Goal: Task Accomplishment & Management: Manage account settings

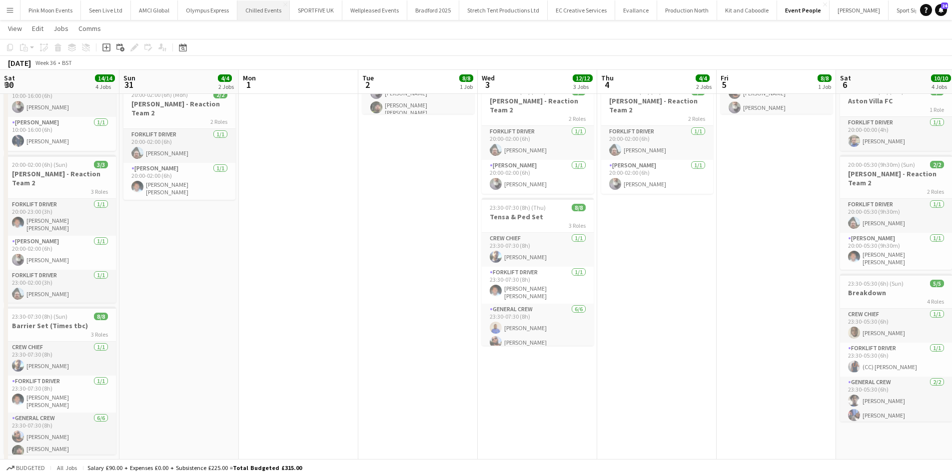
scroll to position [37, 0]
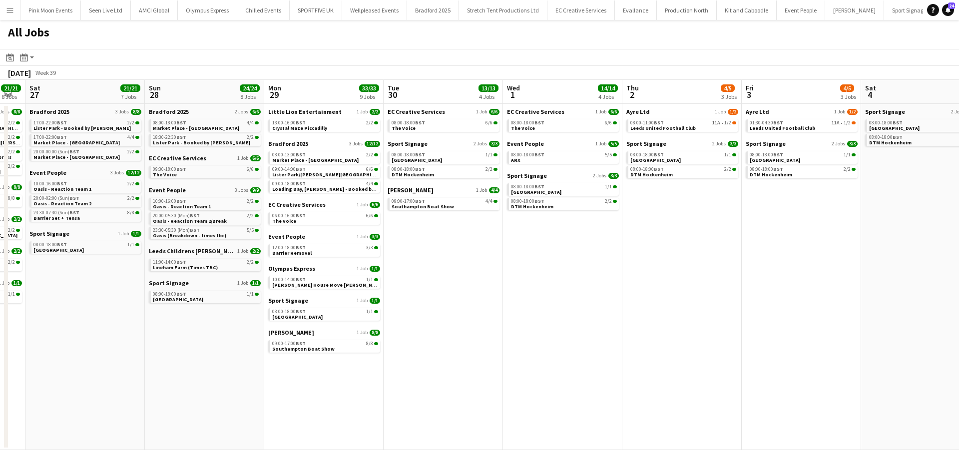
scroll to position [0, 415]
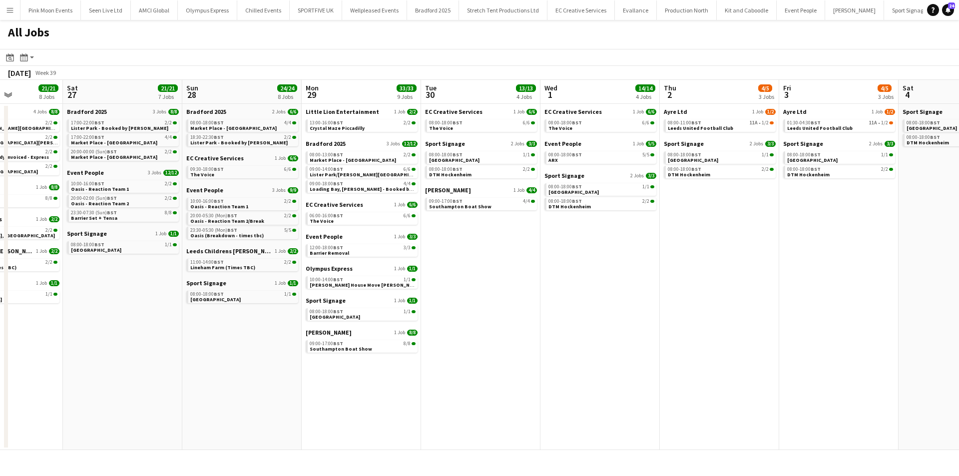
drag, startPoint x: 416, startPoint y: 295, endPoint x: 510, endPoint y: 294, distance: 94.0
click at [510, 294] on app-calendar-viewport "Tue 23 7/7 4 Jobs Wed 24 13/13 5 Jobs Thu 25 23/23 7 Jobs Fri 26 21/21 8 Jobs S…" at bounding box center [479, 265] width 959 height 370
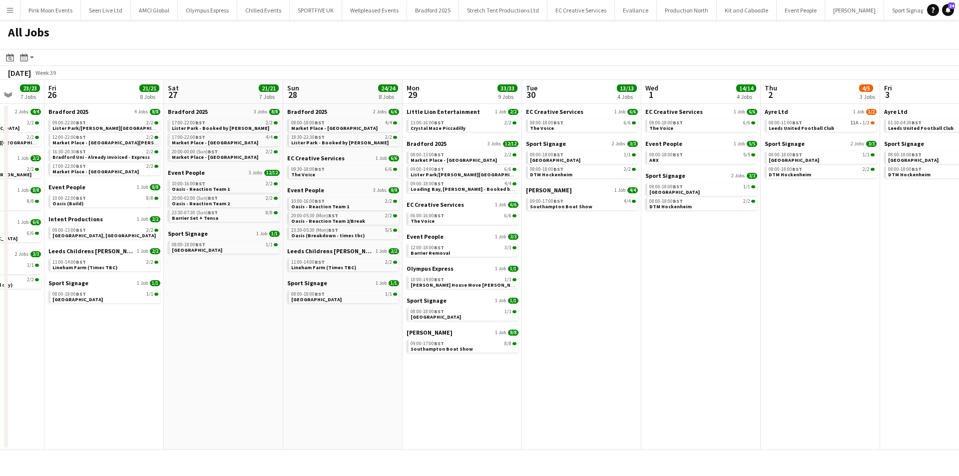
drag, startPoint x: 228, startPoint y: 367, endPoint x: 619, endPoint y: 380, distance: 390.5
click at [688, 354] on app-calendar-viewport "Tue 23 7/7 4 Jobs Wed 24 13/13 5 Jobs Thu 25 23/23 7 Jobs Fri 26 21/21 8 Jobs S…" at bounding box center [479, 265] width 959 height 370
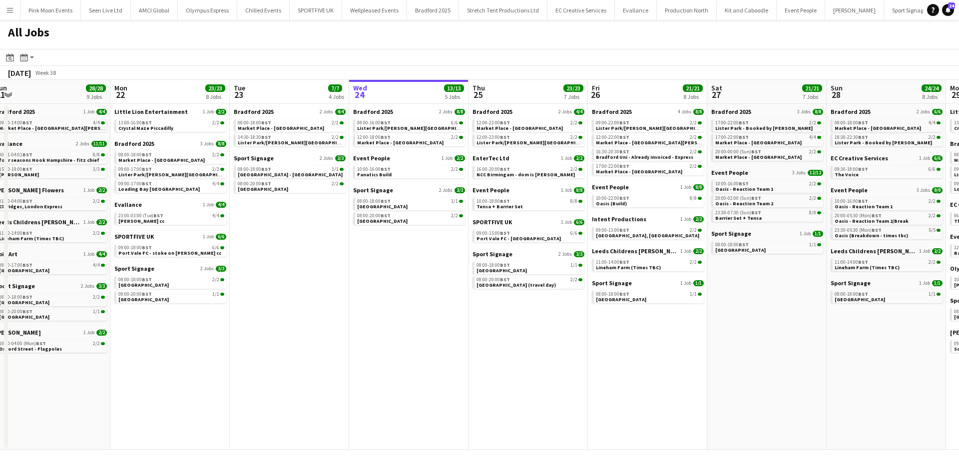
drag, startPoint x: 358, startPoint y: 407, endPoint x: 671, endPoint y: 396, distance: 313.0
click at [671, 396] on app-calendar-viewport "Fri 19 11/11 6 Jobs Sat 20 20/20 8 Jobs Sun 21 28/28 9 Jobs Mon 22 23/23 8 Jobs…" at bounding box center [479, 265] width 959 height 370
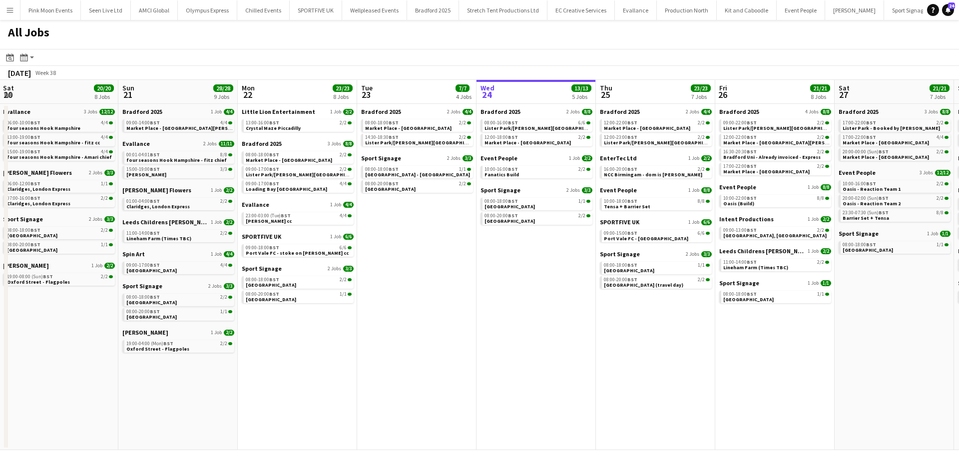
scroll to position [0, 214]
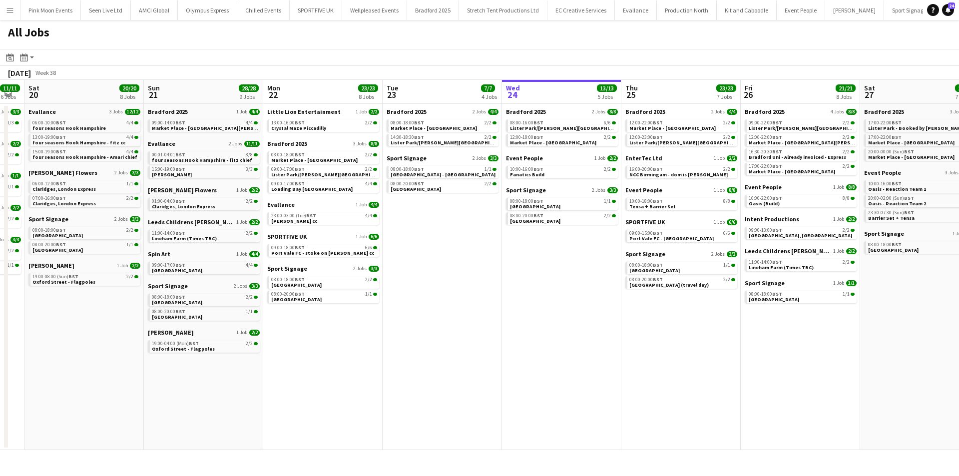
drag, startPoint x: 317, startPoint y: 375, endPoint x: 342, endPoint y: 371, distance: 25.8
click at [342, 371] on app-calendar-viewport "Thu 18 7/7 4 Jobs Fri 19 11/11 6 Jobs Sat 20 20/20 8 Jobs Sun 21 28/28 9 Jobs M…" at bounding box center [479, 265] width 959 height 370
click at [180, 341] on span "19:00-04:00 (Mon) BST" at bounding box center [175, 343] width 47 height 5
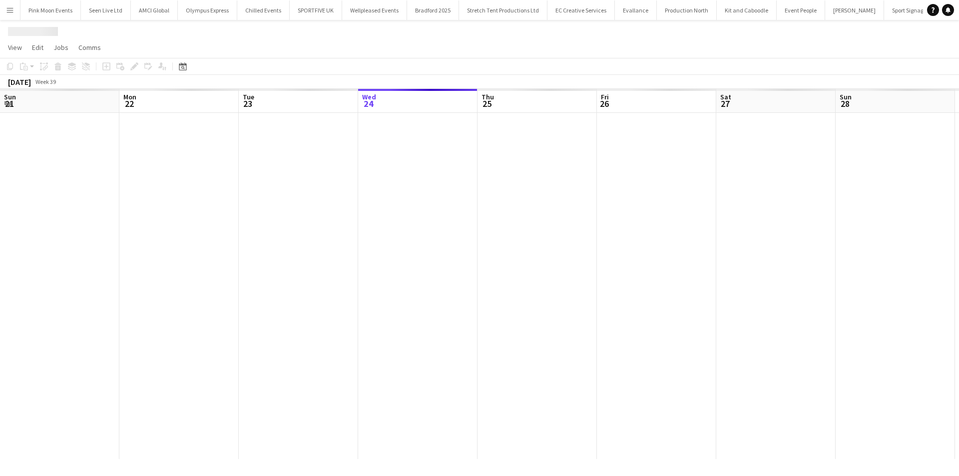
scroll to position [0, 239]
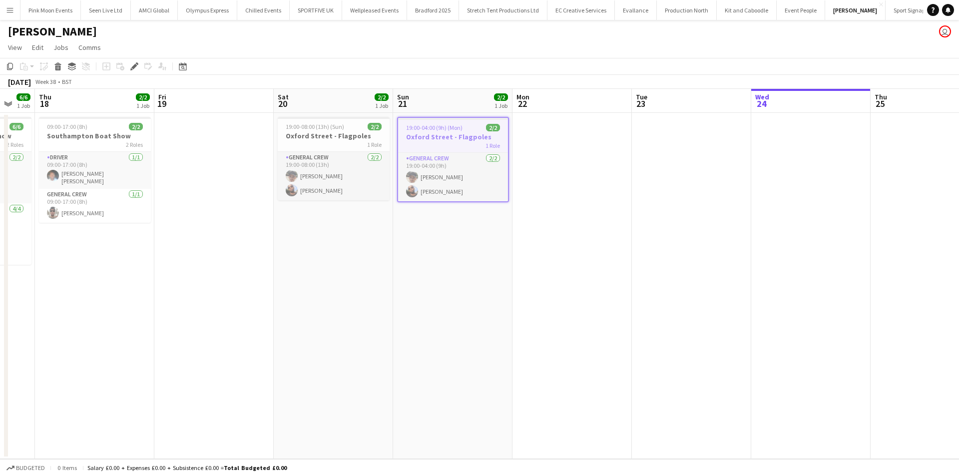
drag, startPoint x: 301, startPoint y: 356, endPoint x: 561, endPoint y: 356, distance: 259.3
click at [561, 356] on app-calendar-viewport "Mon 15 Tue 16 6/6 1 Job Wed 17 6/6 1 Job Thu 18 2/2 1 Job Fri 19 Sat 20 2/2 1 J…" at bounding box center [479, 274] width 959 height 370
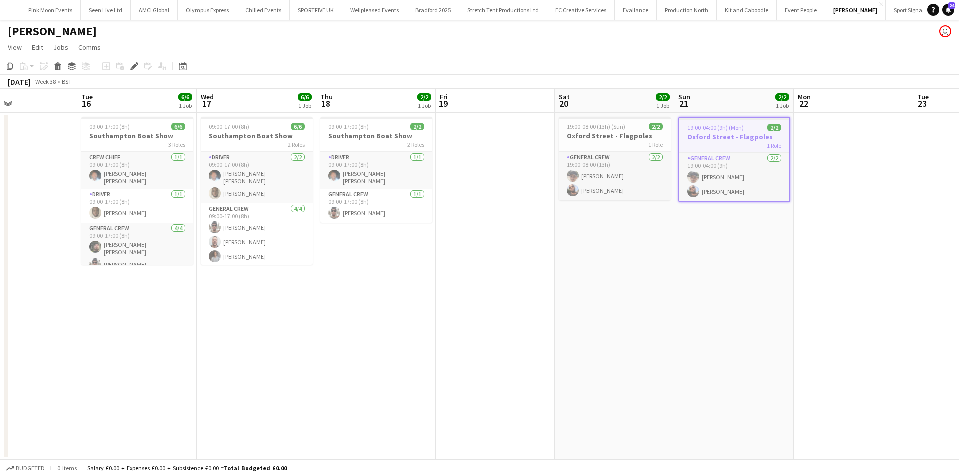
drag, startPoint x: 454, startPoint y: 362, endPoint x: 497, endPoint y: 358, distance: 42.7
click at [497, 358] on app-calendar-viewport "Sat 13 Sun 14 Mon 15 Tue 16 6/6 1 Job Wed 17 6/6 1 Job Thu 18 2/2 1 Job Fri 19 …" at bounding box center [479, 274] width 959 height 370
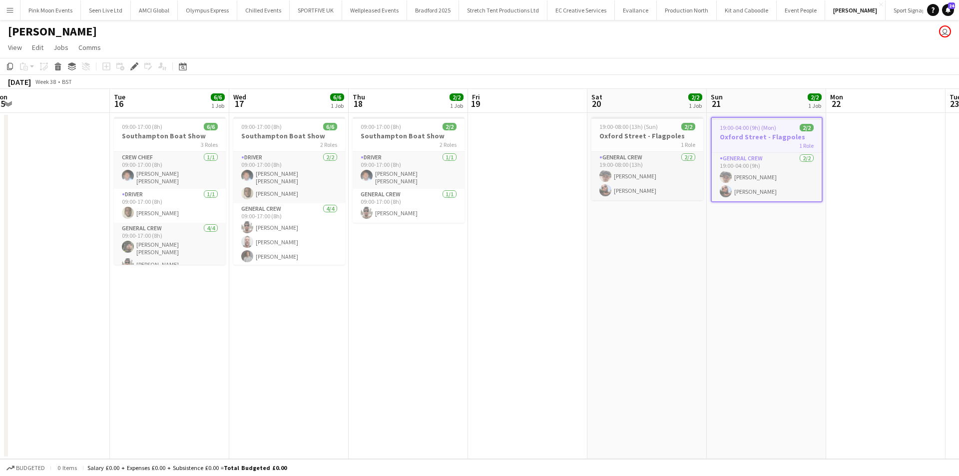
drag, startPoint x: 448, startPoint y: 365, endPoint x: 480, endPoint y: 361, distance: 32.8
click at [480, 361] on app-calendar-viewport "Sat 13 Sun 14 Mon 15 Tue 16 6/6 1 Job Wed 17 6/6 1 Job Thu 18 2/2 1 Job Fri 19 …" at bounding box center [479, 274] width 959 height 370
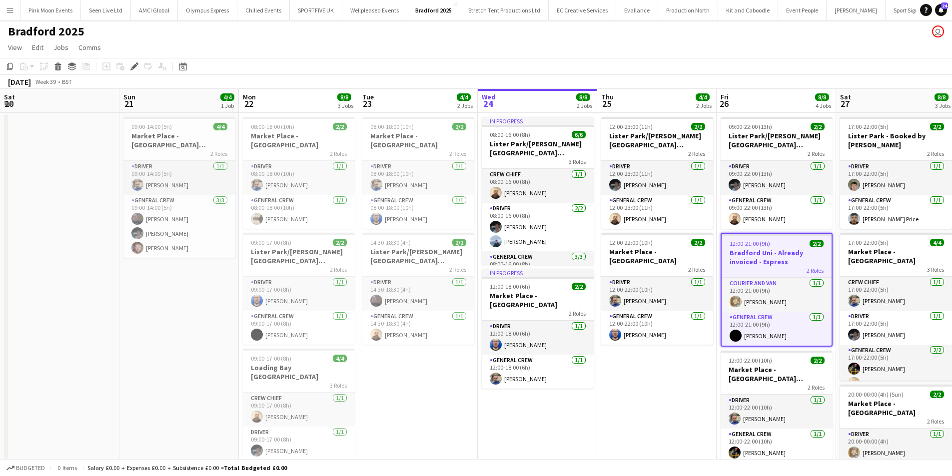
scroll to position [0, 344]
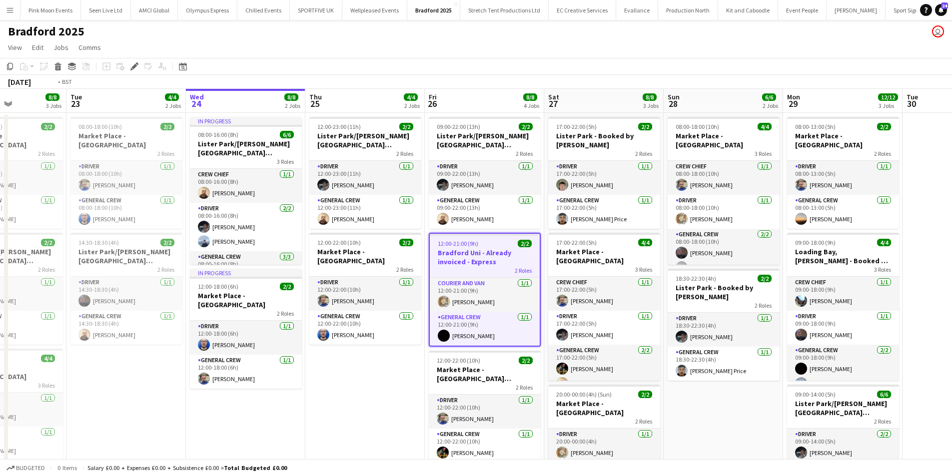
drag, startPoint x: 334, startPoint y: 306, endPoint x: 574, endPoint y: 310, distance: 239.9
click at [566, 310] on app-calendar-viewport "Sat 20 Sun 21 4/4 1 Job Mon 22 8/8 3 Jobs Tue 23 4/4 2 Jobs Wed 24 8/8 2 Jobs T…" at bounding box center [476, 344] width 952 height 511
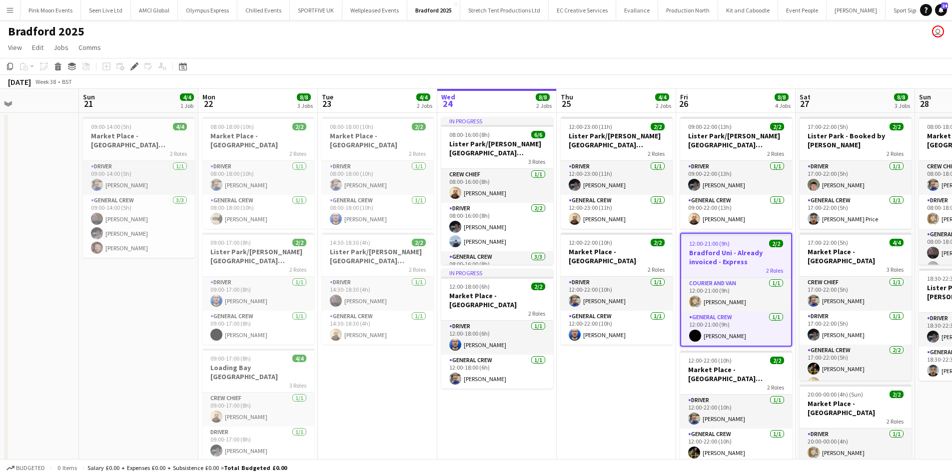
drag, startPoint x: 50, startPoint y: 318, endPoint x: 959, endPoint y: 331, distance: 909.1
click at [913, 329] on app-calendar-viewport "Thu 18 Fri 19 Sat 20 Sun 21 4/4 1 Job Mon 22 8/8 3 Jobs Tue 23 4/4 2 Jobs Wed 2…" at bounding box center [476, 344] width 952 height 511
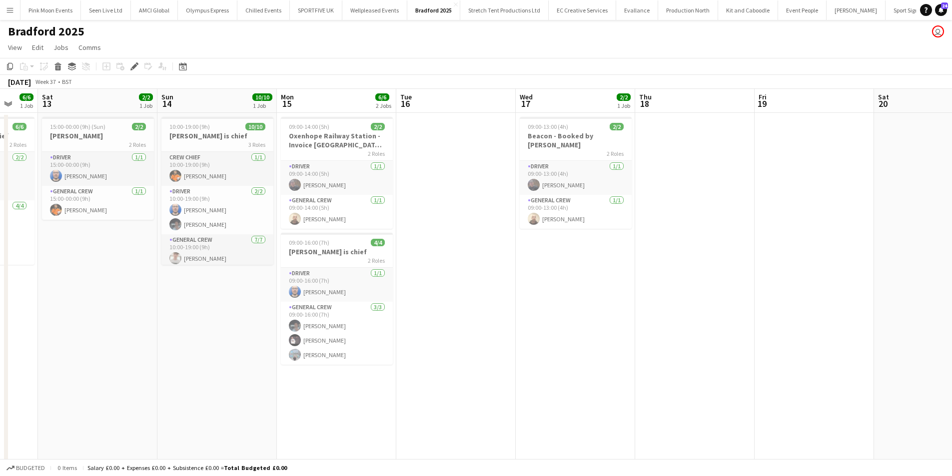
drag, startPoint x: 322, startPoint y: 316, endPoint x: 451, endPoint y: 309, distance: 129.6
click at [442, 309] on app-calendar-viewport "Thu 11 10/12 2 Jobs Fri 12 6/6 1 Job Sat 13 2/2 1 Job Sun 14 10/10 1 Job Mon 15…" at bounding box center [476, 344] width 952 height 511
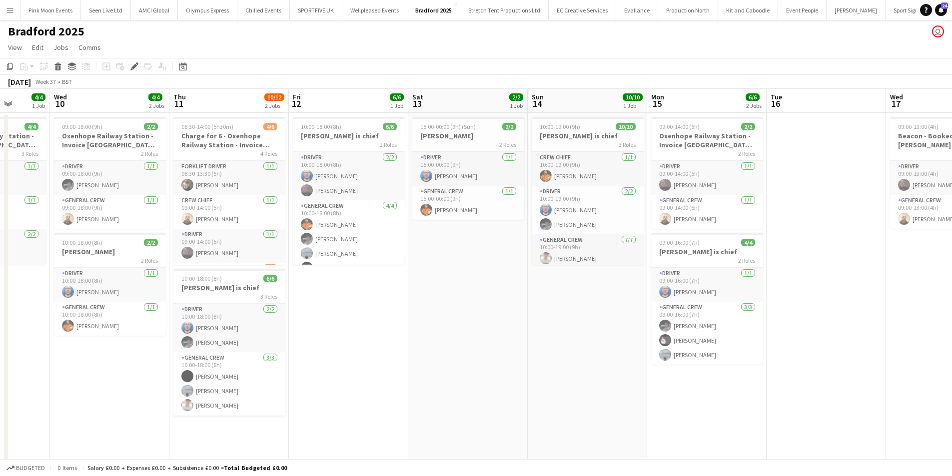
drag, startPoint x: 149, startPoint y: 353, endPoint x: 498, endPoint y: 351, distance: 349.3
click at [498, 351] on app-calendar-viewport "Sun 7 Mon 8 4/4 1 Job Tue 9 4/4 1 Job Wed 10 4/4 2 Jobs Thu 11 10/12 2 Jobs Fri…" at bounding box center [476, 344] width 952 height 511
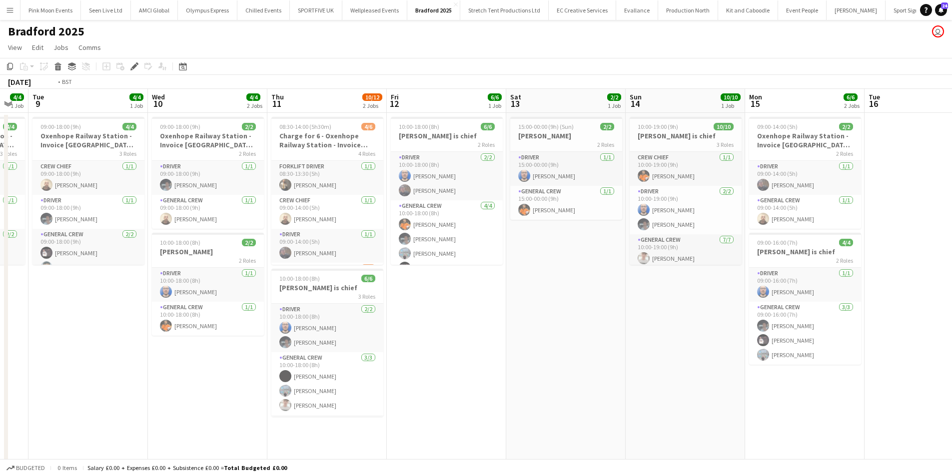
drag, startPoint x: 437, startPoint y: 355, endPoint x: 586, endPoint y: 364, distance: 149.7
click at [586, 364] on app-calendar-viewport "Sun 7 Mon 8 4/4 1 Job Tue 9 4/4 1 Job Wed 10 4/4 2 Jobs Thu 11 10/12 2 Jobs Fri…" at bounding box center [476, 344] width 952 height 511
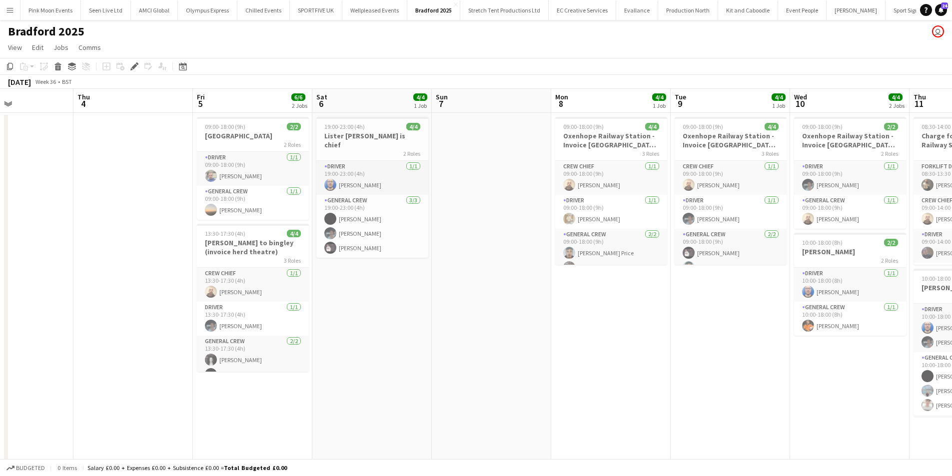
drag, startPoint x: 137, startPoint y: 366, endPoint x: 423, endPoint y: 374, distance: 285.9
click at [423, 374] on app-calendar-viewport "Mon 1 Tue 2 Wed 3 Thu 4 Fri 5 6/6 2 Jobs Sat 6 4/4 1 Job Sun 7 Mon 8 4/4 1 Job …" at bounding box center [476, 344] width 952 height 511
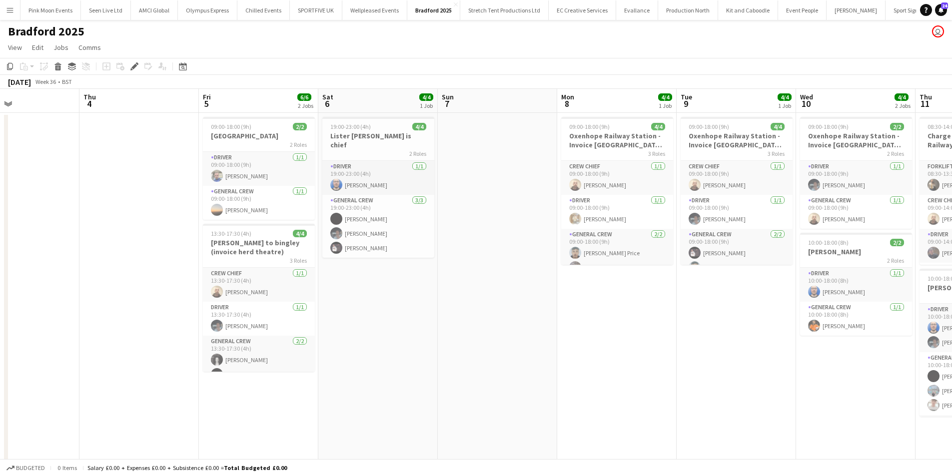
scroll to position [0, 275]
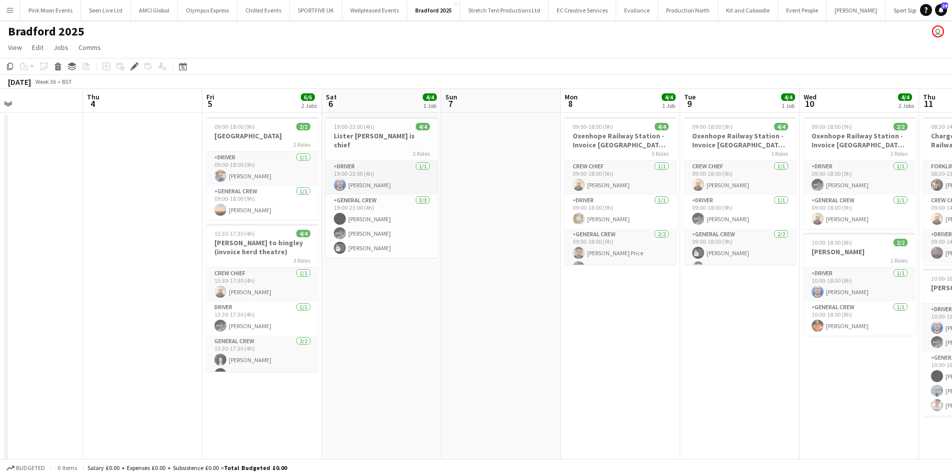
click at [547, 369] on app-calendar-viewport "Mon 1 Tue 2 Wed 3 Thu 4 Fri 5 6/6 2 Jobs Sat 6 4/4 1 Job Sun 7 Mon 8 4/4 1 Job …" at bounding box center [476, 344] width 952 height 511
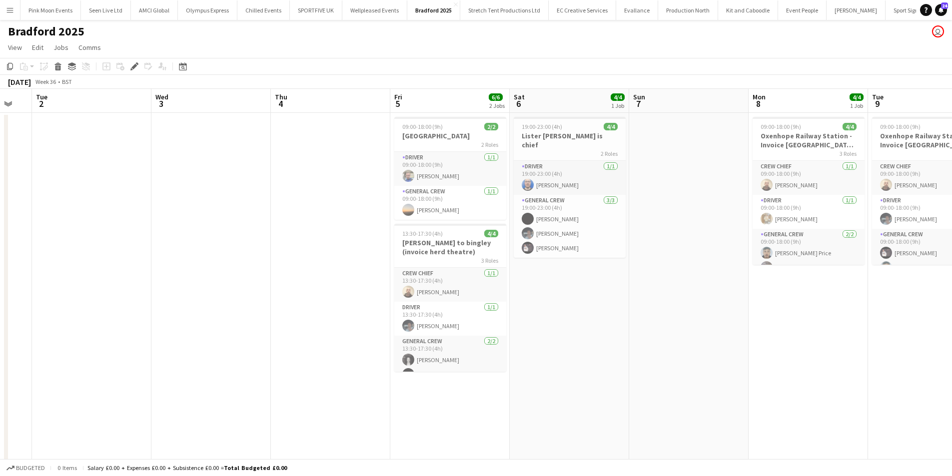
drag, startPoint x: 510, startPoint y: 369, endPoint x: 579, endPoint y: 360, distance: 69.1
click at [579, 360] on app-calendar-viewport "Sun 31 Mon 1 Tue 2 Wed 3 Thu 4 Fri 5 6/6 2 Jobs Sat 6 4/4 1 Job Sun 7 Mon 8 4/4…" at bounding box center [476, 344] width 952 height 511
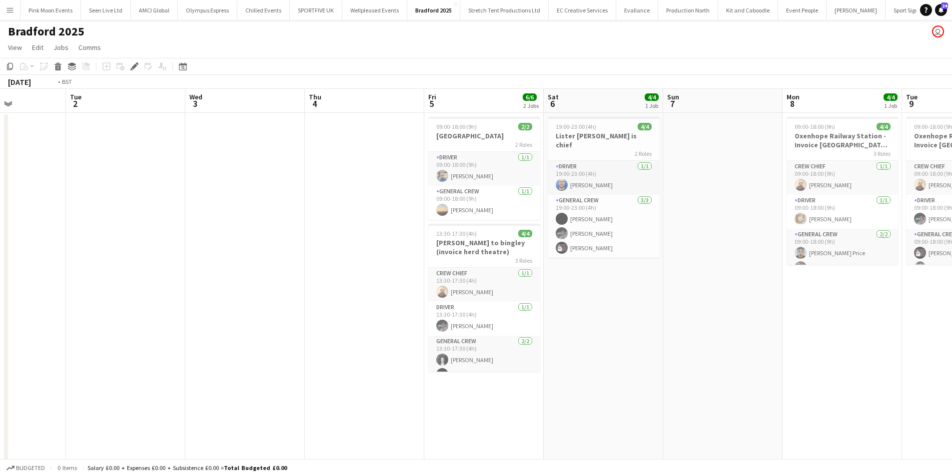
drag, startPoint x: 293, startPoint y: 362, endPoint x: 504, endPoint y: 344, distance: 212.1
click at [504, 344] on app-calendar-viewport "Sat 30 Sun 31 Mon 1 Tue 2 Wed 3 Thu 4 Fri 5 6/6 2 Jobs Sat 6 4/4 1 Job Sun 7 Mo…" at bounding box center [476, 344] width 952 height 511
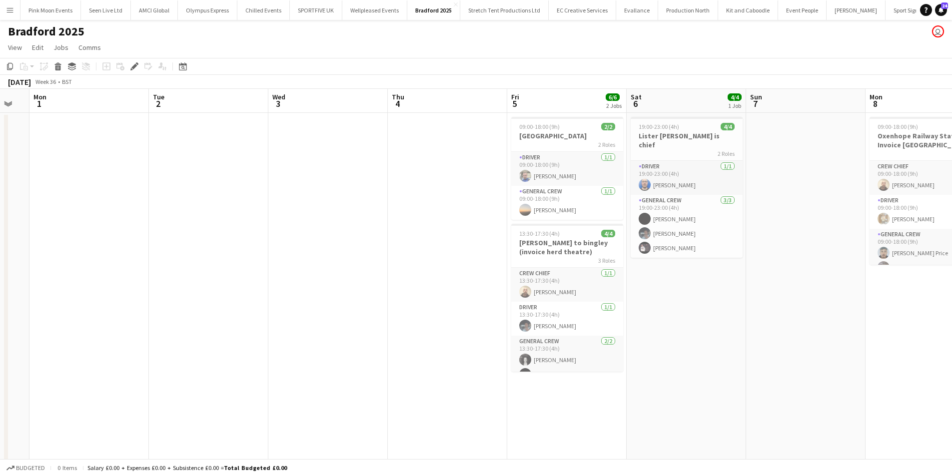
click at [749, 364] on app-calendar-viewport "Fri 29 Sat 30 Sun 31 Mon 1 Tue 2 Wed 3 Thu 4 Fri 5 6/6 2 Jobs Sat 6 4/4 1 Job S…" at bounding box center [476, 344] width 952 height 511
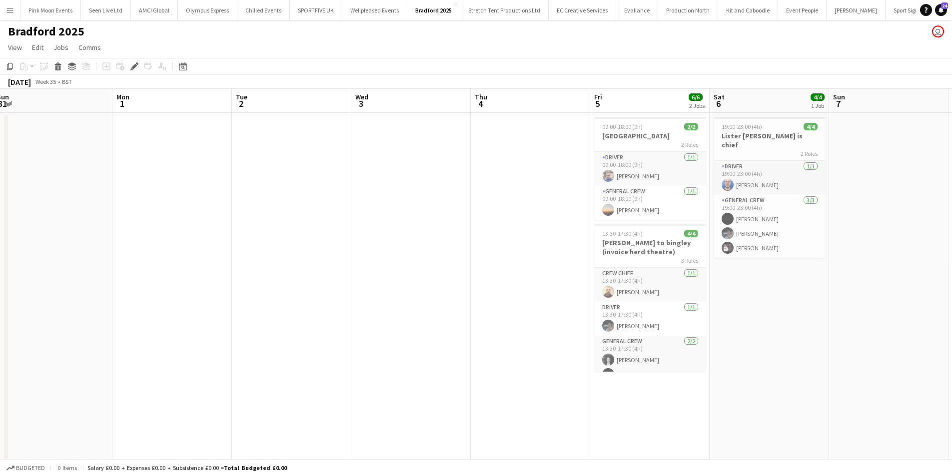
drag, startPoint x: 553, startPoint y: 362, endPoint x: 83, endPoint y: 317, distance: 472.3
click at [83, 317] on app-calendar-viewport "Wed 27 Thu 28 Fri 29 Sat 30 Sun 31 Mon 1 Tue 2 Wed 3 Thu 4 Fri 5 6/6 2 Jobs Sat…" at bounding box center [476, 344] width 952 height 511
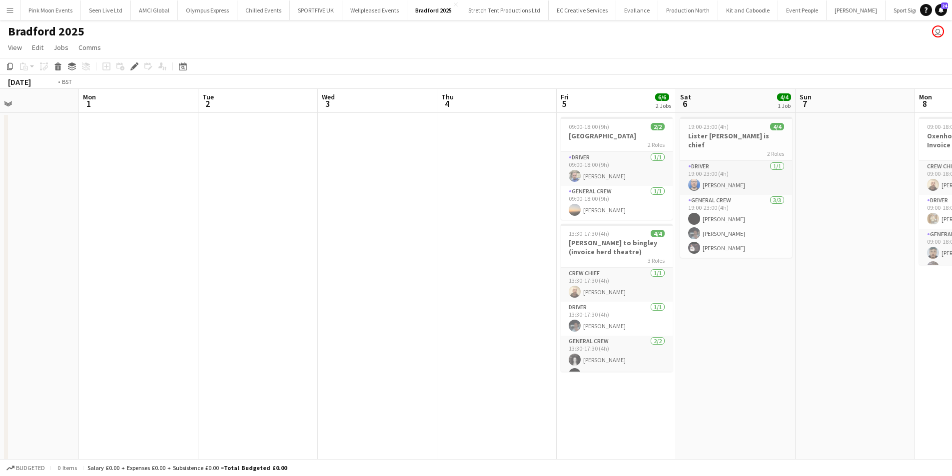
drag, startPoint x: 171, startPoint y: 326, endPoint x: 143, endPoint y: 326, distance: 28.0
click at [143, 326] on app-calendar-viewport "Fri 29 Sat 30 Sun 31 Mon 1 Tue 2 Wed 3 Thu 4 Fri 5 6/6 2 Jobs Sat 6 4/4 1 Job S…" at bounding box center [476, 344] width 952 height 511
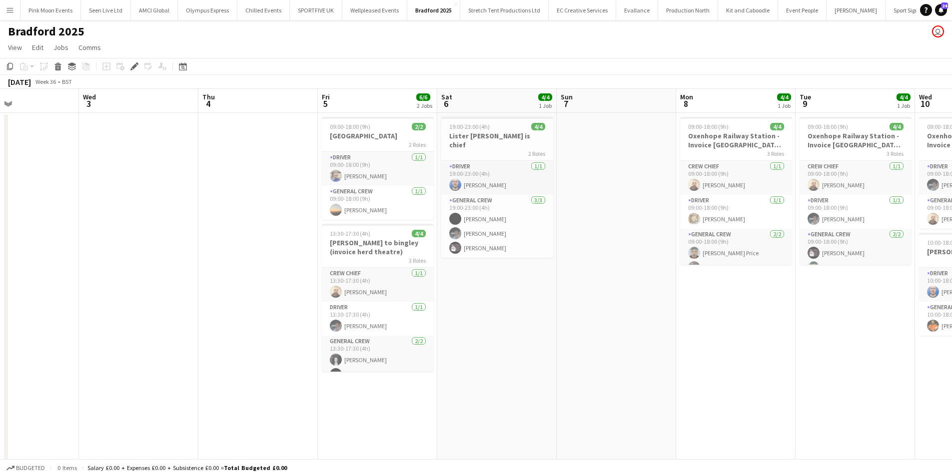
scroll to position [0, 288]
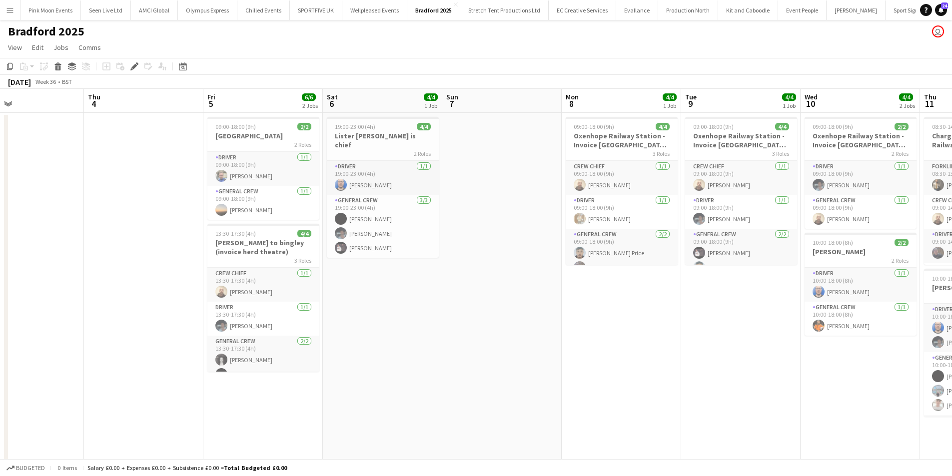
drag, startPoint x: 518, startPoint y: 356, endPoint x: 403, endPoint y: 355, distance: 114.9
click at [403, 355] on app-calendar-viewport "Sun 31 Mon 1 Tue 2 Wed 3 Thu 4 Fri 5 6/6 2 Jobs Sat 6 4/4 1 Job Sun 7 Mon 8 4/4…" at bounding box center [476, 344] width 952 height 511
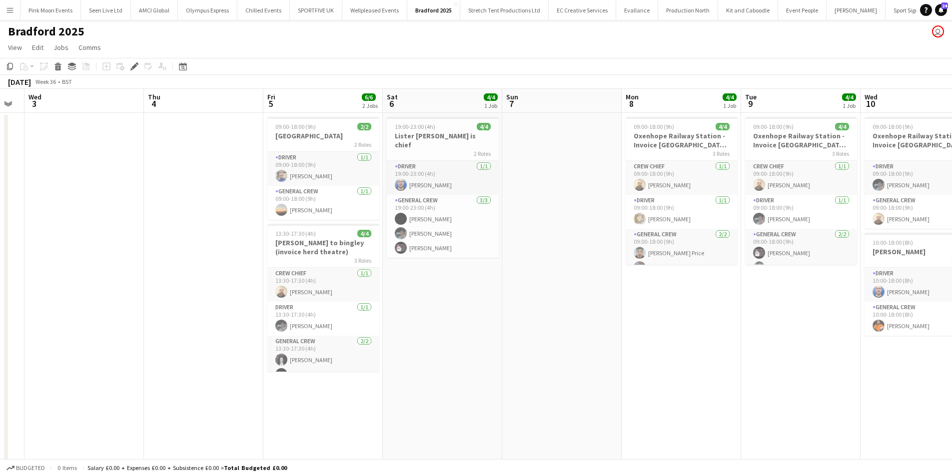
drag, startPoint x: 446, startPoint y: 366, endPoint x: 515, endPoint y: 364, distance: 69.0
click at [515, 364] on app-calendar-viewport "Sun 31 Mon 1 Tue 2 Wed 3 Thu 4 Fri 5 6/6 2 Jobs Sat 6 4/4 1 Job Sun 7 Mon 8 4/4…" at bounding box center [476, 344] width 952 height 511
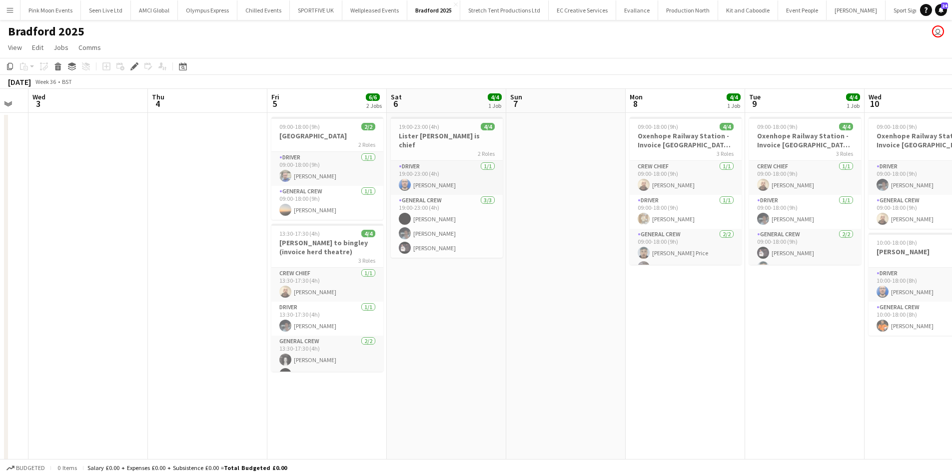
click at [519, 364] on app-calendar-viewport "Sun 31 Mon 1 Tue 2 Wed 3 Thu 4 Fri 5 6/6 2 Jobs Sat 6 4/4 1 Job Sun 7 Mon 8 4/4…" at bounding box center [476, 344] width 952 height 511
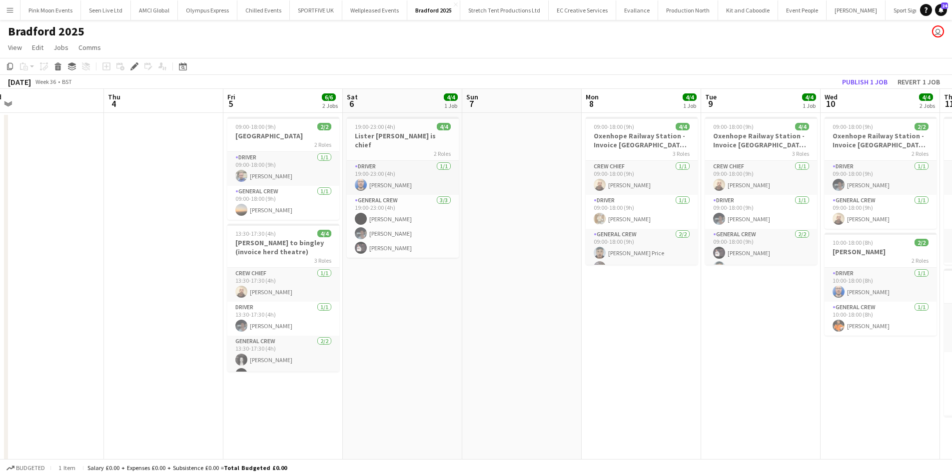
drag, startPoint x: 486, startPoint y: 284, endPoint x: 440, endPoint y: 284, distance: 45.5
click at [440, 284] on app-calendar-viewport "Sun 31 Mon 1 Tue 2 Wed 3 Thu 4 Fri 5 6/6 2 Jobs Sat 6 4/4 1 Job Sun 7 Mon 8 4/4…" at bounding box center [476, 344] width 952 height 511
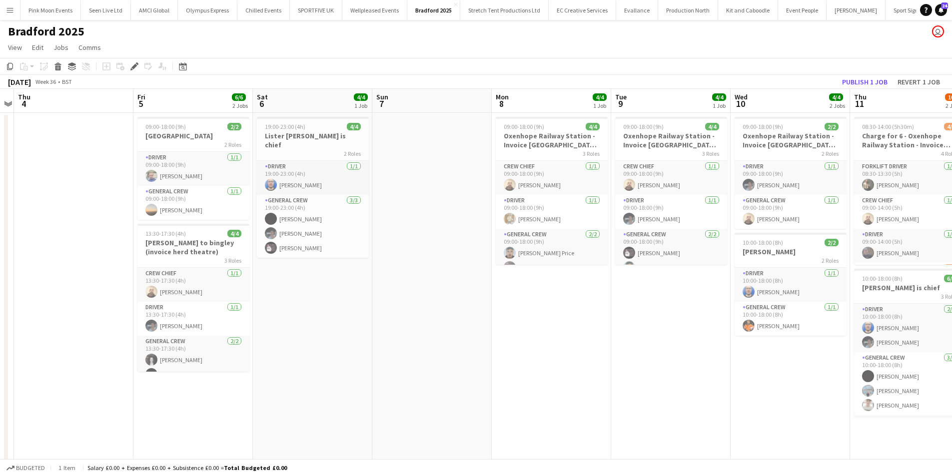
click at [431, 296] on app-calendar-viewport "Sun 31 Mon 1 Tue 2 Wed 3 Thu 4 Fri 5 6/6 2 Jobs Sat 6 4/4 1 Job Sun 7 Mon 8 4/4…" at bounding box center [476, 344] width 952 height 511
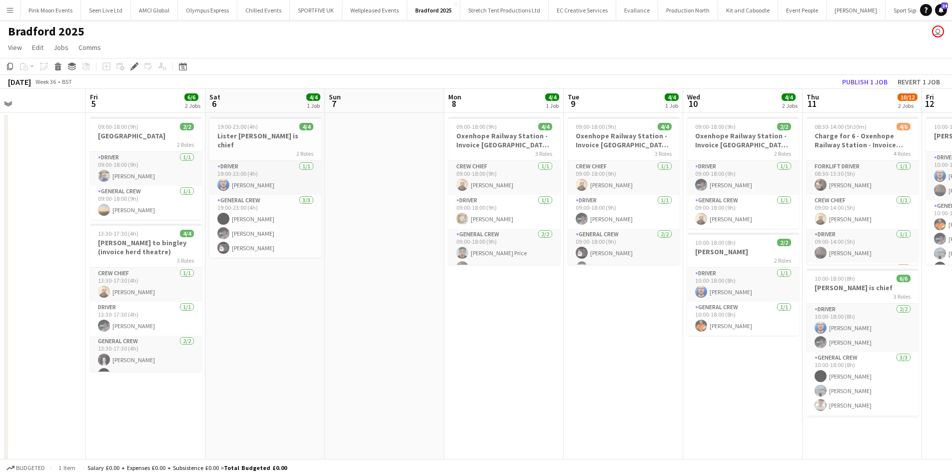
drag, startPoint x: 486, startPoint y: 305, endPoint x: 475, endPoint y: 291, distance: 17.8
click at [410, 306] on app-calendar-viewport "Sun 31 Mon 1 Tue 2 Wed 3 Thu 4 Fri 5 6/6 2 Jobs Sat 6 4/4 1 Job Sun 7 Mon 8 4/4…" at bounding box center [476, 344] width 952 height 511
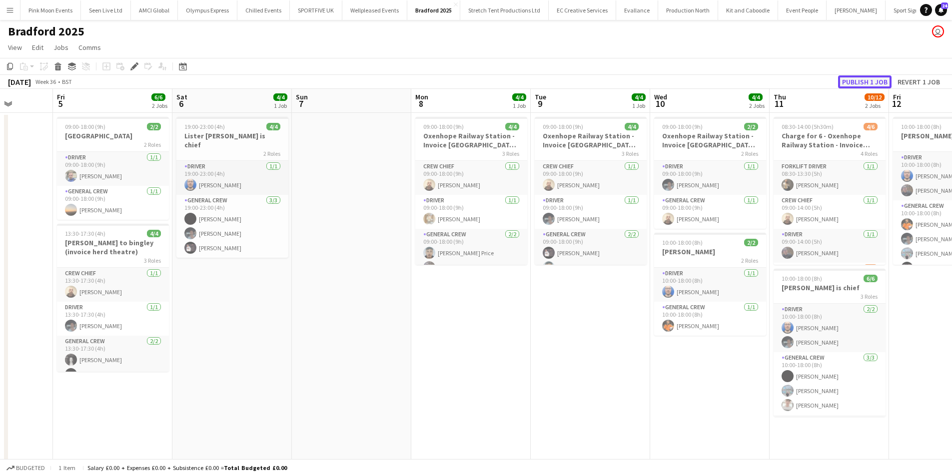
click at [856, 81] on button "Publish 1 job" at bounding box center [864, 81] width 53 height 13
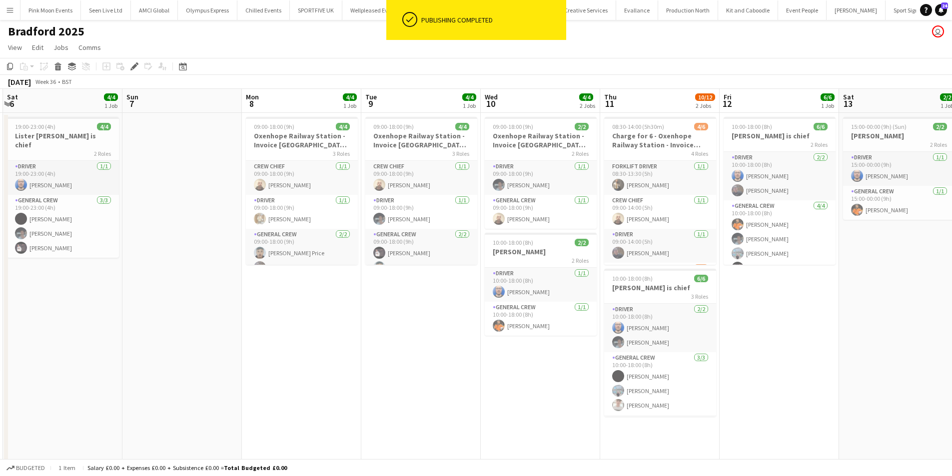
drag, startPoint x: 412, startPoint y: 333, endPoint x: -27, endPoint y: 343, distance: 439.3
click at [0, 343] on html "ok-circled Publishing completed Menu Boards Boards Boards All jobs Status Workf…" at bounding box center [476, 308] width 952 height 617
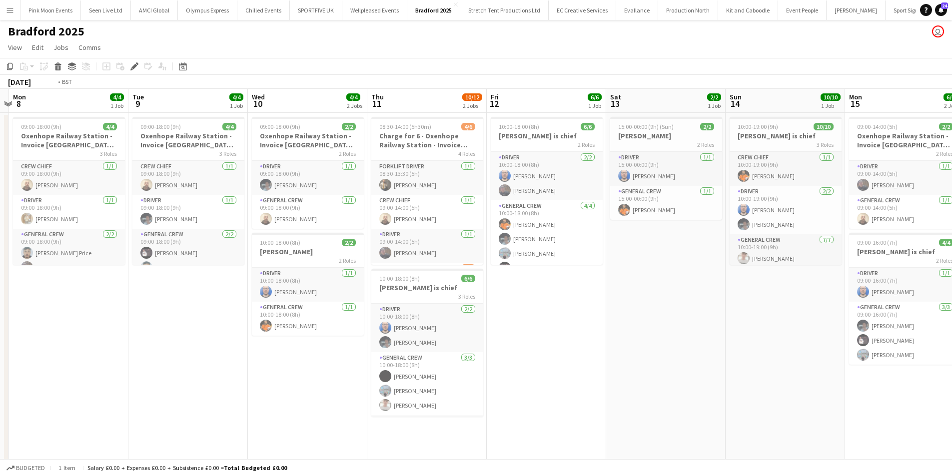
drag, startPoint x: 393, startPoint y: 375, endPoint x: 408, endPoint y: 372, distance: 15.8
click at [391, 375] on app-calendar-viewport "Thu 4 Fri 5 6/6 2 Jobs Sat 6 4/4 1 Job Sun 7 Mon 8 4/4 1 Job Tue 9 4/4 1 Job We…" at bounding box center [476, 344] width 952 height 511
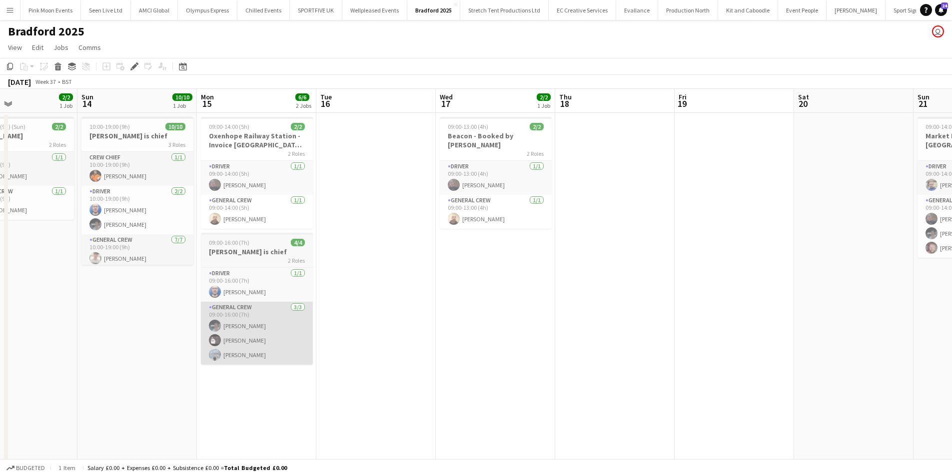
drag, startPoint x: 485, startPoint y: 368, endPoint x: 305, endPoint y: 341, distance: 181.3
click at [246, 359] on app-calendar-viewport "Wed 10 4/4 2 Jobs Thu 11 10/12 2 Jobs Fri 12 6/6 1 Job Sat 13 2/2 1 Job Sun 14 …" at bounding box center [476, 344] width 952 height 511
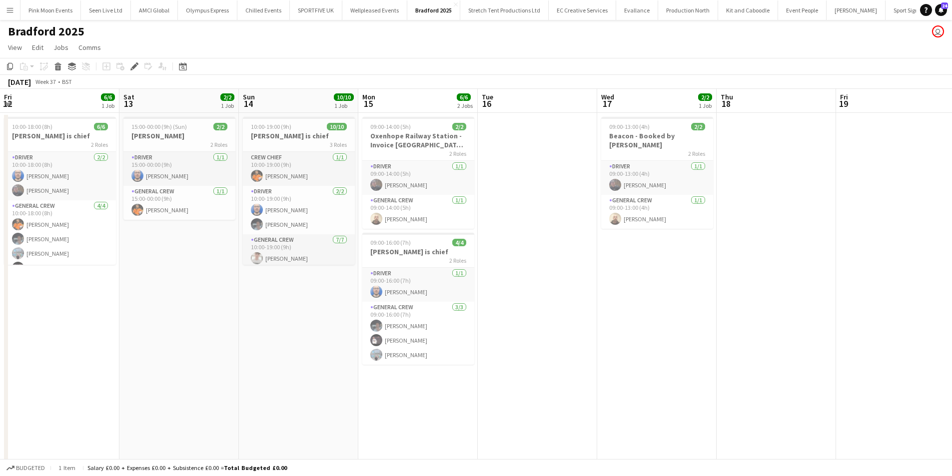
drag, startPoint x: 556, startPoint y: 320, endPoint x: 603, endPoint y: 312, distance: 47.1
click at [606, 312] on app-calendar-viewport "Wed 10 4/4 2 Jobs Thu 11 10/12 2 Jobs Fri 12 6/6 1 Job Sat 13 2/2 1 Job Sun 14 …" at bounding box center [476, 344] width 952 height 511
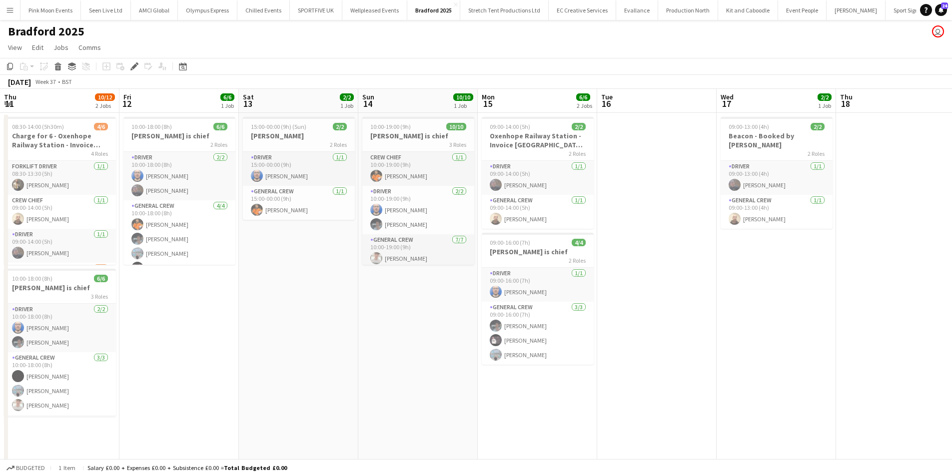
drag, startPoint x: 356, startPoint y: 309, endPoint x: 517, endPoint y: 263, distance: 167.7
click at [505, 272] on app-calendar-viewport "Tue 9 4/4 1 Job Wed 10 4/4 2 Jobs Thu 11 10/12 2 Jobs Fri 12 6/6 1 Job Sat 13 2…" at bounding box center [476, 344] width 952 height 511
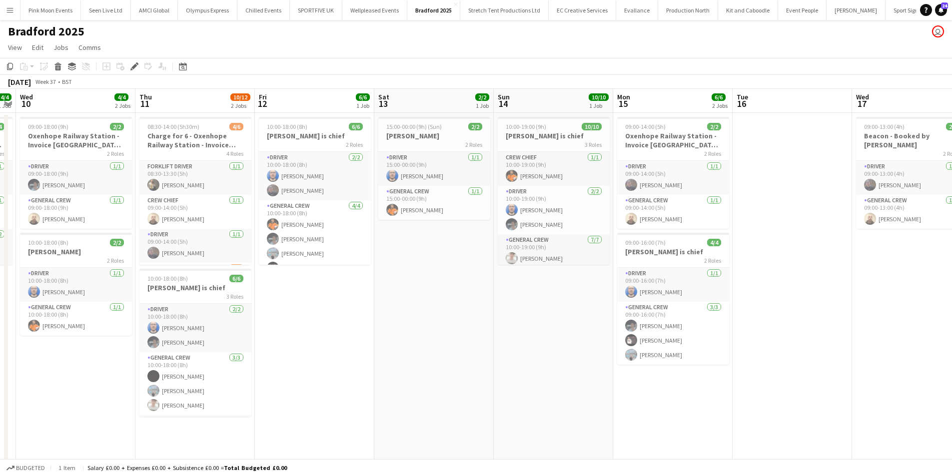
drag, startPoint x: 480, startPoint y: 344, endPoint x: -176, endPoint y: 344, distance: 656.6
click at [0, 344] on html "Menu Boards Boards Boards All jobs Status Workforce Workforce My Workforce Recr…" at bounding box center [476, 308] width 952 height 617
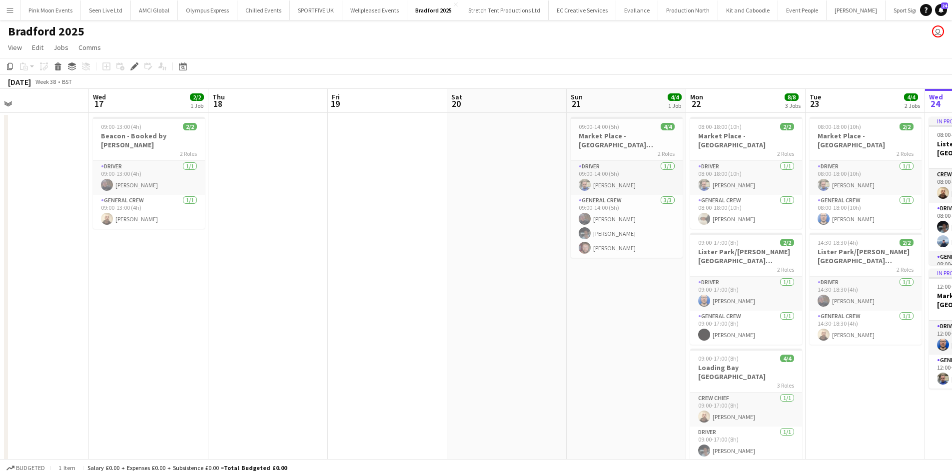
drag, startPoint x: 598, startPoint y: 344, endPoint x: 193, endPoint y: 355, distance: 404.9
click at [193, 355] on app-calendar-viewport "Sat 13 2/2 1 Job Sun 14 10/10 1 Job Mon 15 6/6 2 Jobs Tue 16 Wed 17 2/2 1 Job T…" at bounding box center [476, 344] width 952 height 511
drag, startPoint x: 230, startPoint y: 341, endPoint x: 195, endPoint y: 341, distance: 35.0
click at [195, 341] on app-calendar-viewport "Sat 13 2/2 1 Job Sun 14 10/10 1 Job Mon 15 6/6 2 Jobs Tue 16 Wed 17 2/2 1 Job T…" at bounding box center [476, 344] width 952 height 511
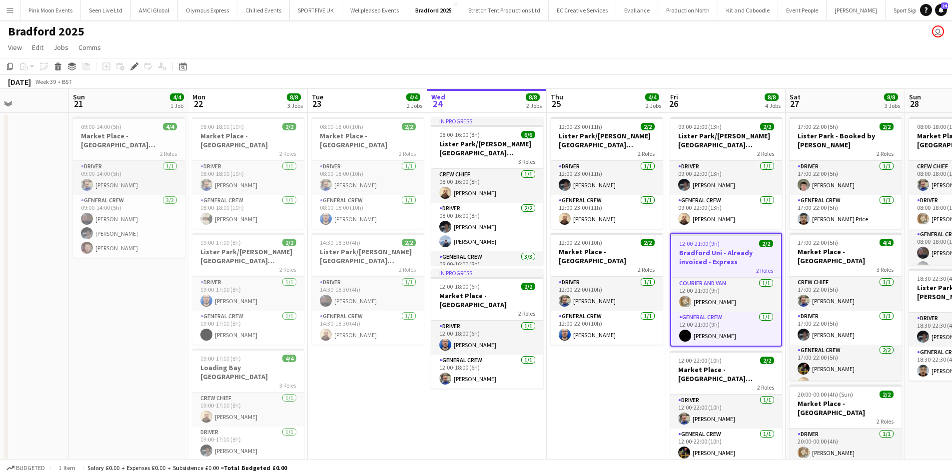
drag, startPoint x: 548, startPoint y: 364, endPoint x: 347, endPoint y: 394, distance: 203.6
click at [245, 408] on app-calendar-viewport "Thu 18 Fri 19 Sat 20 Sun 21 4/4 1 Job Mon 22 8/8 3 Jobs Tue 23 4/4 2 Jobs Wed 2…" at bounding box center [476, 344] width 952 height 511
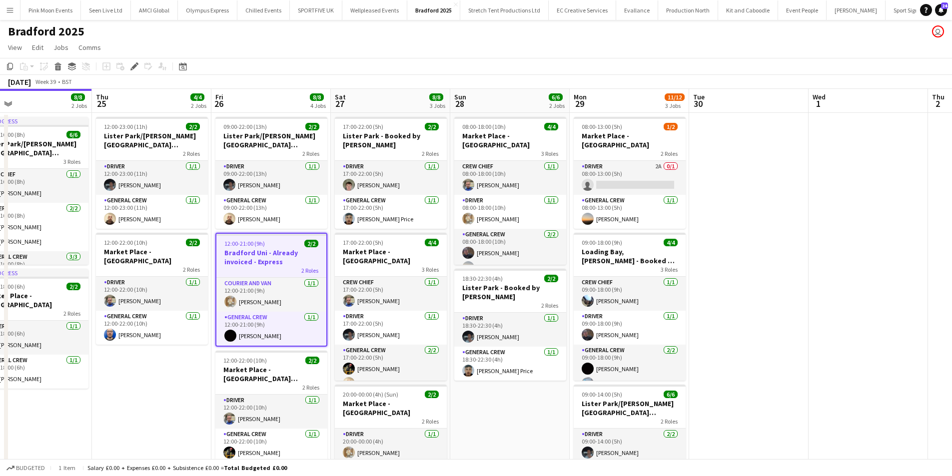
drag, startPoint x: 674, startPoint y: 410, endPoint x: 457, endPoint y: 416, distance: 216.9
click at [457, 416] on app-calendar-viewport "Sat 20 Sun 21 4/4 1 Job Mon 22 8/8 3 Jobs Tue 23 4/4 2 Jobs Wed 24 8/8 2 Jobs T…" at bounding box center [476, 344] width 952 height 511
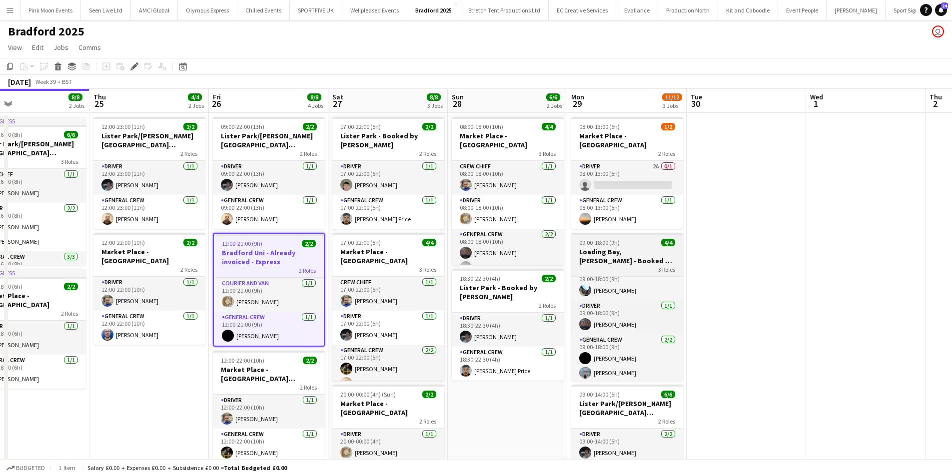
scroll to position [12, 0]
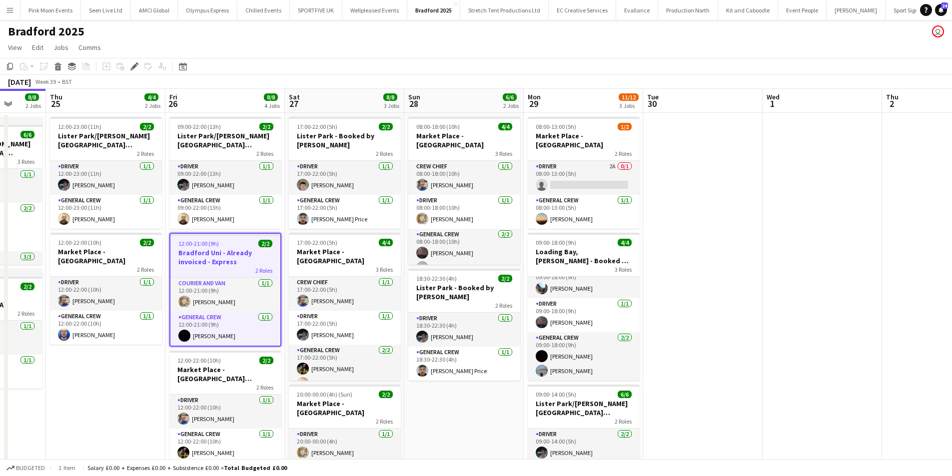
drag, startPoint x: 778, startPoint y: 340, endPoint x: 741, endPoint y: 342, distance: 37.1
click at [741, 342] on app-calendar-viewport "Mon 22 8/8 3 Jobs Tue 23 4/4 2 Jobs Wed 24 8/8 2 Jobs Thu 25 4/4 2 Jobs Fri 26 …" at bounding box center [476, 344] width 952 height 511
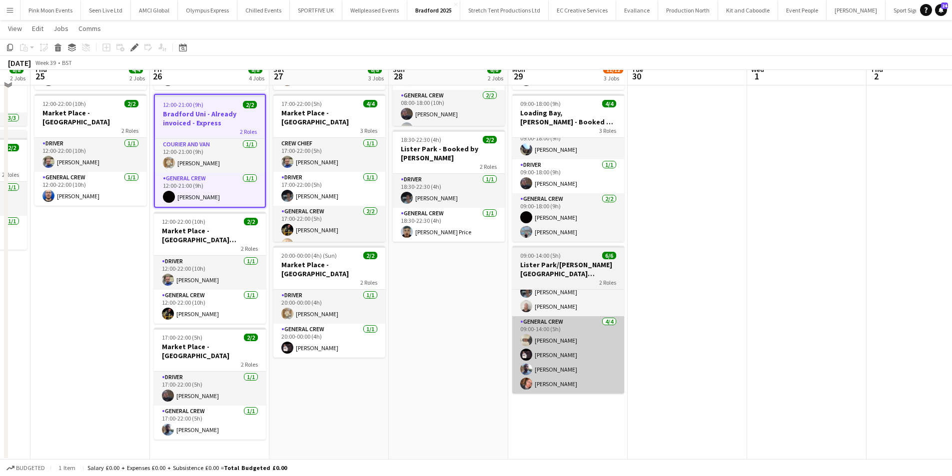
scroll to position [139, 0]
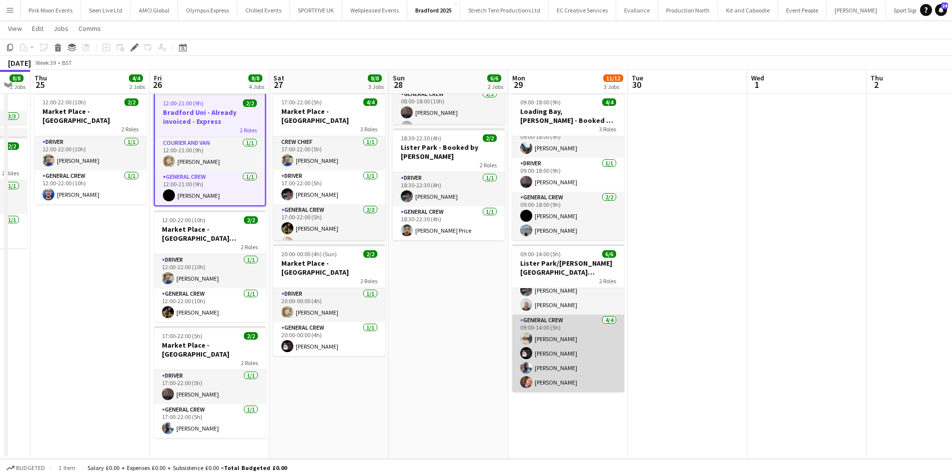
click at [560, 376] on app-card-role "General Crew [DATE] 09:00-14:00 (5h) [PERSON_NAME] [PERSON_NAME] [PERSON_NAME] …" at bounding box center [568, 353] width 112 height 77
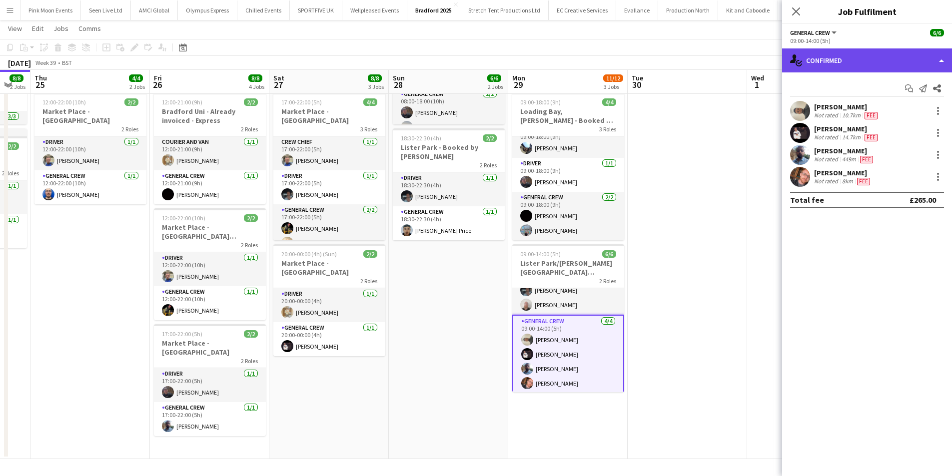
click at [853, 65] on div "single-neutral-actions-check-2 Confirmed" at bounding box center [867, 60] width 170 height 24
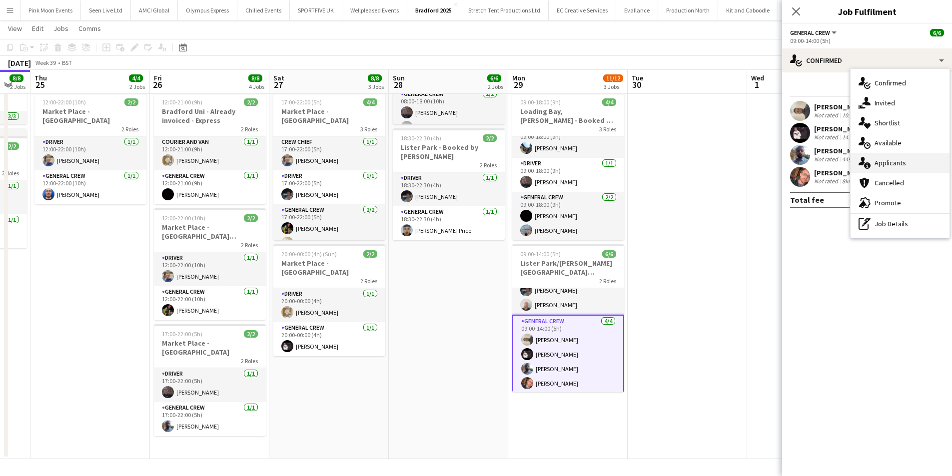
click at [890, 157] on div "single-neutral-actions-information Applicants" at bounding box center [899, 163] width 99 height 20
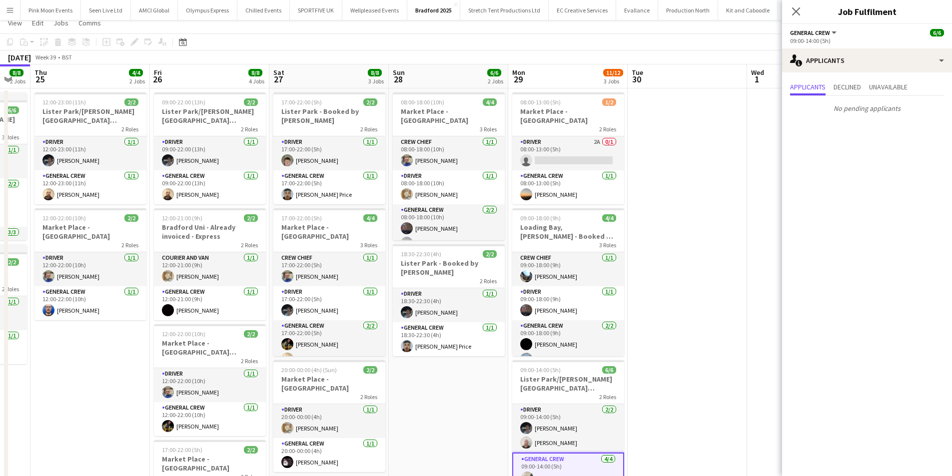
scroll to position [0, 0]
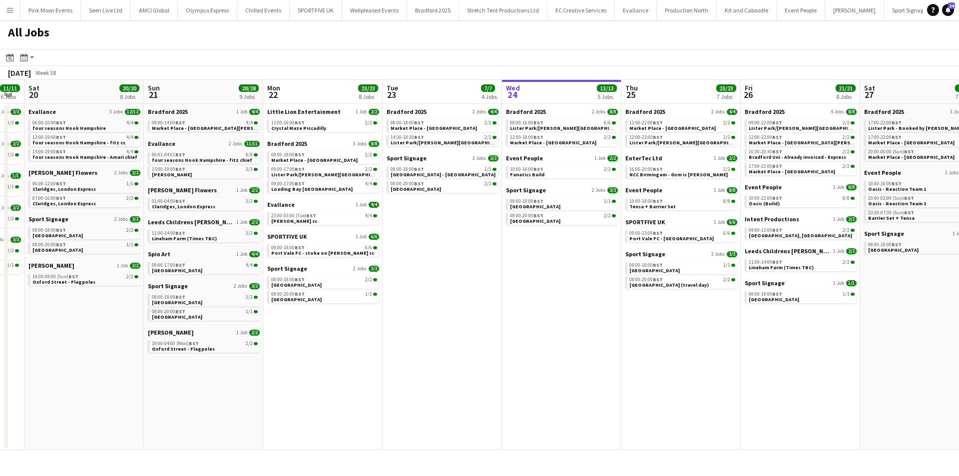
scroll to position [0, 257]
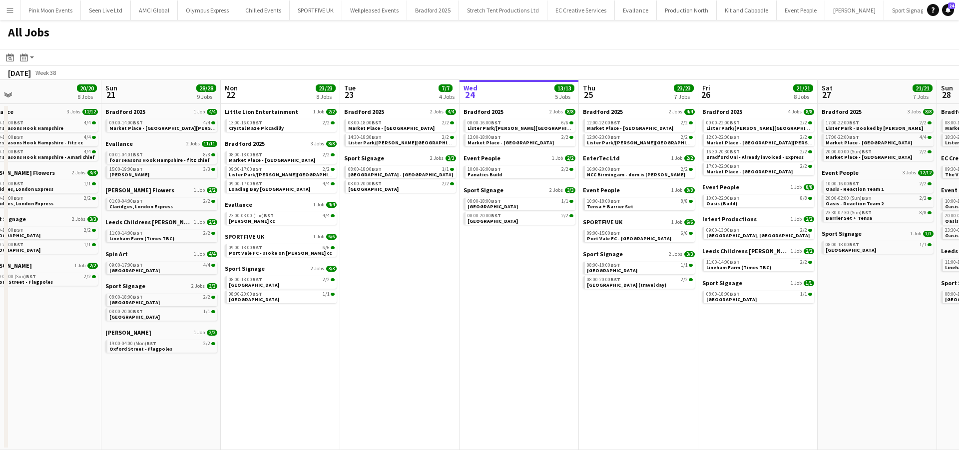
drag, startPoint x: 729, startPoint y: 336, endPoint x: 686, endPoint y: 335, distance: 42.5
click at [686, 335] on app-calendar-viewport "Thu 18 7/7 4 Jobs Fri 19 11/11 6 Jobs Sat 20 20/20 8 Jobs Sun 21 28/28 9 Jobs M…" at bounding box center [479, 265] width 959 height 370
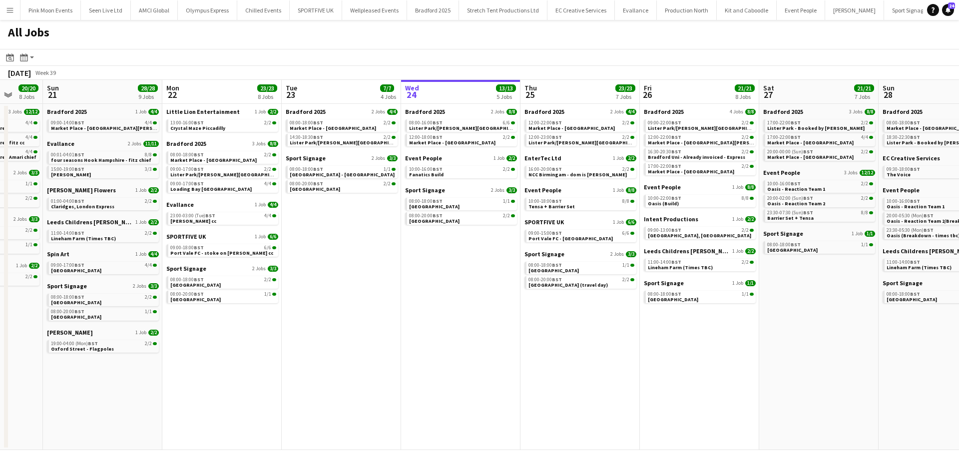
drag, startPoint x: 666, startPoint y: 337, endPoint x: 455, endPoint y: 327, distance: 211.6
click at [369, 337] on app-calendar-viewport "Thu 18 7/7 4 Jobs Fri 19 11/11 6 Jobs Sat 20 20/20 8 Jobs Sun 21 28/28 9 Jobs M…" at bounding box center [479, 265] width 959 height 370
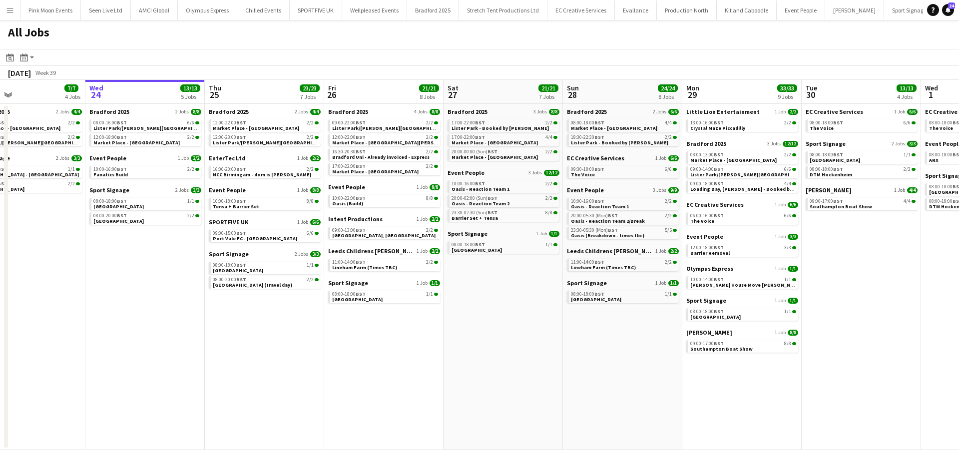
drag, startPoint x: 479, startPoint y: 331, endPoint x: 406, endPoint y: 346, distance: 74.0
click at [406, 346] on app-calendar-viewport "Sat 20 20/20 8 Jobs Sun 21 28/28 9 Jobs Mon 22 23/23 8 Jobs Tue 23 7/7 4 Jobs W…" at bounding box center [479, 265] width 959 height 370
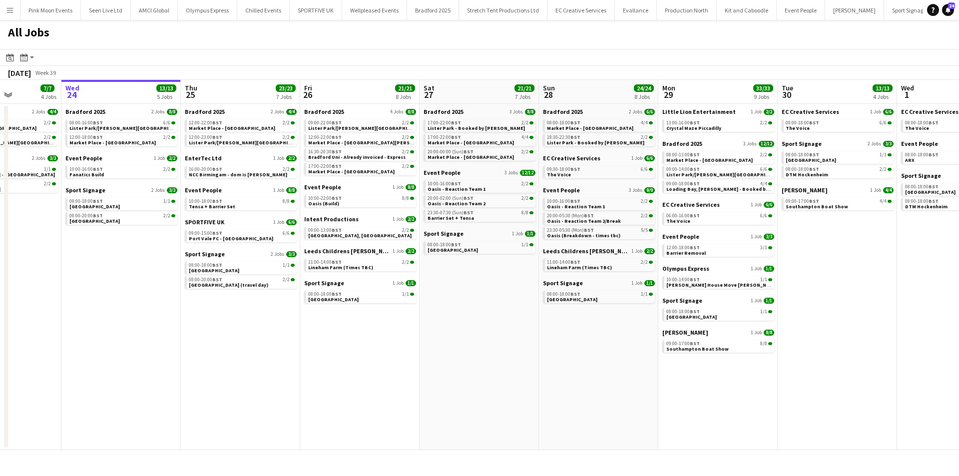
scroll to position [0, 421]
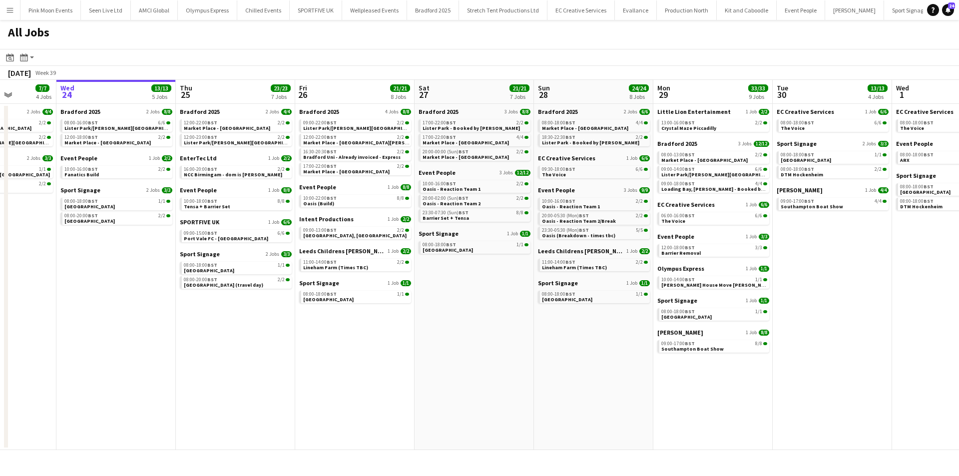
drag, startPoint x: 488, startPoint y: 347, endPoint x: 459, endPoint y: 348, distance: 29.0
click at [459, 348] on app-calendar-viewport "Sat 20 20/20 8 Jobs Sun 21 28/28 9 Jobs Mon 22 23/23 8 Jobs Tue 23 7/7 4 Jobs W…" at bounding box center [479, 265] width 959 height 370
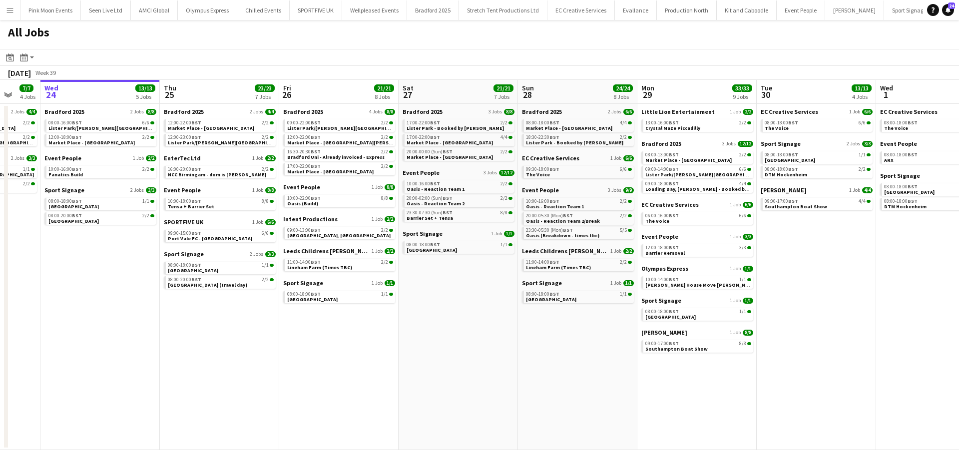
drag, startPoint x: 554, startPoint y: 362, endPoint x: 538, endPoint y: 363, distance: 16.0
click at [538, 363] on app-calendar-viewport "Sat 20 20/20 8 Jobs Sun 21 28/28 9 Jobs Mon 22 23/23 8 Jobs Tue 23 7/7 4 Jobs W…" at bounding box center [479, 265] width 959 height 370
click at [723, 159] on link "08:00-13:00 BST 2/2 Market Place - [GEOGRAPHIC_DATA]" at bounding box center [699, 156] width 106 height 11
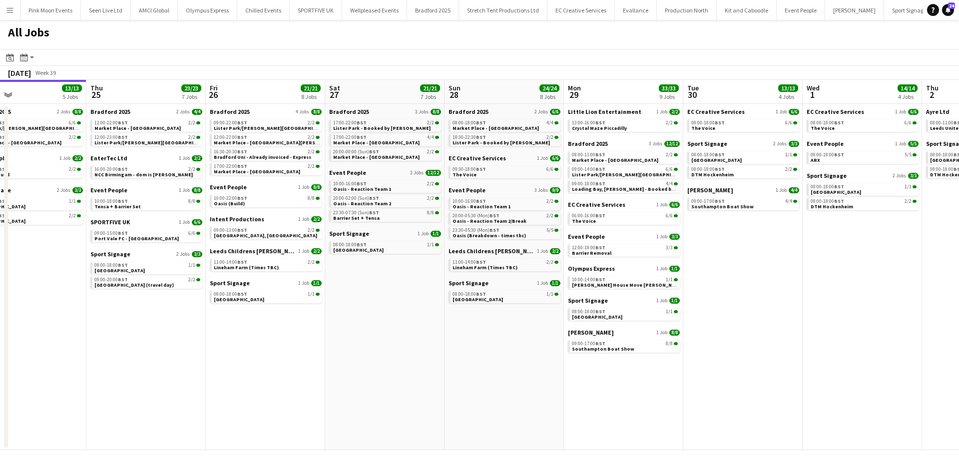
click at [146, 382] on app-all-jobs "All Jobs Date picker [DATE] [DATE] [DATE] M [DATE] T [DATE] W [DATE] T [DATE] F…" at bounding box center [479, 235] width 959 height 430
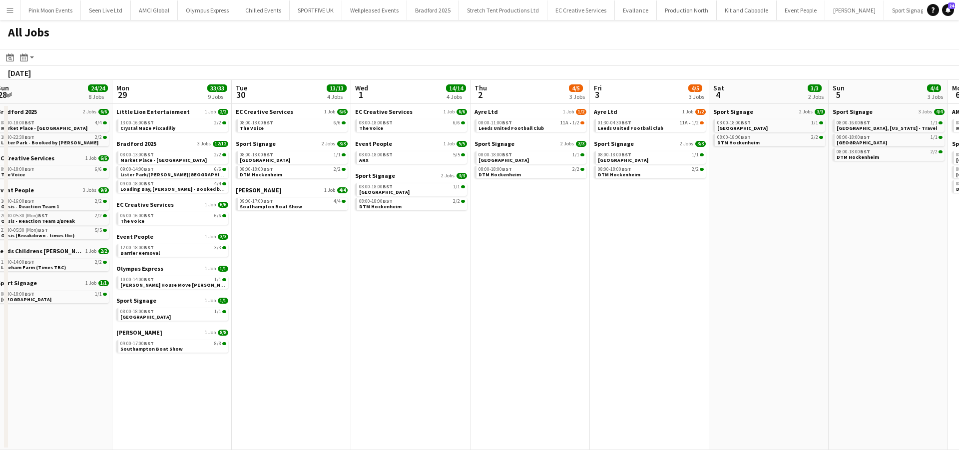
drag, startPoint x: 589, startPoint y: 387, endPoint x: 431, endPoint y: 385, distance: 157.9
click at [352, 400] on app-calendar-viewport "Thu 25 23/23 7 Jobs Fri 26 21/21 8 Jobs Sat 27 21/21 7 Jobs Sun 28 24/24 8 Jobs…" at bounding box center [479, 265] width 959 height 370
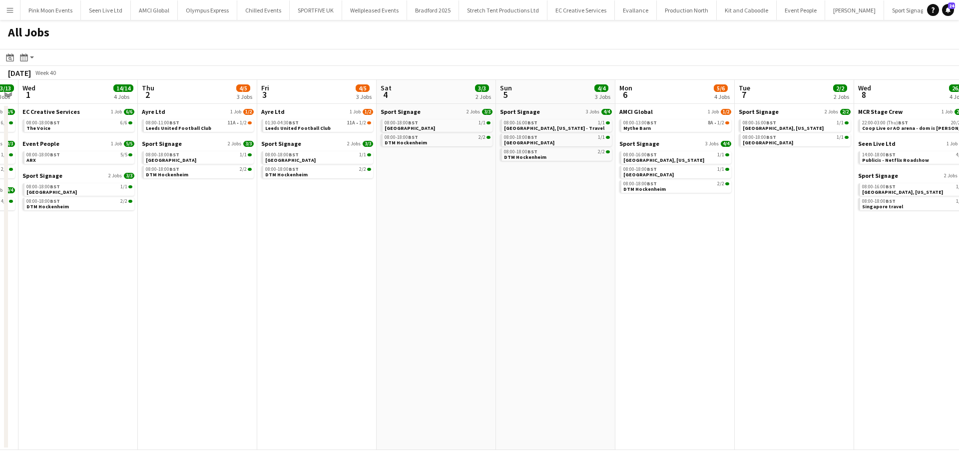
drag, startPoint x: 454, startPoint y: 383, endPoint x: 369, endPoint y: 384, distance: 85.5
click at [369, 384] on app-calendar-viewport "Sat 27 21/21 7 Jobs Sun 28 24/24 8 Jobs Mon 29 33/33 9 Jobs Tue 30 13/13 4 Jobs…" at bounding box center [479, 265] width 959 height 370
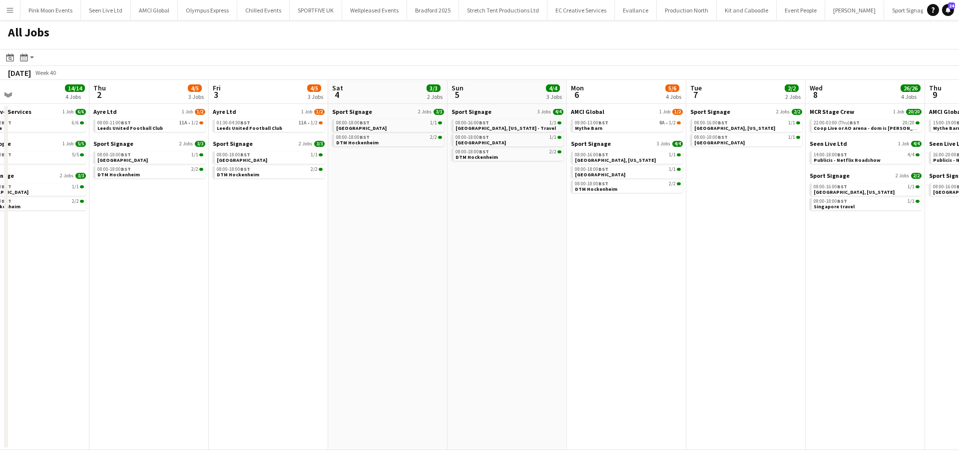
drag, startPoint x: 701, startPoint y: 372, endPoint x: 652, endPoint y: 373, distance: 48.5
click at [652, 373] on app-calendar-viewport "Sat 27 21/21 7 Jobs Sun 28 24/24 8 Jobs Mon 29 33/33 9 Jobs Tue 30 13/13 4 Jobs…" at bounding box center [479, 265] width 959 height 370
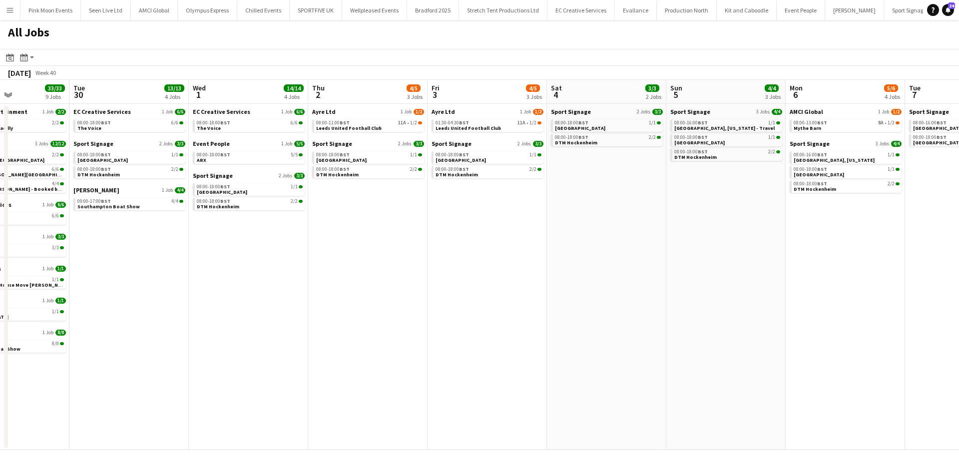
drag, startPoint x: 678, startPoint y: 359, endPoint x: 658, endPoint y: 359, distance: 20.0
click at [628, 359] on app-calendar-viewport "Sat 27 21/21 7 Jobs Sun 28 24/24 8 Jobs Mon 29 33/33 9 Jobs Tue 30 13/13 4 Jobs…" at bounding box center [479, 265] width 959 height 370
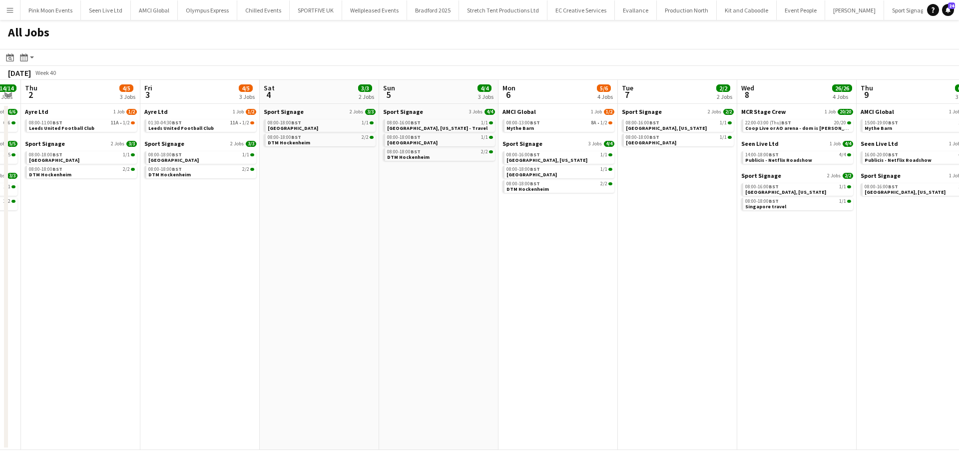
drag, startPoint x: 655, startPoint y: 344, endPoint x: 625, endPoint y: 345, distance: 30.0
click at [621, 347] on app-calendar-viewport "Mon 29 33/33 9 Jobs Tue 30 13/13 4 Jobs Wed 1 14/14 4 Jobs Thu 2 4/5 3 Jobs Fri…" at bounding box center [479, 265] width 959 height 370
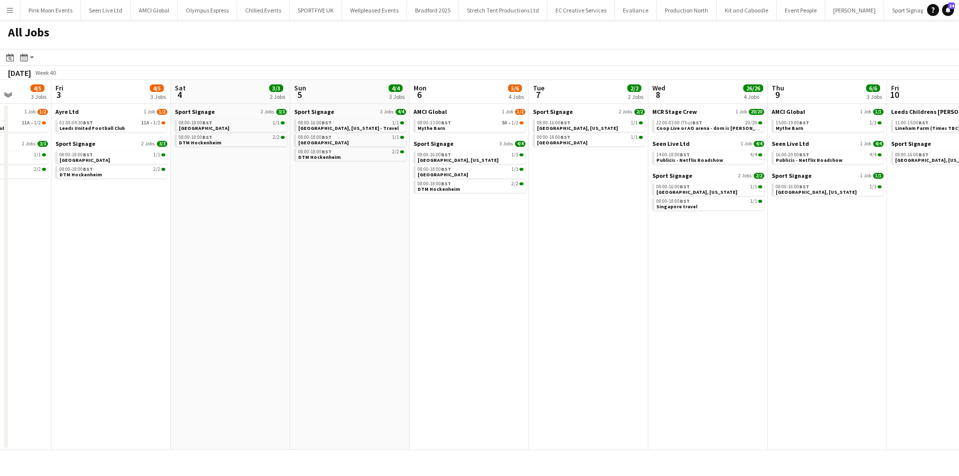
drag, startPoint x: 645, startPoint y: 337, endPoint x: 546, endPoint y: 345, distance: 98.8
click at [546, 345] on app-calendar-viewport "Mon 29 33/33 9 Jobs Tue 30 13/13 4 Jobs Wed 1 14/14 4 Jobs Thu 2 4/5 3 Jobs Fri…" at bounding box center [479, 265] width 959 height 370
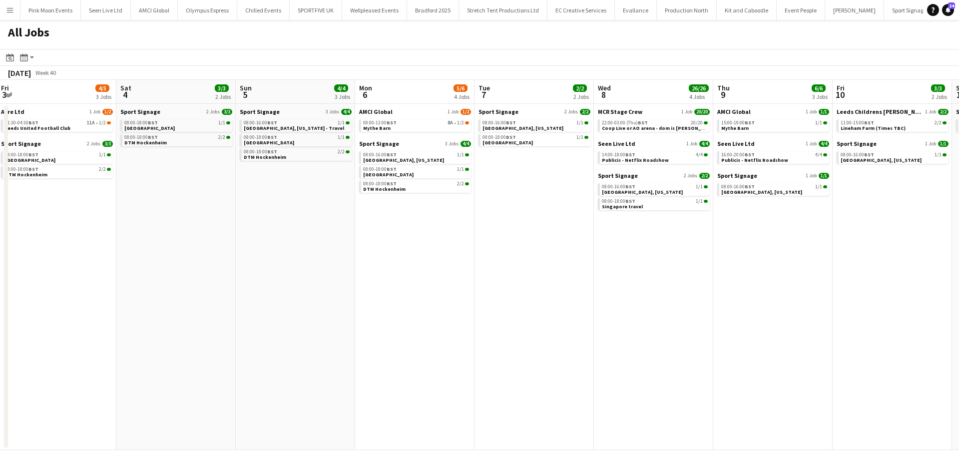
drag, startPoint x: 605, startPoint y: 327, endPoint x: 564, endPoint y: 334, distance: 41.6
click at [564, 334] on app-calendar-viewport "Mon 29 33/33 9 Jobs Tue 30 13/13 4 Jobs Wed 1 14/14 4 Jobs Thu 2 4/5 3 Jobs Fri…" at bounding box center [479, 265] width 959 height 370
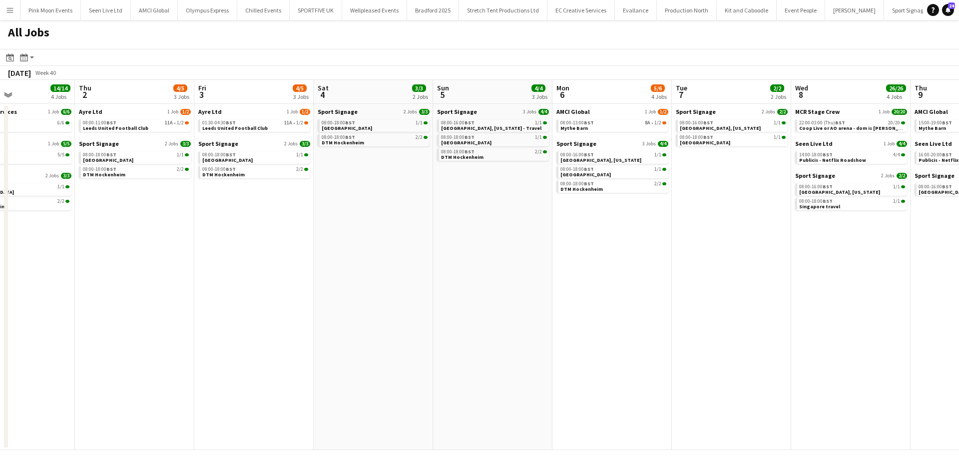
drag, startPoint x: 569, startPoint y: 333, endPoint x: 528, endPoint y: 339, distance: 40.9
click at [528, 339] on app-calendar-viewport "Mon 29 33/33 9 Jobs Tue 30 13/13 4 Jobs Wed 1 14/14 4 Jobs Thu 2 4/5 3 Jobs Fri…" at bounding box center [479, 265] width 959 height 370
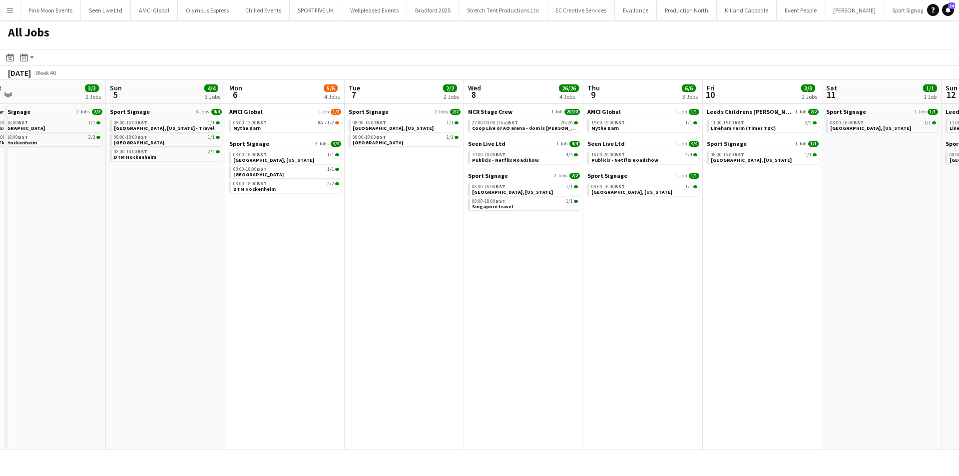
drag, startPoint x: 576, startPoint y: 327, endPoint x: 488, endPoint y: 339, distance: 89.3
click at [488, 339] on app-calendar-viewport "Wed 1 14/14 4 Jobs Thu 2 4/5 3 Jobs Fri 3 4/5 3 Jobs Sat 4 3/3 2 Jobs Sun 5 4/4…" at bounding box center [479, 265] width 959 height 370
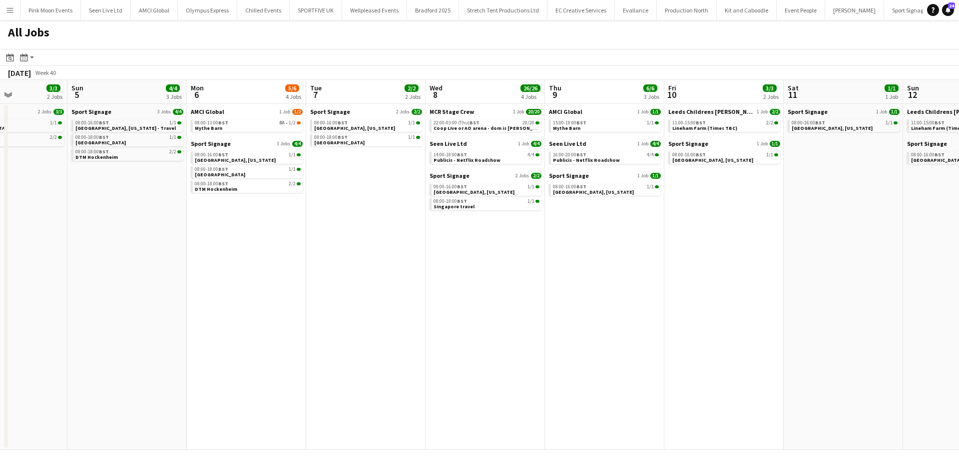
click at [500, 332] on app-calendar-viewport "Wed 1 14/14 4 Jobs Thu 2 4/5 3 Jobs Fri 3 4/5 3 Jobs Sat 4 3/3 2 Jobs Sun 5 4/4…" at bounding box center [479, 265] width 959 height 370
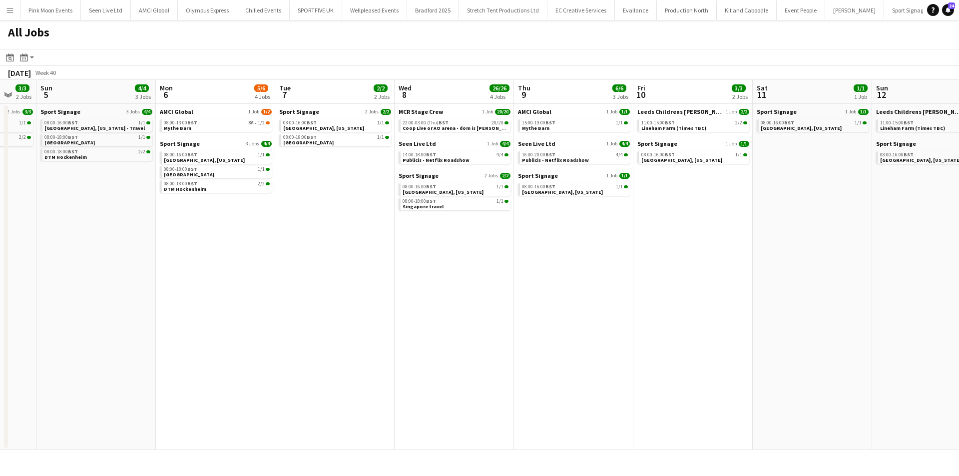
drag, startPoint x: 590, startPoint y: 324, endPoint x: 552, endPoint y: 329, distance: 38.3
click at [552, 329] on app-calendar-viewport "Wed 1 14/14 4 Jobs Thu 2 4/5 3 Jobs Fri 3 4/5 3 Jobs Sat 4 3/3 2 Jobs Sun 5 4/4…" at bounding box center [479, 265] width 959 height 370
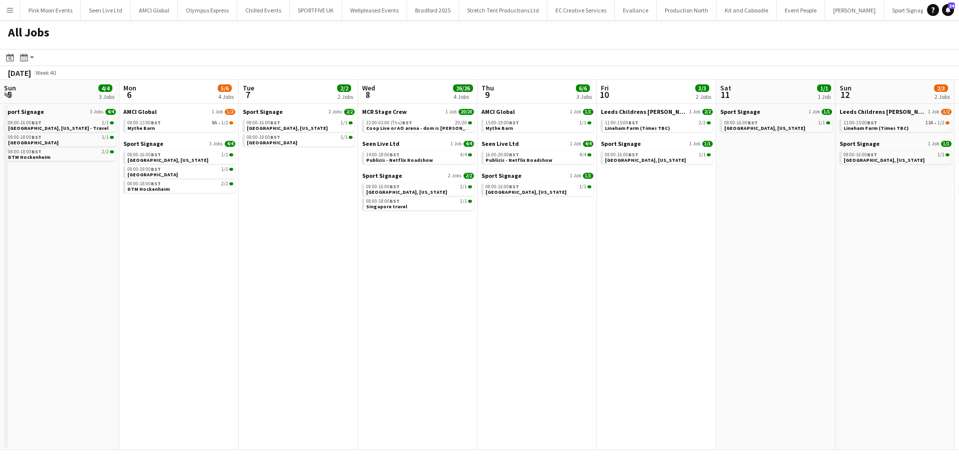
drag, startPoint x: 603, startPoint y: 326, endPoint x: 570, endPoint y: 330, distance: 33.3
click at [570, 330] on app-calendar-viewport "Wed 1 14/14 4 Jobs Thu 2 4/5 3 Jobs Fri 3 4/5 3 Jobs Sat 4 3/3 2 Jobs Sun 5 4/4…" at bounding box center [479, 265] width 959 height 370
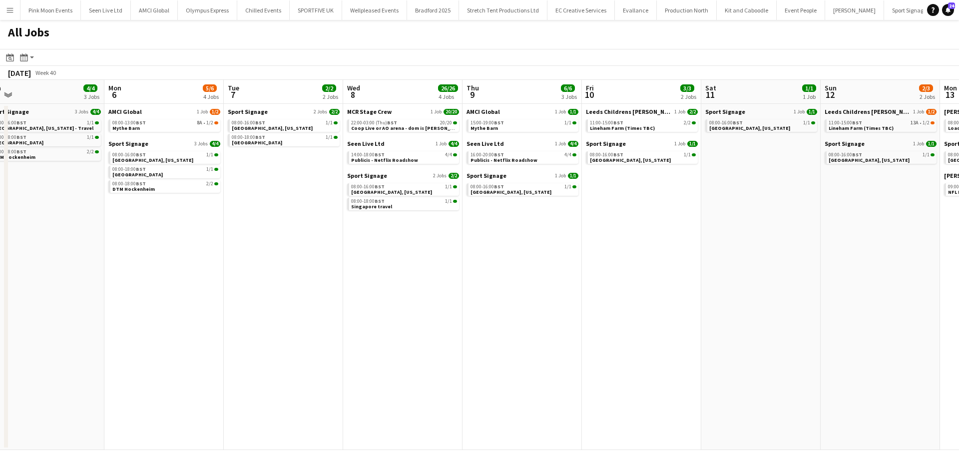
scroll to position [0, 494]
drag, startPoint x: 580, startPoint y: 329, endPoint x: 564, endPoint y: 330, distance: 16.0
click at [564, 330] on app-calendar-viewport "Wed 1 14/14 4 Jobs Thu 2 4/5 3 Jobs Fri 3 4/5 3 Jobs Sat 4 3/3 2 Jobs Sun 5 4/4…" at bounding box center [479, 265] width 959 height 370
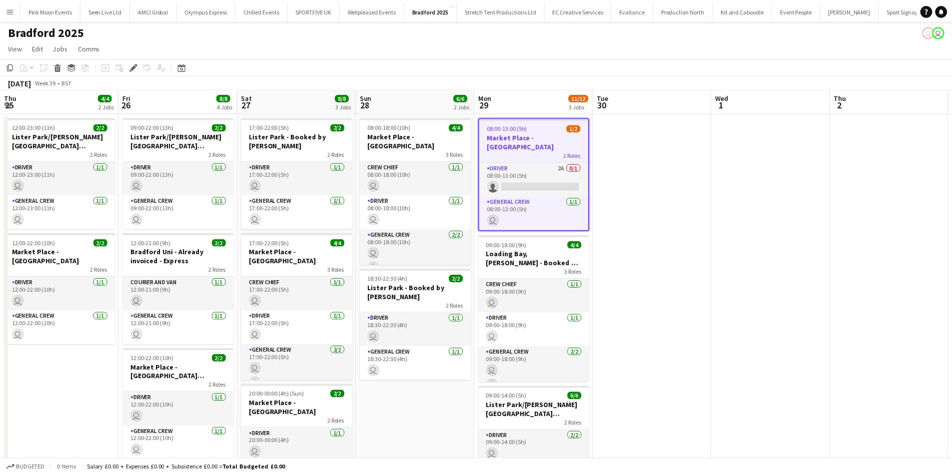
scroll to position [0, 344]
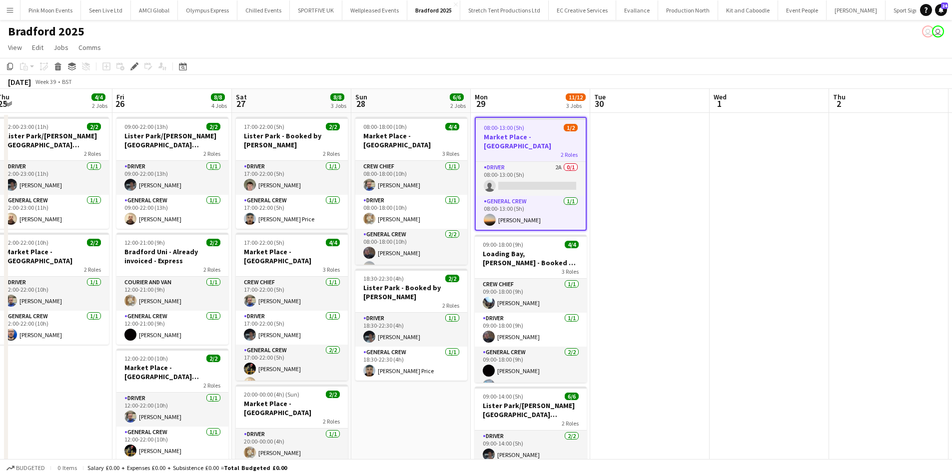
drag, startPoint x: 532, startPoint y: 317, endPoint x: 957, endPoint y: 296, distance: 425.8
click at [952, 296] on html "Menu Boards Boards Boards All jobs Status Workforce Workforce My Workforce Recr…" at bounding box center [476, 308] width 952 height 617
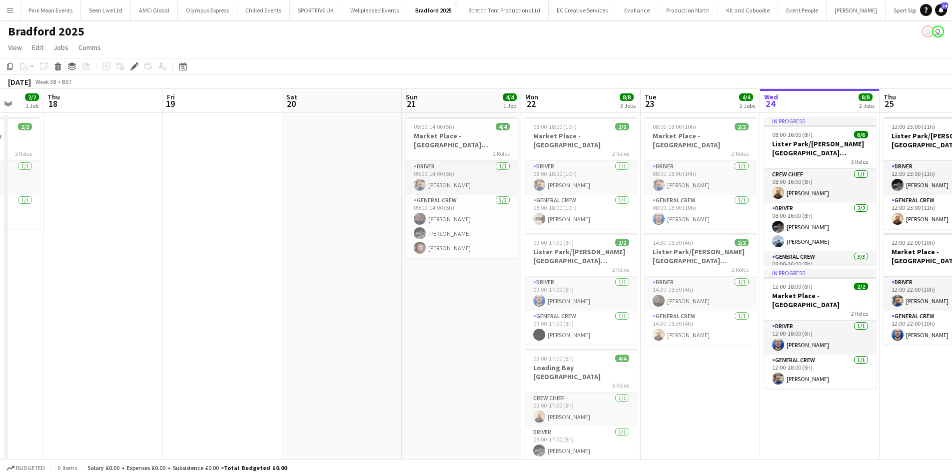
drag, startPoint x: 197, startPoint y: 346, endPoint x: 882, endPoint y: 313, distance: 685.4
click at [882, 313] on app-calendar-viewport "Mon 15 Tue 16 Wed 17 2/2 1 Job Thu 18 Fri 19 Sat 20 Sun 21 4/4 1 Job Mon 22 8/8…" at bounding box center [476, 344] width 952 height 511
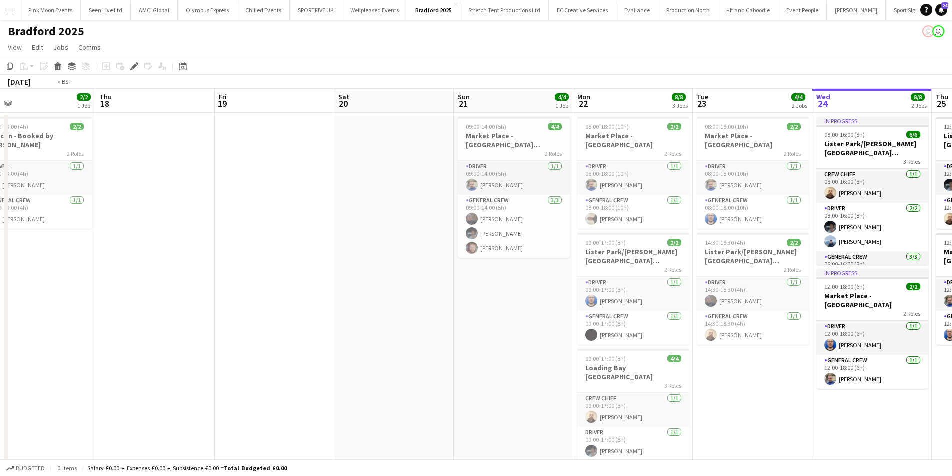
drag, startPoint x: 221, startPoint y: 356, endPoint x: 366, endPoint y: 351, distance: 145.0
click at [594, 320] on app-calendar-viewport "Mon 15 6/6 2 Jobs Tue 16 Wed 17 2/2 1 Job Thu 18 Fri 19 Sat 20 Sun 21 4/4 1 Job…" at bounding box center [476, 344] width 952 height 511
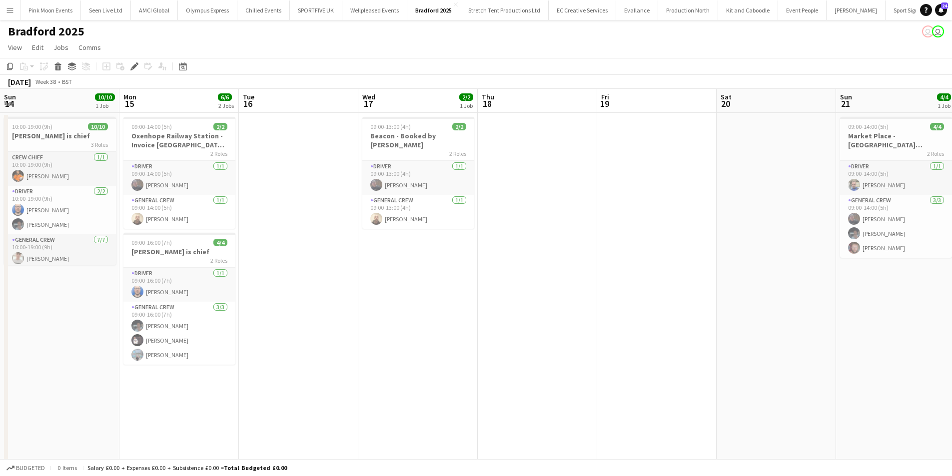
drag, startPoint x: 451, startPoint y: 322, endPoint x: 817, endPoint y: 297, distance: 366.1
click at [817, 297] on app-calendar-viewport "Fri 12 6/6 1 Job Sat 13 2/2 1 Job Sun 14 10/10 1 Job Mon 15 6/6 2 Jobs Tue 16 W…" at bounding box center [476, 344] width 952 height 511
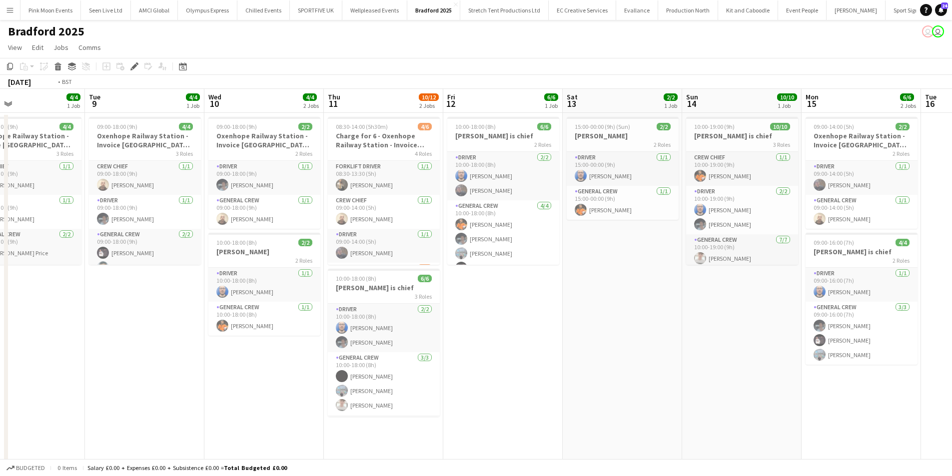
drag, startPoint x: 107, startPoint y: 393, endPoint x: 754, endPoint y: 359, distance: 648.0
click at [754, 357] on app-calendar-viewport "Sat 6 4/4 1 Job Sun 7 Mon 8 4/4 1 Job Tue 9 4/4 1 Job Wed 10 4/4 2 Jobs Thu 11 …" at bounding box center [476, 344] width 952 height 511
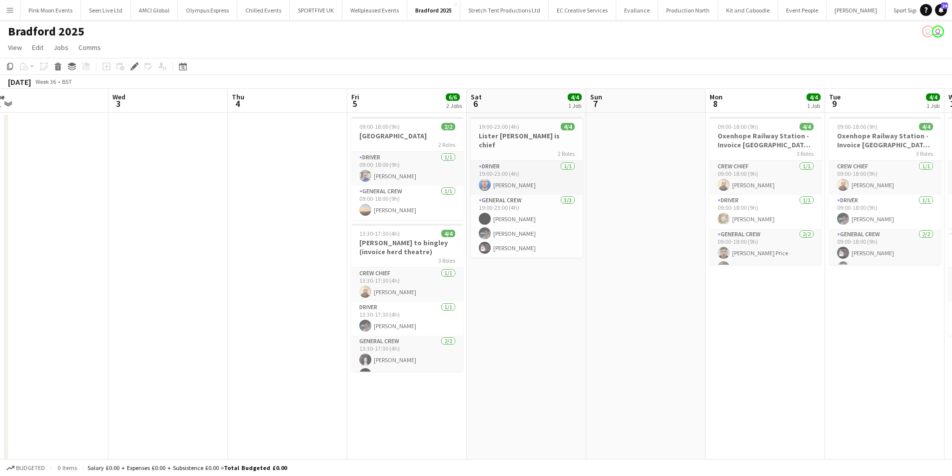
click at [952, 376] on html "Menu Boards Boards Boards All jobs Status Workforce Workforce My Workforce Recr…" at bounding box center [476, 308] width 952 height 617
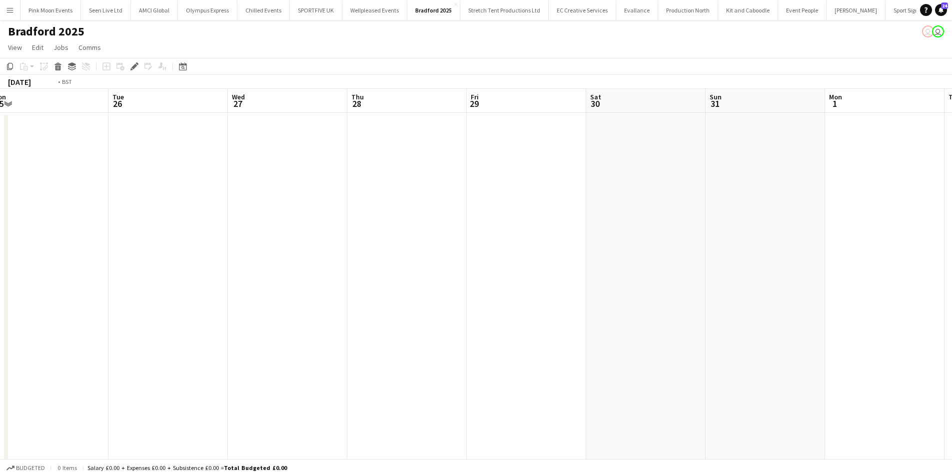
drag, startPoint x: 255, startPoint y: 452, endPoint x: 828, endPoint y: 401, distance: 574.4
click at [829, 401] on app-calendar-viewport "Sat 23 Sun 24 Mon 25 Tue 26 Wed 27 Thu 28 Fri 29 Sat 30 Sun 31 Mon 1 Tue 2 Wed …" at bounding box center [476, 344] width 952 height 511
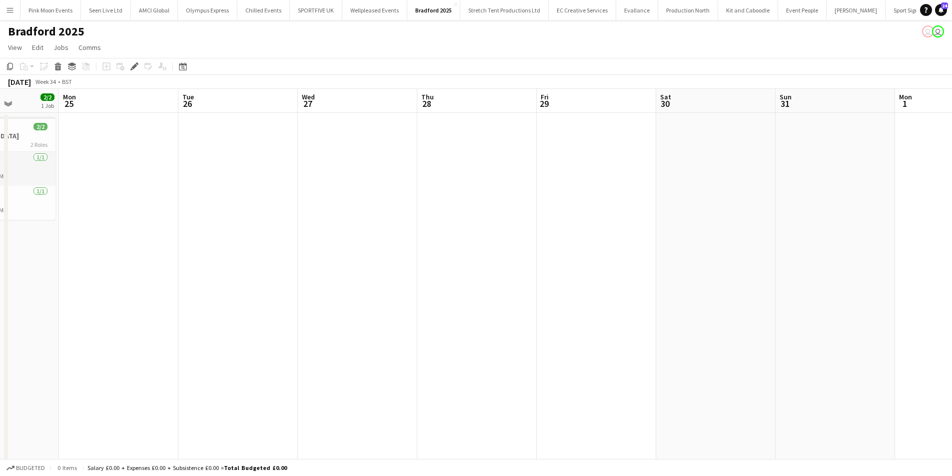
drag, startPoint x: 226, startPoint y: 413, endPoint x: 657, endPoint y: 378, distance: 432.1
click at [674, 378] on app-calendar-viewport "Fri 22 6/6 2 Jobs Sat 23 6/6 2 Jobs Sun 24 2/2 1 Job Mon 25 Tue 26 Wed 27 Thu 2…" at bounding box center [476, 344] width 952 height 511
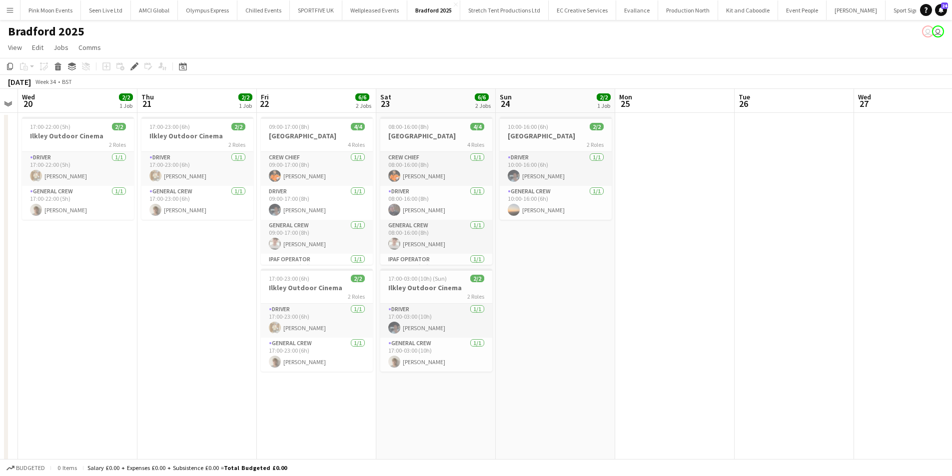
drag, startPoint x: 505, startPoint y: 392, endPoint x: 578, endPoint y: 381, distance: 74.2
click at [578, 381] on app-calendar-viewport "Mon 18 Tue 19 Wed 20 2/2 1 Job Thu 21 2/2 1 Job Fri 22 6/6 2 Jobs Sat 23 6/6 2 …" at bounding box center [476, 344] width 952 height 511
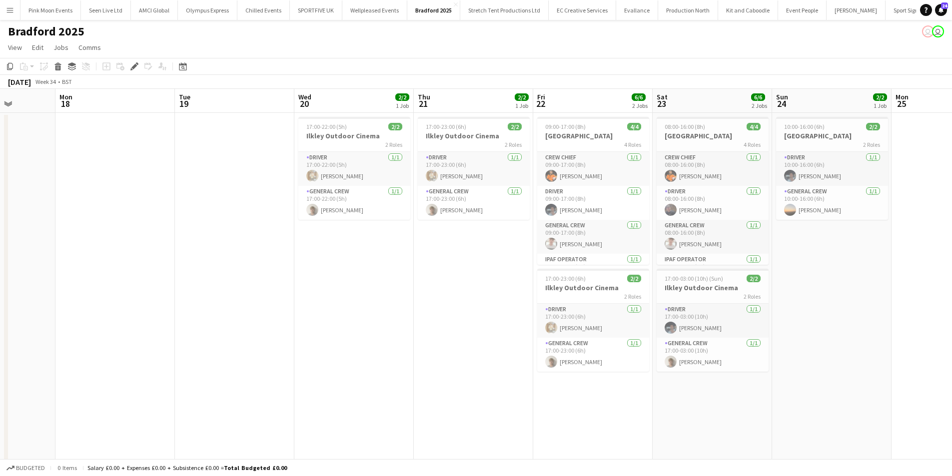
drag, startPoint x: 578, startPoint y: 381, endPoint x: 854, endPoint y: 379, distance: 276.3
click at [854, 379] on app-calendar-viewport "Fri 15 Sat 16 Sun 17 Mon 18 Tue 19 Wed 20 2/2 1 Job Thu 21 2/2 1 Job Fri 22 6/6…" at bounding box center [476, 344] width 952 height 511
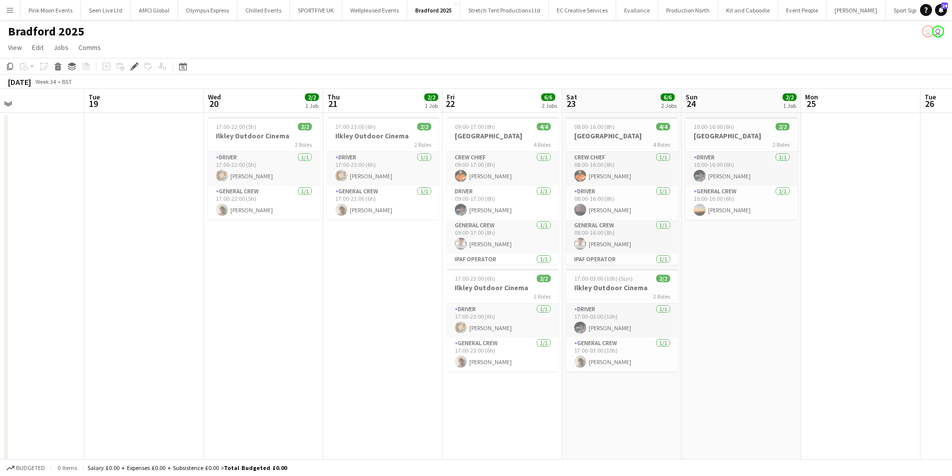
drag, startPoint x: 854, startPoint y: 379, endPoint x: 764, endPoint y: 379, distance: 90.4
click at [764, 379] on app-calendar-viewport "Fri 15 Sat 16 Sun 17 Mon 18 Tue 19 Wed 20 2/2 1 Job Thu 21 2/2 1 Job Fri 22 6/6…" at bounding box center [476, 344] width 952 height 511
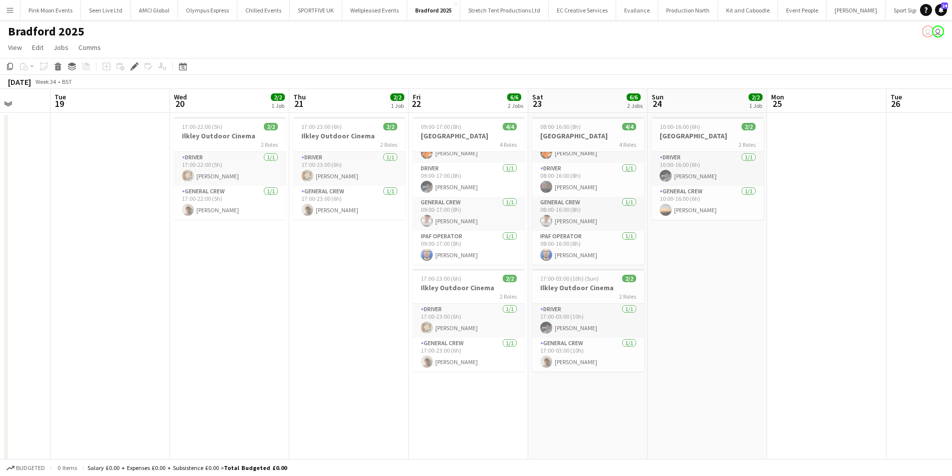
scroll to position [0, 455]
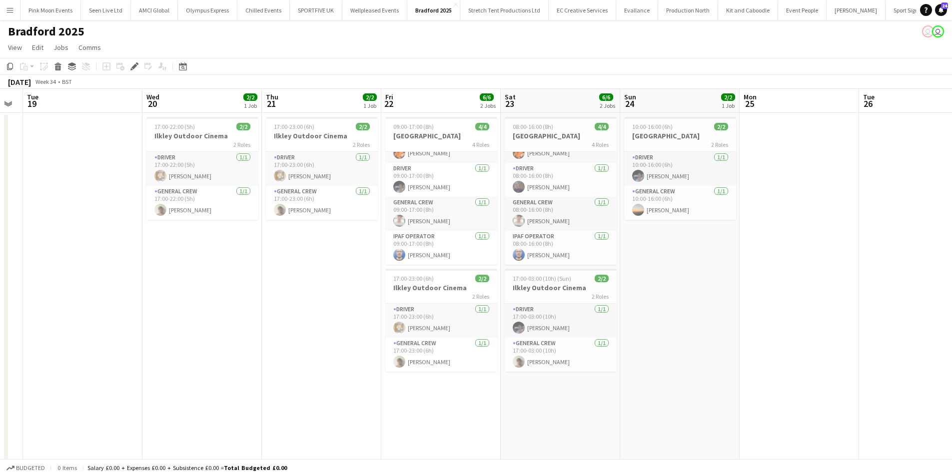
drag, startPoint x: 773, startPoint y: 256, endPoint x: 711, endPoint y: 257, distance: 62.0
click at [711, 257] on app-calendar-viewport "Fri 15 Sat 16 Sun 17 Mon 18 Tue 19 Wed 20 2/2 1 Job Thu 21 2/2 1 Job Fri 22 6/6…" at bounding box center [476, 344] width 952 height 511
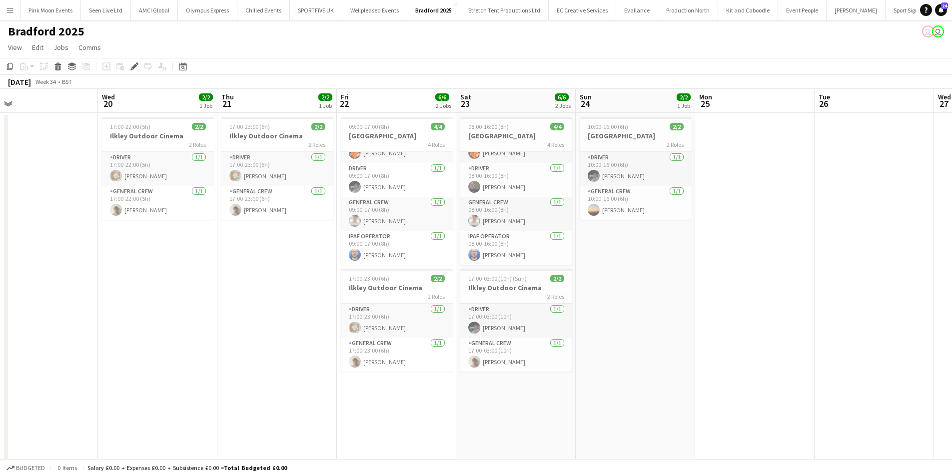
drag, startPoint x: 715, startPoint y: 287, endPoint x: 436, endPoint y: 330, distance: 282.6
click at [436, 330] on app-calendar-viewport "Fri 15 Sat 16 Sun 17 Mon 18 Tue 19 Wed 20 2/2 1 Job Thu 21 2/2 1 Job Fri 22 6/6…" at bounding box center [476, 344] width 952 height 511
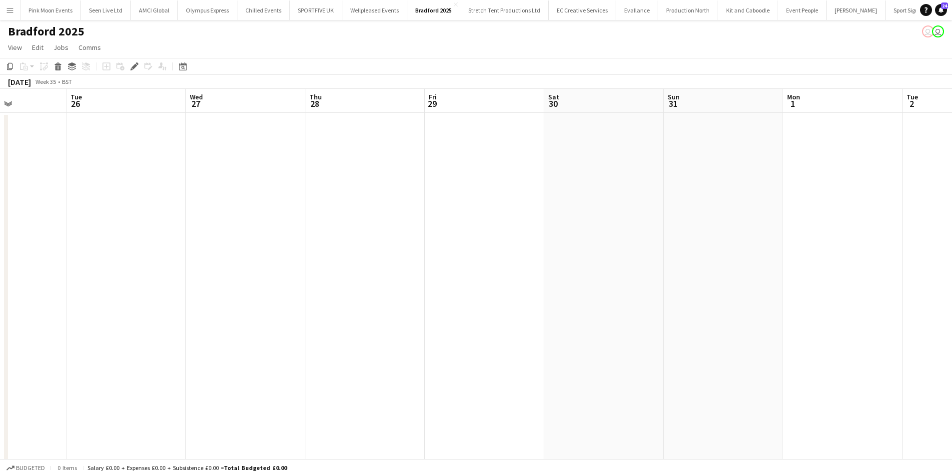
drag, startPoint x: 630, startPoint y: 363, endPoint x: 229, endPoint y: 386, distance: 401.4
click at [229, 386] on app-calendar-viewport "Sat 23 6/6 2 Jobs Sun 24 2/2 1 Job Mon 25 Tue 26 Wed 27 Thu 28 Fri 29 Sat 30 Su…" at bounding box center [476, 344] width 952 height 511
drag, startPoint x: 151, startPoint y: 402, endPoint x: 120, endPoint y: 404, distance: 30.5
click at [120, 404] on app-calendar-viewport "Sat 23 6/6 2 Jobs Sun 24 2/2 1 Job Mon 25 Tue 26 Wed 27 Thu 28 Fri 29 Sat 30 Su…" at bounding box center [476, 344] width 952 height 511
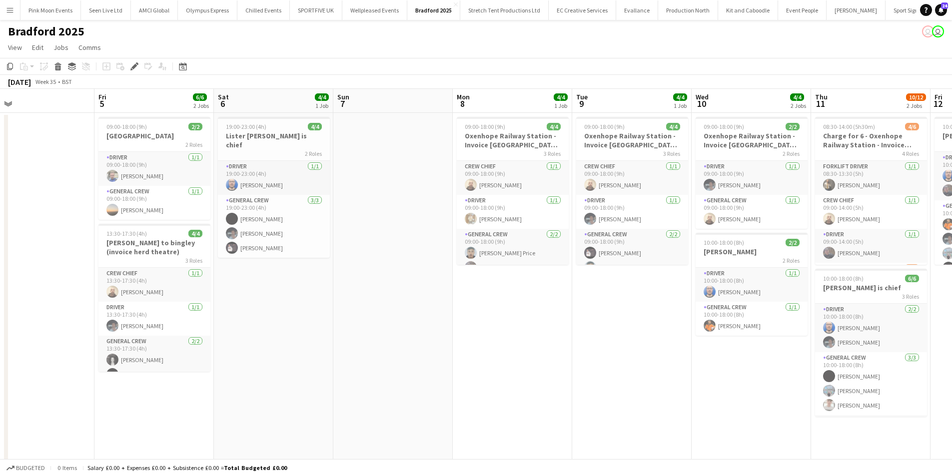
drag, startPoint x: 407, startPoint y: 305, endPoint x: 183, endPoint y: 314, distance: 224.0
click at [183, 314] on app-calendar-viewport "Sun 31 Mon 1 Tue 2 Wed 3 Thu 4 Fri 5 6/6 2 Jobs Sat 6 4/4 1 Job Sun 7 Mon 8 4/4…" at bounding box center [476, 344] width 952 height 511
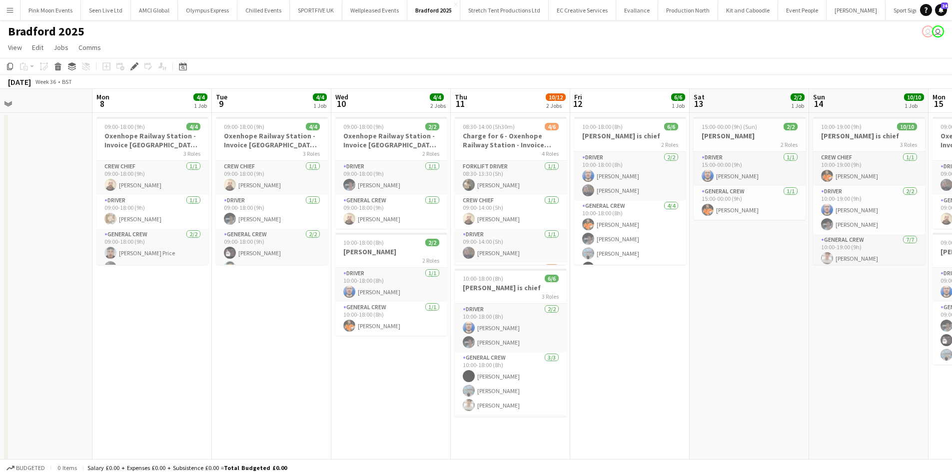
click at [303, 356] on app-calendar-viewport "Thu 4 Fri 5 6/6 2 Jobs Sat 6 4/4 1 Job Sun 7 Mon 8 4/4 1 Job Tue 9 4/4 1 Job We…" at bounding box center [476, 344] width 952 height 511
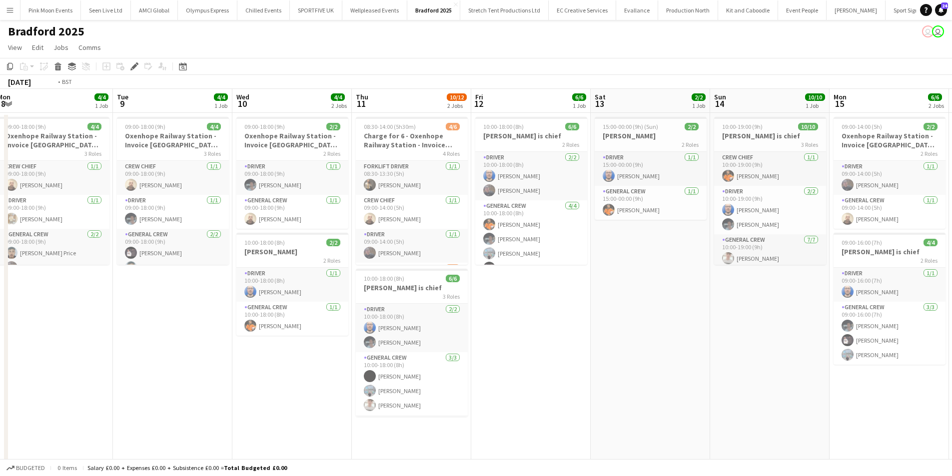
drag, startPoint x: 352, startPoint y: 364, endPoint x: 58, endPoint y: 392, distance: 295.2
click at [57, 392] on app-calendar-viewport "Thu 4 Fri 5 6/6 2 Jobs Sat 6 4/4 1 Job Sun 7 Mon 8 4/4 1 Job Tue 9 4/4 1 Job We…" at bounding box center [476, 344] width 952 height 511
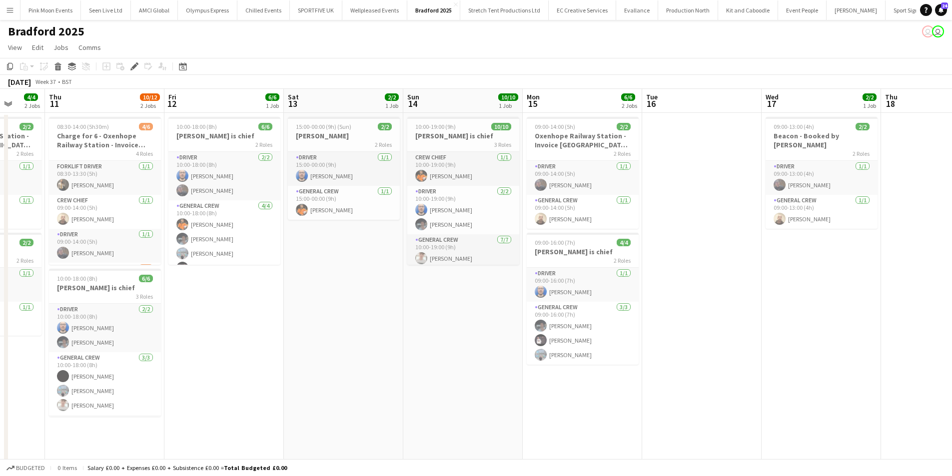
drag, startPoint x: 462, startPoint y: 386, endPoint x: 426, endPoint y: 391, distance: 36.8
click at [426, 391] on app-calendar-viewport "Mon 8 4/4 1 Job Tue 9 4/4 1 Job Wed 10 4/4 2 Jobs Thu 11 10/12 2 Jobs Fri 12 6/…" at bounding box center [476, 344] width 952 height 511
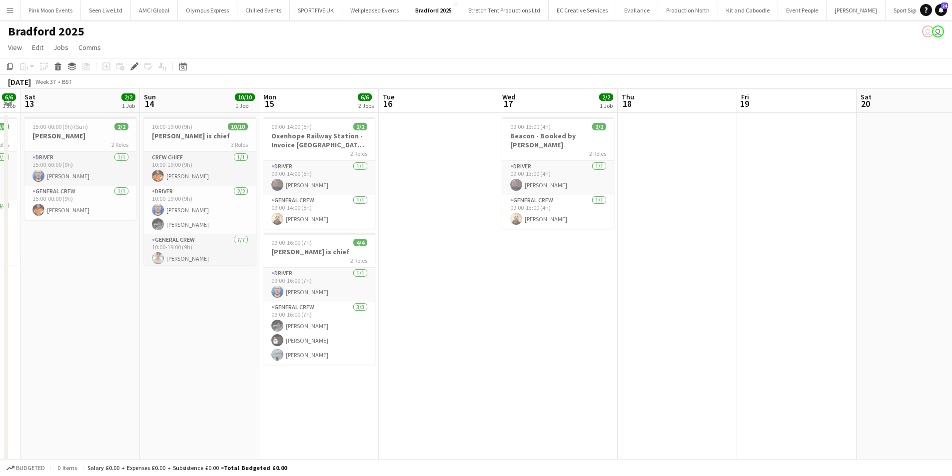
drag, startPoint x: 716, startPoint y: 401, endPoint x: 477, endPoint y: 392, distance: 239.5
click at [457, 399] on app-calendar-viewport "Wed 10 4/4 2 Jobs Thu 11 10/12 2 Jobs Fri 12 6/6 1 Job Sat 13 2/2 1 Job Sun 14 …" at bounding box center [476, 344] width 952 height 511
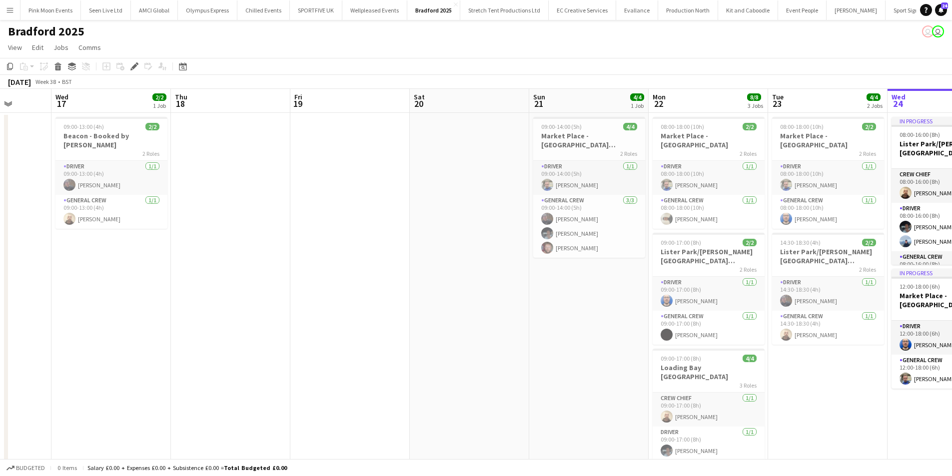
drag, startPoint x: 581, startPoint y: 355, endPoint x: 201, endPoint y: 360, distance: 380.3
click at [201, 360] on app-calendar-viewport "Sun 14 10/10 1 Job Mon 15 6/6 2 Jobs Tue 16 Wed 17 2/2 1 Job Thu 18 Fri 19 Sat …" at bounding box center [476, 344] width 952 height 511
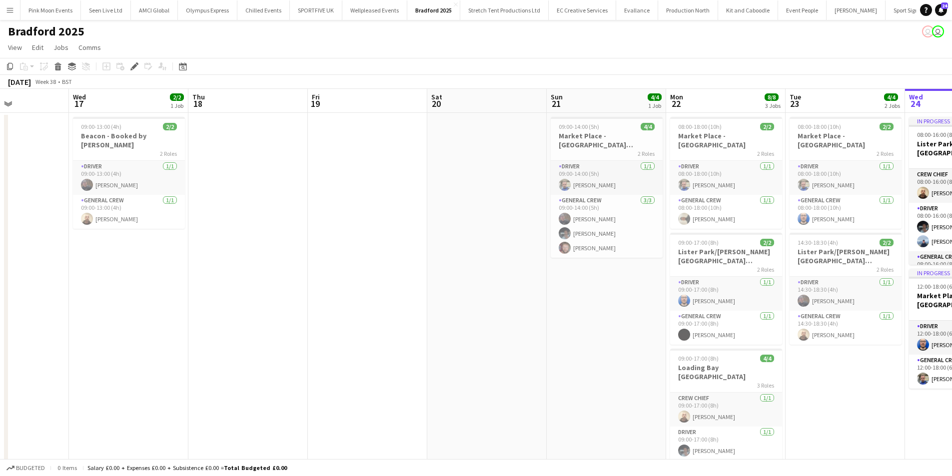
drag, startPoint x: 589, startPoint y: 344, endPoint x: 386, endPoint y: 340, distance: 202.4
click at [373, 341] on app-calendar-viewport "Sun 14 10/10 1 Job Mon 15 6/6 2 Jobs Tue 16 Wed 17 2/2 1 Job Thu 18 Fri 19 Sat …" at bounding box center [476, 344] width 952 height 511
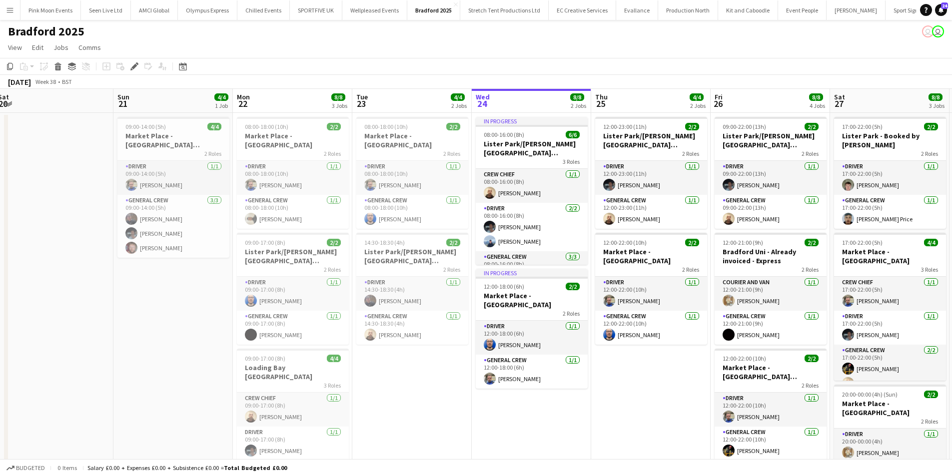
drag, startPoint x: 699, startPoint y: 376, endPoint x: 504, endPoint y: 375, distance: 194.9
click at [504, 375] on app-calendar-viewport "Tue 16 Wed 17 2/2 1 Job Thu 18 Fri 19 Sat 20 Sun 21 4/4 1 Job Mon 22 8/8 3 Jobs…" at bounding box center [476, 344] width 952 height 511
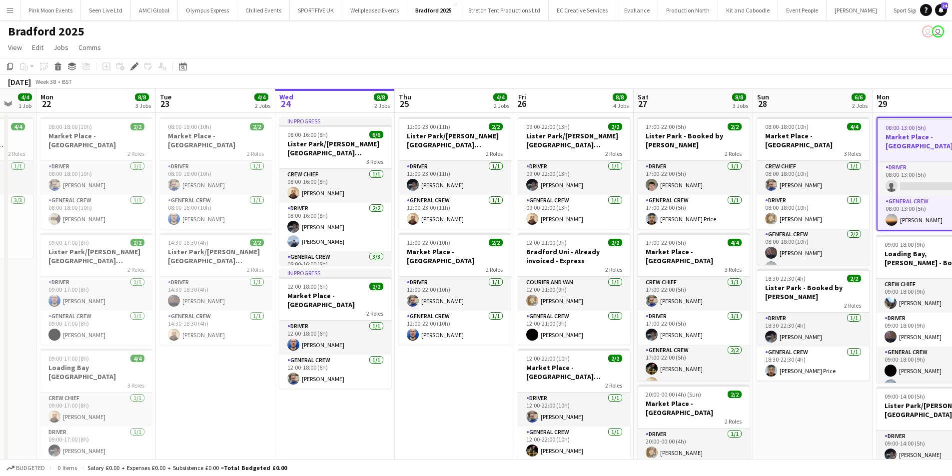
drag, startPoint x: 484, startPoint y: 376, endPoint x: 420, endPoint y: 379, distance: 64.6
click at [420, 379] on app-calendar-viewport "Thu 18 Fri 19 Sat 20 Sun 21 4/4 1 Job Mon 22 8/8 3 Jobs Tue 23 4/4 2 Jobs Wed 2…" at bounding box center [476, 344] width 952 height 511
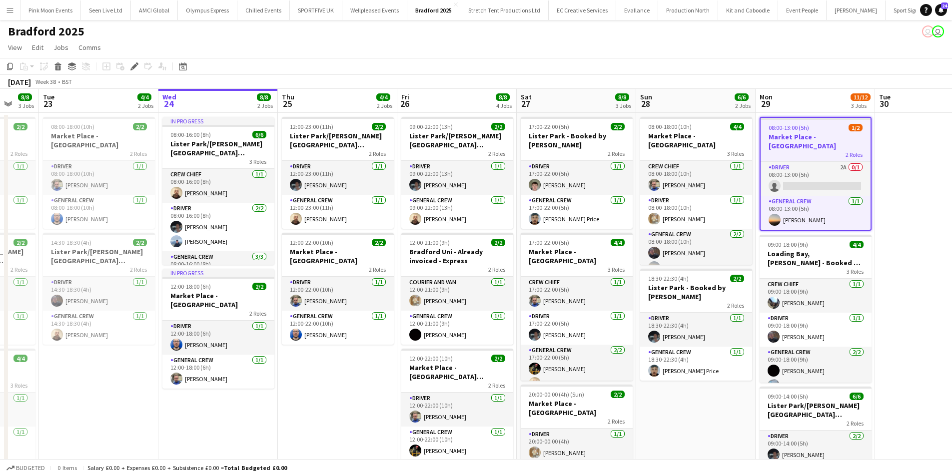
drag, startPoint x: 467, startPoint y: 375, endPoint x: 441, endPoint y: 375, distance: 26.0
click at [399, 377] on app-calendar-viewport "Sat 20 Sun 21 4/4 1 Job Mon 22 8/8 3 Jobs Tue 23 4/4 2 Jobs Wed 24 8/8 2 Jobs T…" at bounding box center [476, 344] width 952 height 511
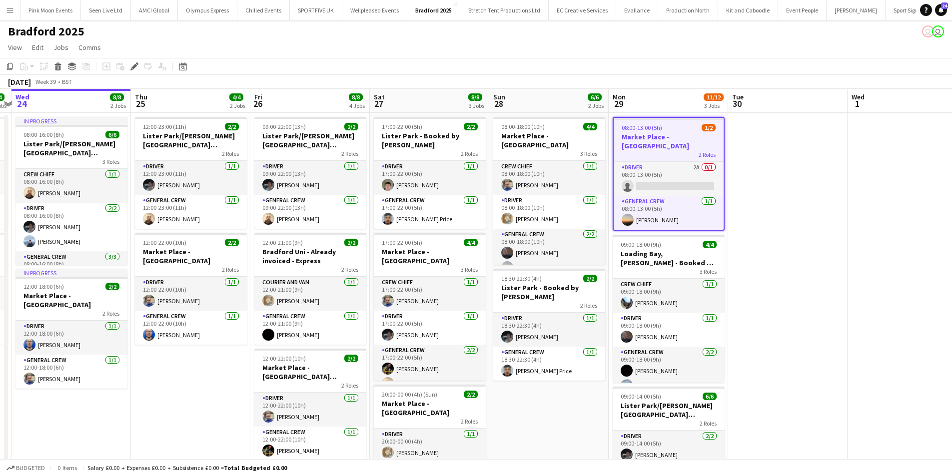
scroll to position [0, 499]
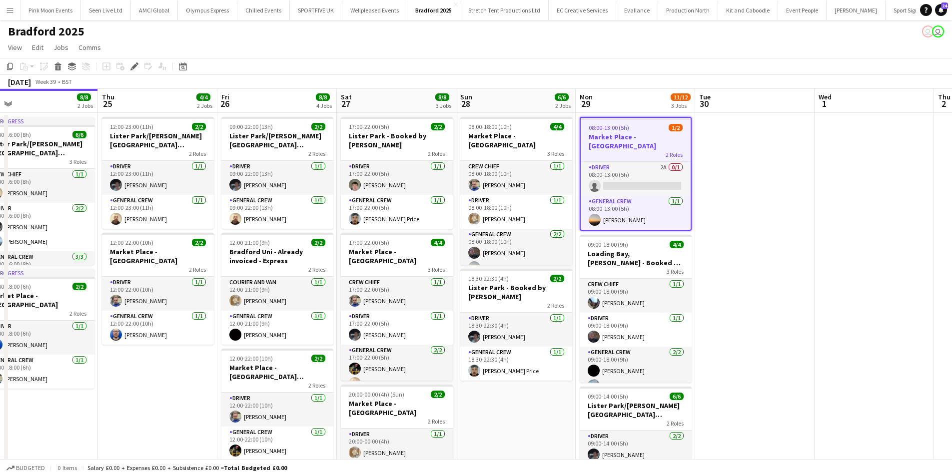
drag, startPoint x: 623, startPoint y: 387, endPoint x: 453, endPoint y: 384, distance: 169.9
click at [453, 384] on app-calendar-viewport "Sat 20 Sun 21 4/4 1 Job Mon 22 8/8 3 Jobs Tue 23 4/4 2 Jobs Wed 24 8/8 2 Jobs T…" at bounding box center [476, 344] width 952 height 511
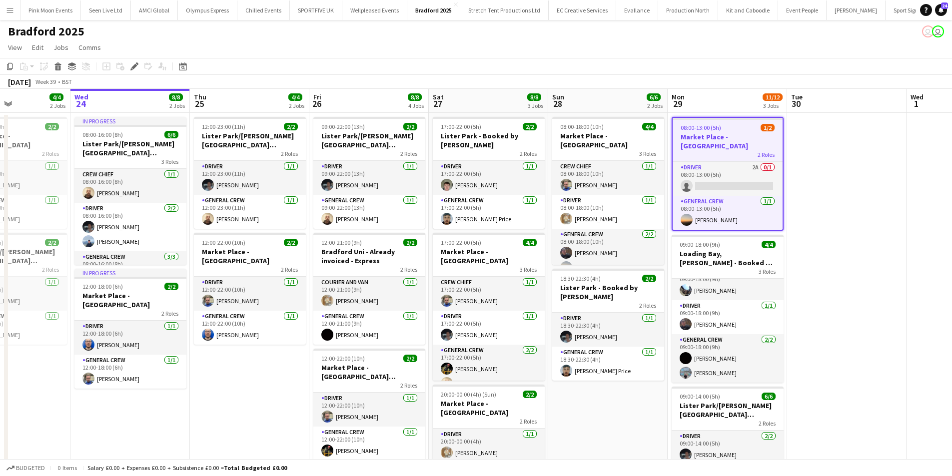
drag, startPoint x: 494, startPoint y: 390, endPoint x: 522, endPoint y: 390, distance: 28.0
click at [522, 390] on app-calendar-viewport "Sat 20 Sun 21 4/4 1 Job Mon 22 8/8 3 Jobs Tue 23 4/4 2 Jobs Wed 24 8/8 2 Jobs T…" at bounding box center [476, 344] width 952 height 511
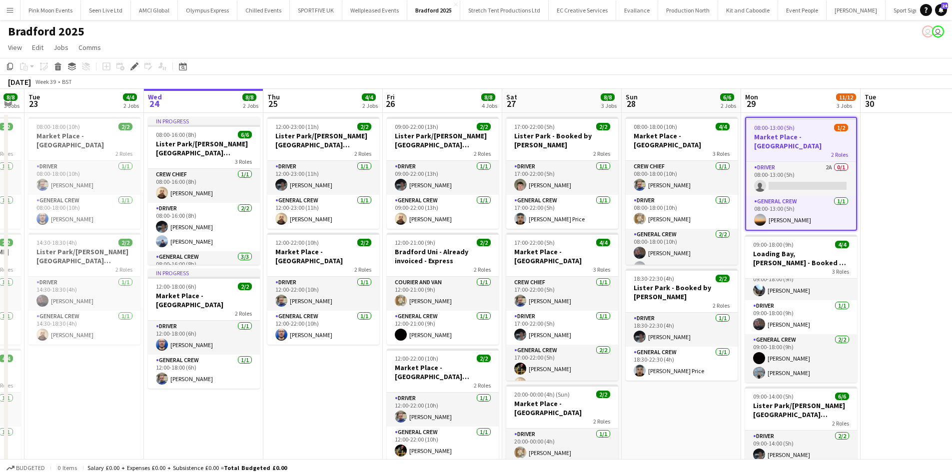
scroll to position [0, 332]
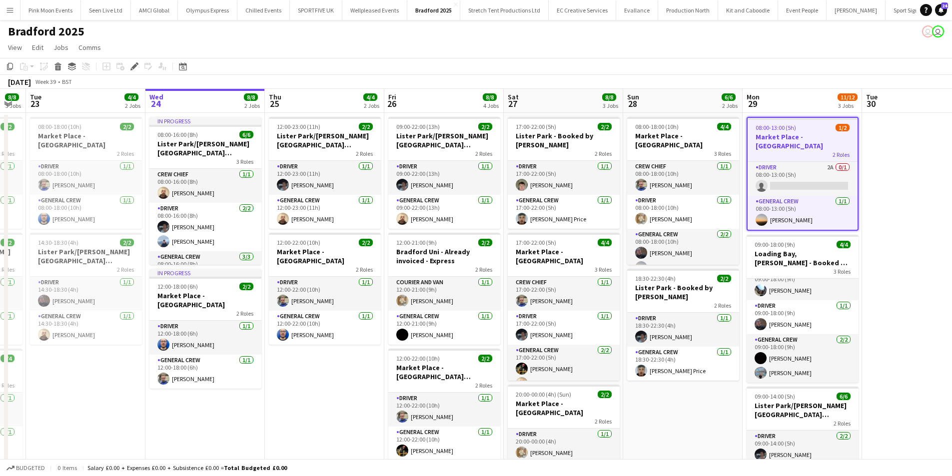
drag, startPoint x: 250, startPoint y: 410, endPoint x: 322, endPoint y: 408, distance: 72.5
click at [322, 408] on app-calendar-viewport "Sat 20 Sun 21 4/4 1 Job Mon 22 8/8 3 Jobs Tue 23 4/4 2 Jobs Wed 24 8/8 2 Jobs T…" at bounding box center [476, 344] width 952 height 511
drag, startPoint x: 309, startPoint y: 371, endPoint x: 350, endPoint y: 370, distance: 41.0
click at [348, 370] on app-calendar-viewport "Sat 20 Sun 21 4/4 1 Job Mon 22 8/8 3 Jobs Tue 23 4/4 2 Jobs Wed 24 8/8 2 Jobs T…" at bounding box center [476, 344] width 952 height 511
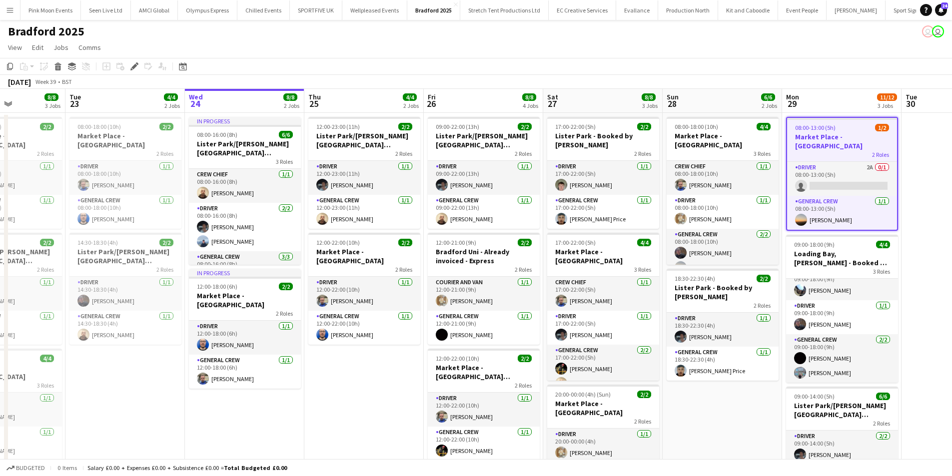
drag, startPoint x: 350, startPoint y: 370, endPoint x: 357, endPoint y: 370, distance: 7.0
click at [357, 370] on app-calendar-viewport "Sat 20 Sun 21 4/4 1 Job Mon 22 8/8 3 Jobs Tue 23 4/4 2 Jobs Wed 24 8/8 2 Jobs T…" at bounding box center [476, 344] width 952 height 511
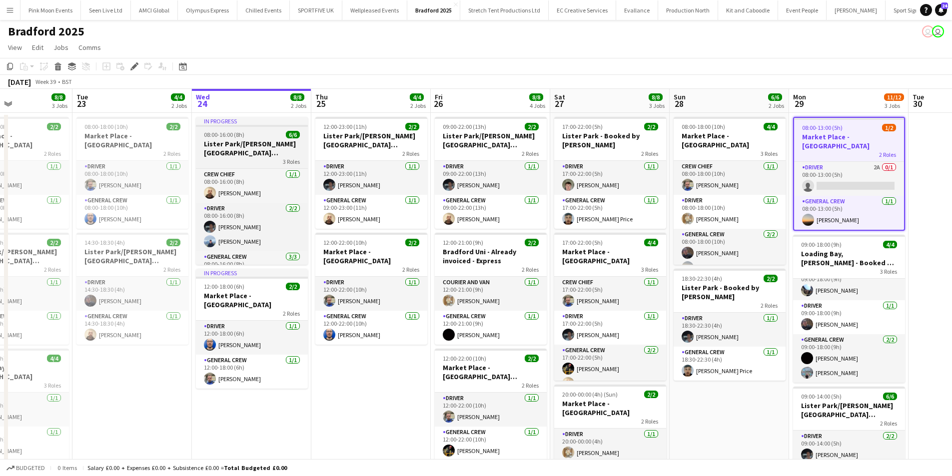
click at [247, 136] on div "08:00-16:00 (8h) 6/6" at bounding box center [252, 134] width 112 height 7
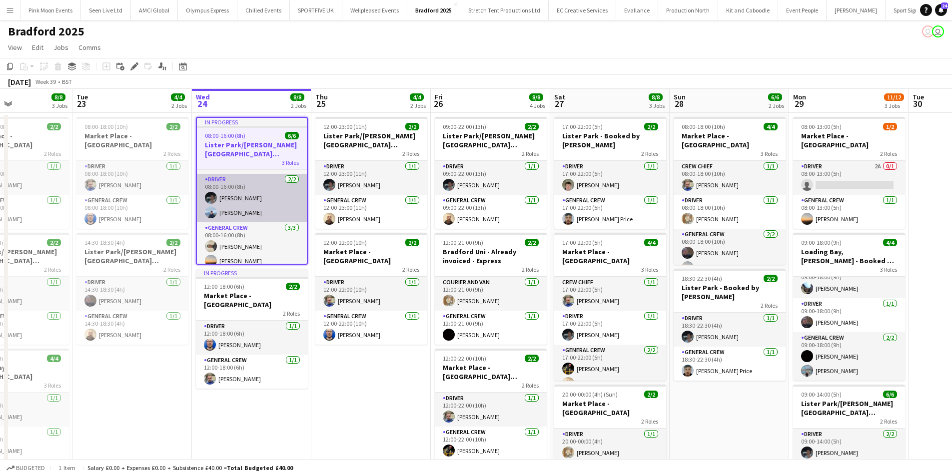
scroll to position [42, 0]
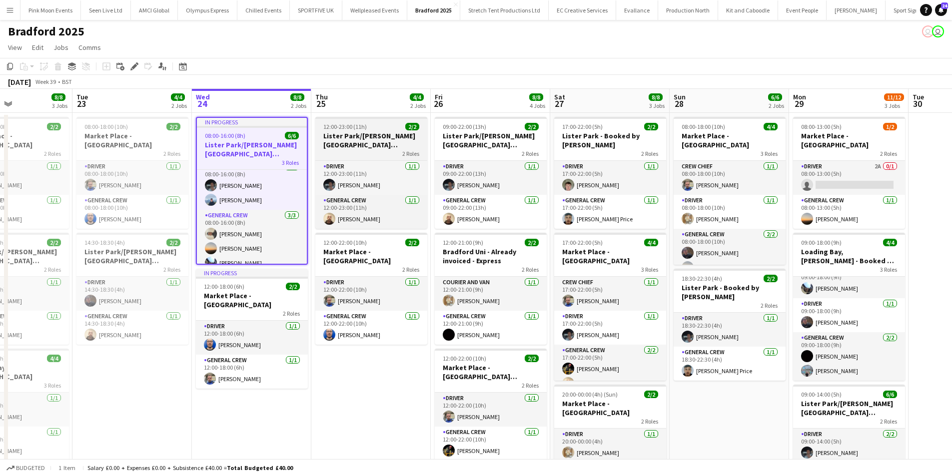
click at [345, 130] on app-job-card "12:00-23:00 (11h) 2/2 Lister Park/[PERSON_NAME] [PERSON_NAME] 2 Roles Driver [D…" at bounding box center [371, 173] width 112 height 112
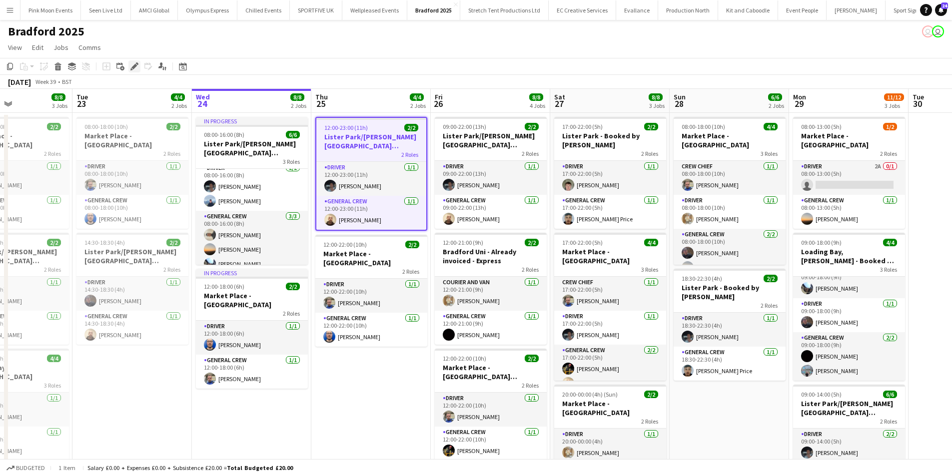
click at [136, 63] on icon at bounding box center [137, 63] width 2 height 2
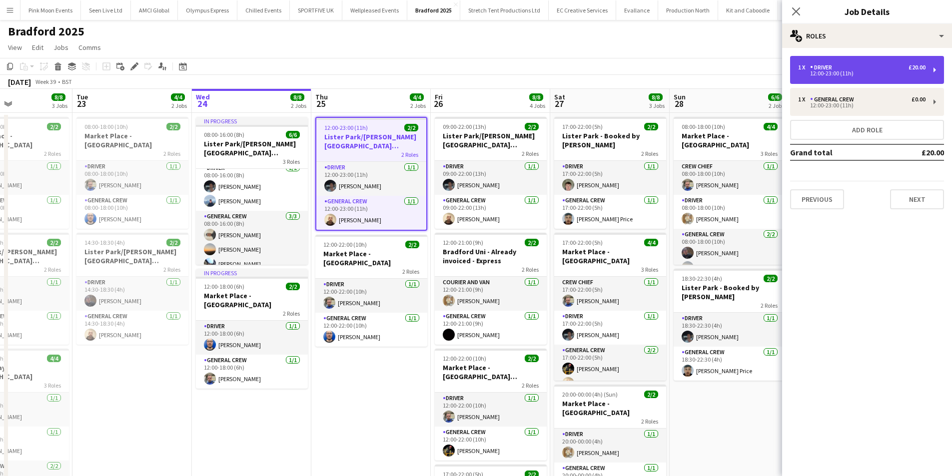
click at [852, 65] on div "1 x Driver £20.00" at bounding box center [861, 67] width 127 height 7
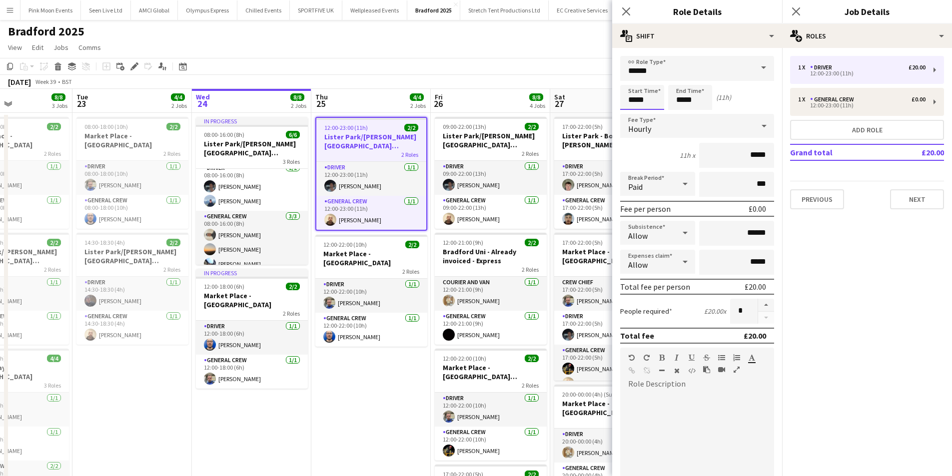
click at [652, 97] on input "*****" at bounding box center [642, 97] width 44 height 25
click at [626, 112] on div at bounding box center [632, 115] width 20 height 10
type input "*****"
click at [626, 112] on div at bounding box center [632, 115] width 20 height 10
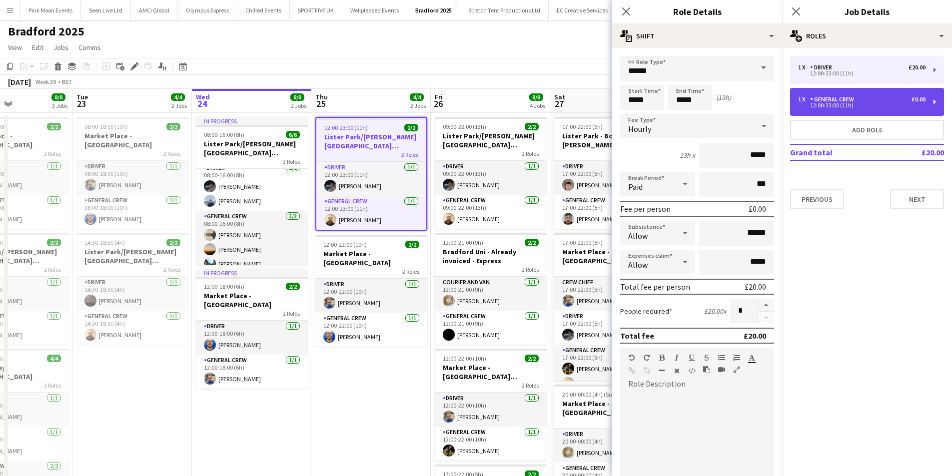
click at [829, 108] on div "12:00-23:00 (11h)" at bounding box center [861, 105] width 127 height 5
type input "**********"
type input "*****"
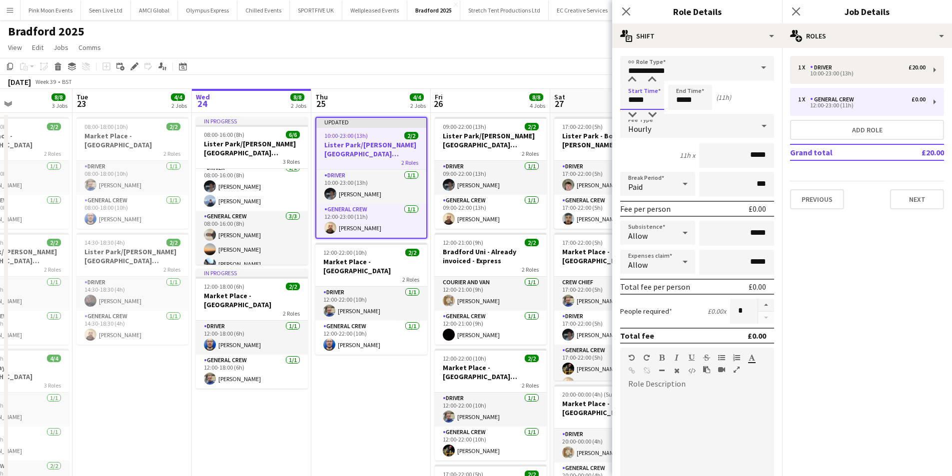
click at [644, 96] on input "*****" at bounding box center [642, 97] width 44 height 25
click at [636, 113] on div at bounding box center [632, 115] width 20 height 10
type input "*****"
click at [636, 113] on div at bounding box center [632, 115] width 20 height 10
click at [617, 11] on div "Close pop-in" at bounding box center [626, 11] width 28 height 23
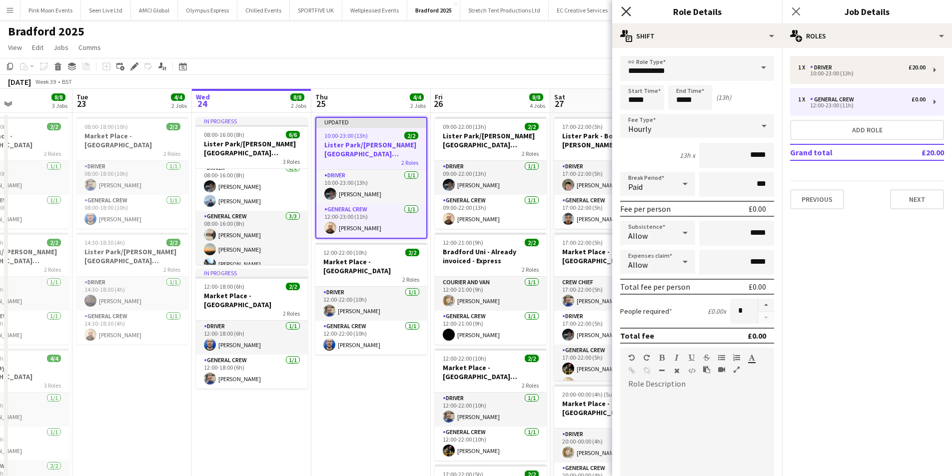
click at [624, 11] on icon "Close pop-in" at bounding box center [625, 10] width 9 height 9
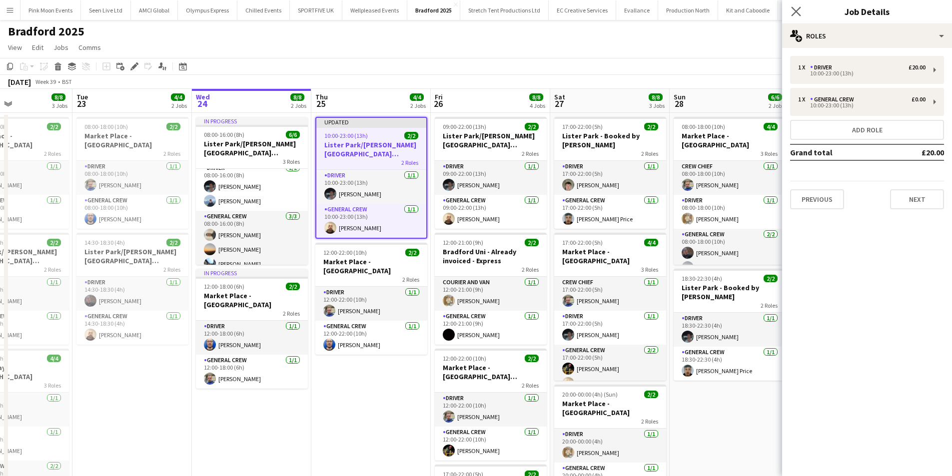
click at [791, 12] on app-icon "Close pop-in" at bounding box center [796, 11] width 14 height 14
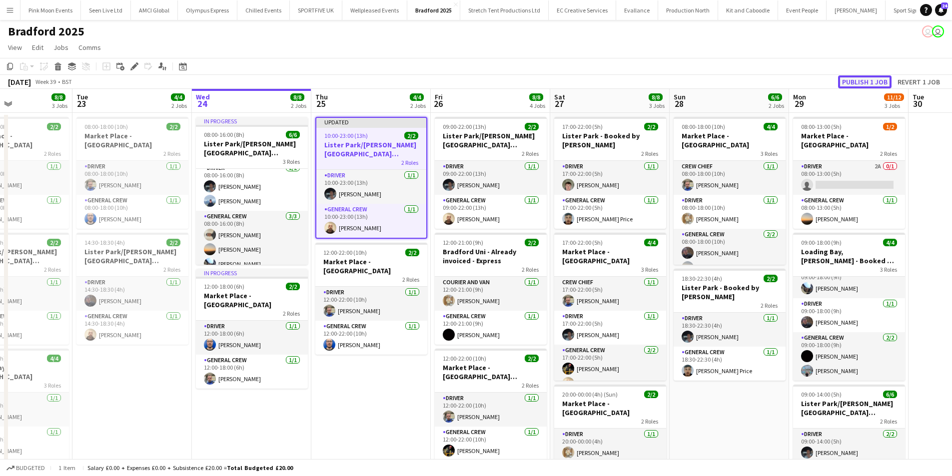
click at [848, 82] on button "Publish 1 job" at bounding box center [864, 81] width 53 height 13
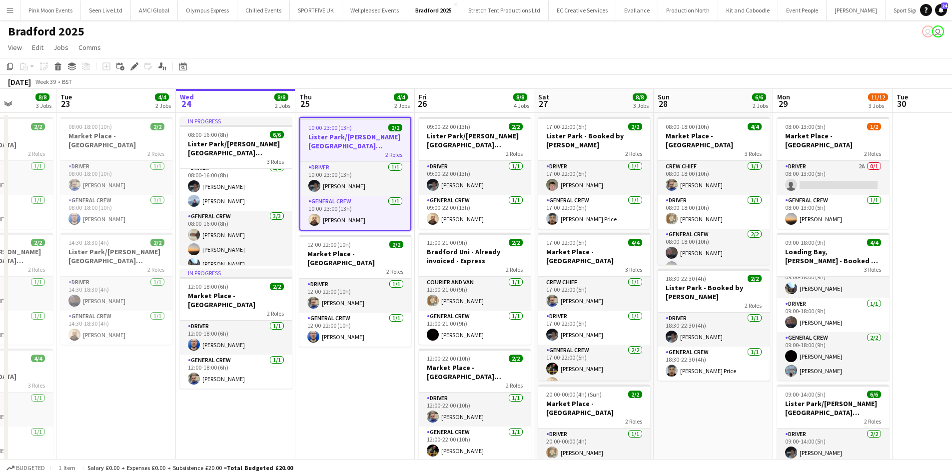
scroll to position [0, 308]
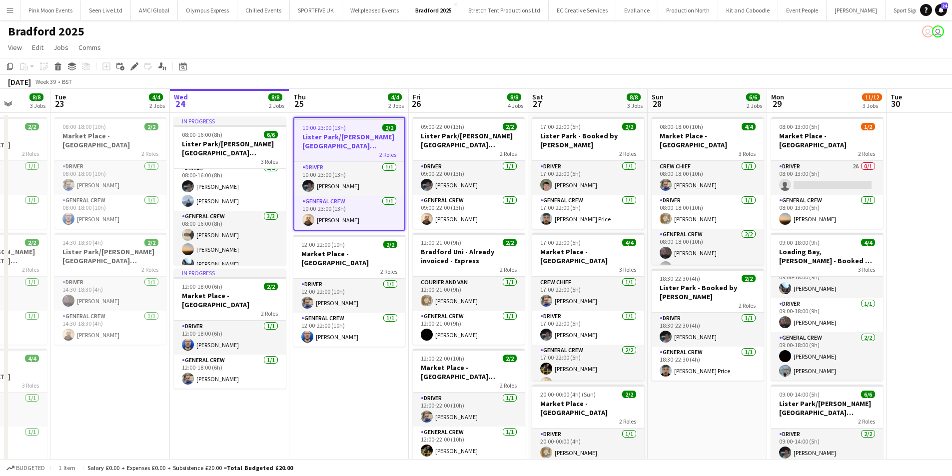
drag, startPoint x: 718, startPoint y: 432, endPoint x: 696, endPoint y: 432, distance: 22.0
click at [696, 432] on app-calendar-viewport "Sat 20 Sun 21 4/4 1 Job Mon 22 8/8 3 Jobs Tue 23 4/4 2 Jobs Wed 24 8/8 2 Jobs T…" at bounding box center [476, 344] width 952 height 511
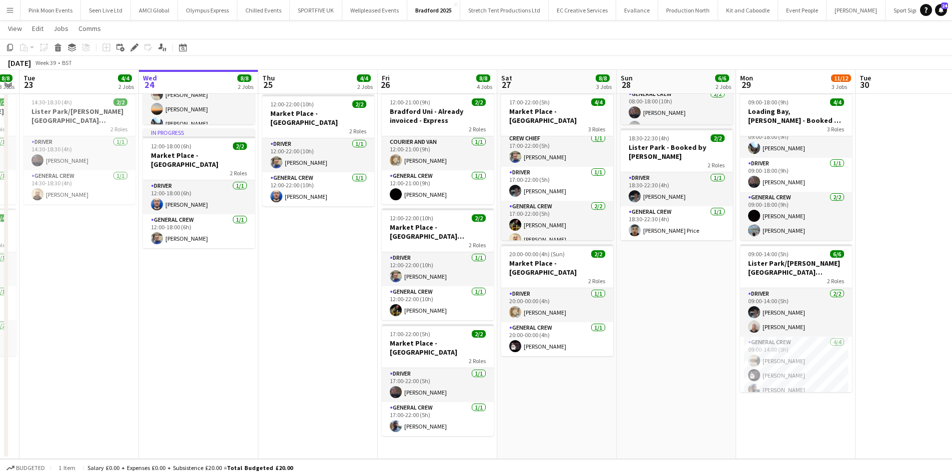
scroll to position [0, 371]
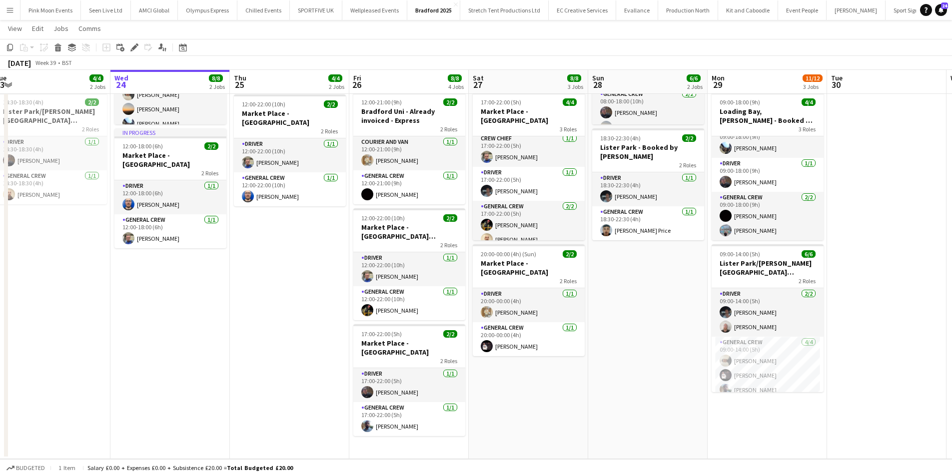
drag, startPoint x: 789, startPoint y: 401, endPoint x: 736, endPoint y: 408, distance: 53.4
click at [737, 408] on app-calendar-viewport "Sat 20 Sun 21 4/4 1 Job Mon 22 8/8 3 Jobs Tue 23 4/4 2 Jobs Wed 24 8/8 2 Jobs T…" at bounding box center [476, 180] width 952 height 560
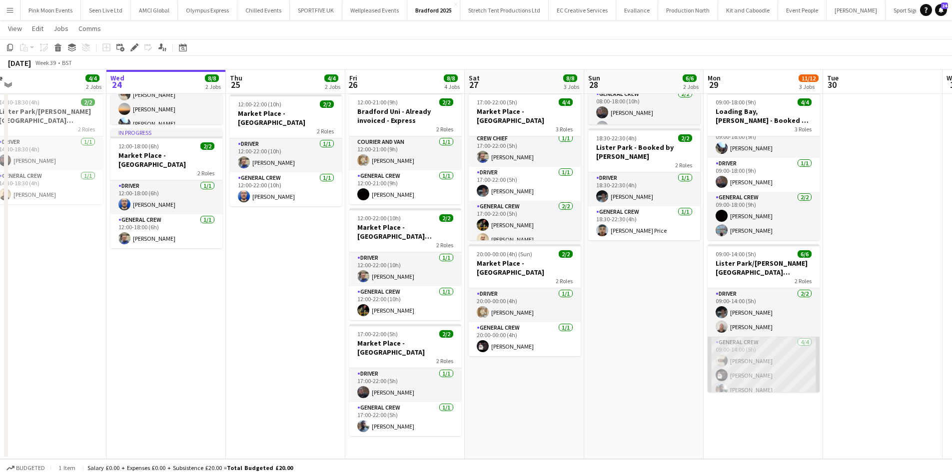
scroll to position [22, 0]
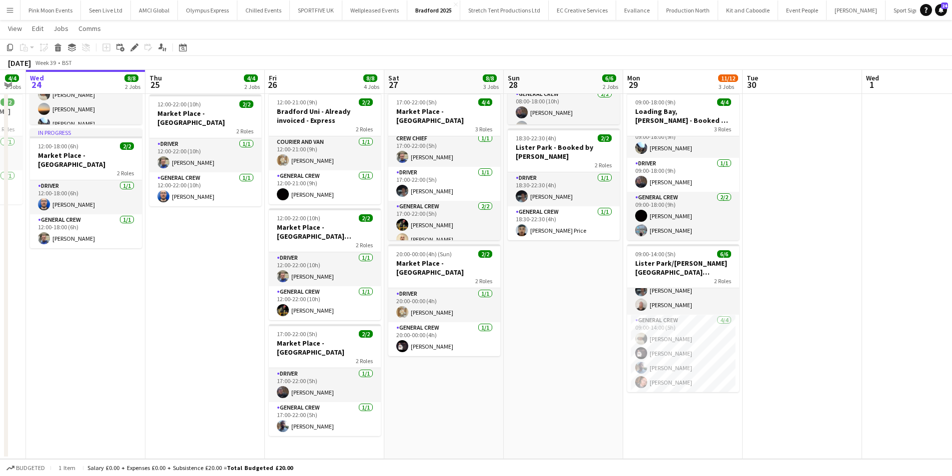
drag, startPoint x: 839, startPoint y: 369, endPoint x: 752, endPoint y: 373, distance: 87.6
click at [758, 373] on app-calendar-viewport "Sat 20 Sun 21 4/4 1 Job Mon 22 8/8 3 Jobs Tue 23 4/4 2 Jobs Wed 24 8/8 2 Jobs T…" at bounding box center [476, 180] width 952 height 560
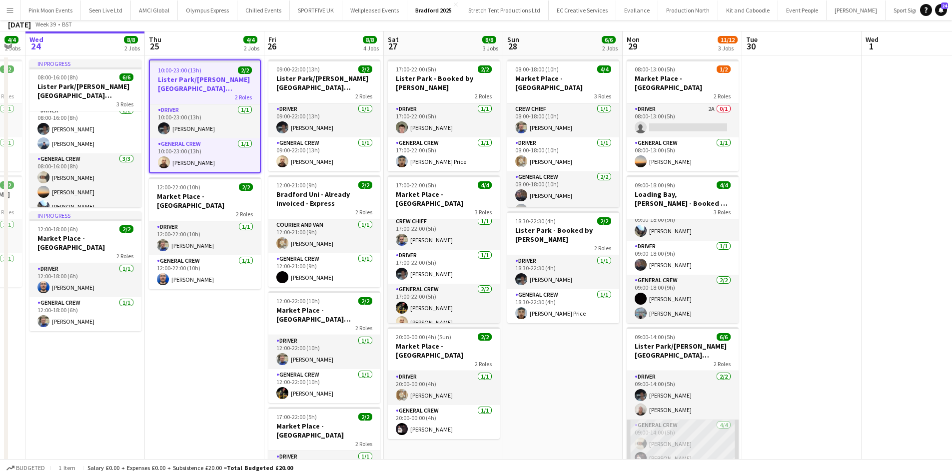
scroll to position [0, 0]
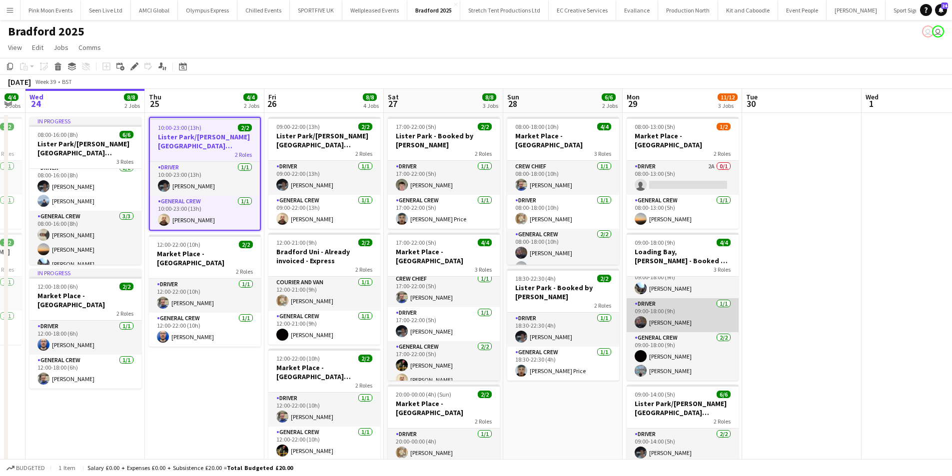
click at [665, 316] on app-card-role "Driver [DATE] 09:00-18:00 (9h) [PERSON_NAME]" at bounding box center [683, 315] width 112 height 34
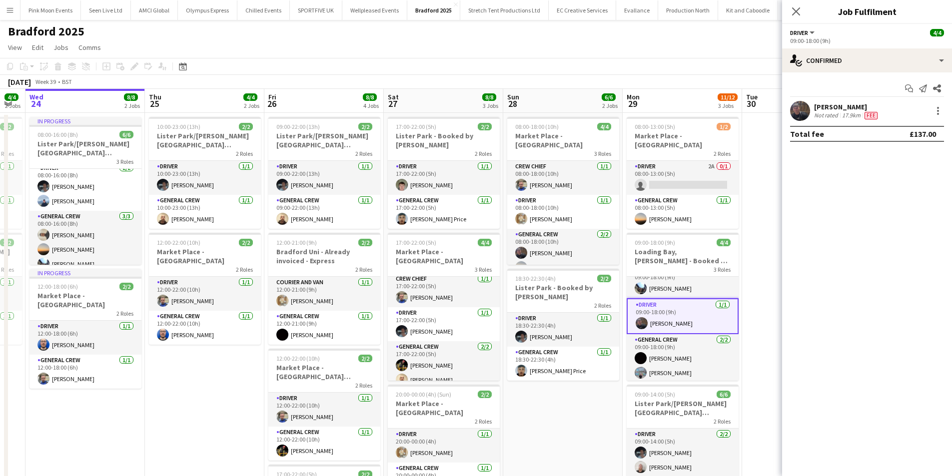
click at [931, 114] on div at bounding box center [937, 111] width 14 height 12
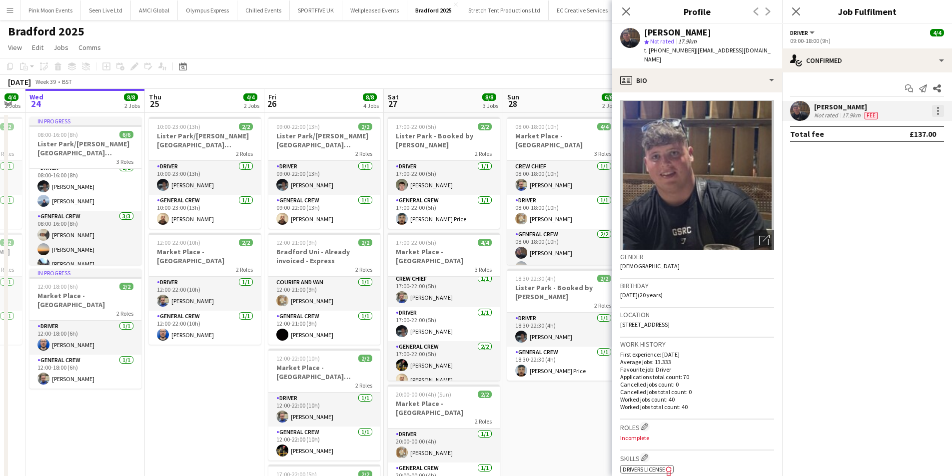
click at [933, 112] on div at bounding box center [938, 111] width 12 height 12
click at [912, 151] on span "Switch crew" at bounding box center [895, 153] width 42 height 8
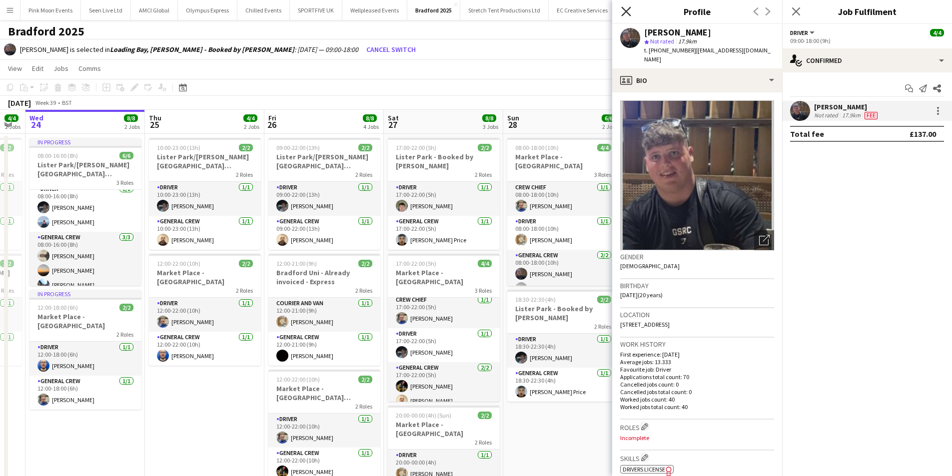
click at [630, 11] on icon "Close pop-in" at bounding box center [625, 10] width 9 height 9
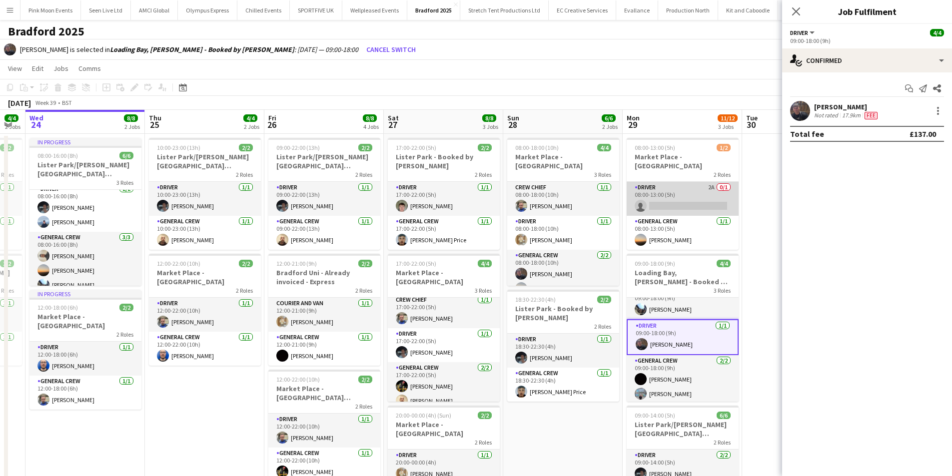
click at [714, 189] on app-card-role "Driver 2A 0/1 08:00-13:00 (5h) single-neutral-actions" at bounding box center [683, 199] width 112 height 34
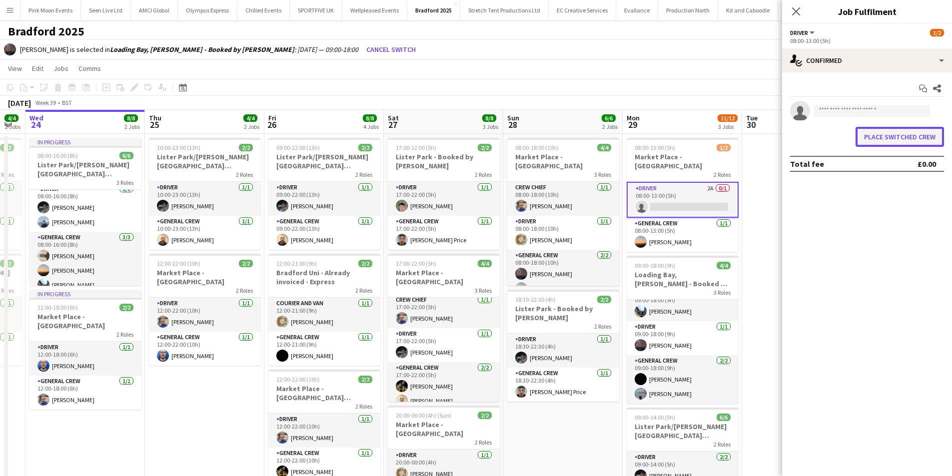
click at [894, 141] on button "Place switched crew" at bounding box center [899, 137] width 88 height 20
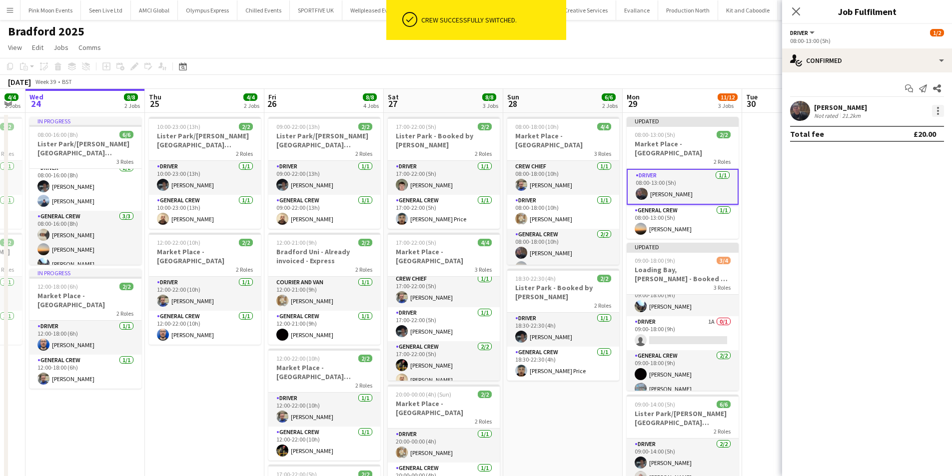
click at [942, 116] on div at bounding box center [938, 111] width 12 height 12
click at [934, 142] on button "Switch crew" at bounding box center [905, 153] width 78 height 24
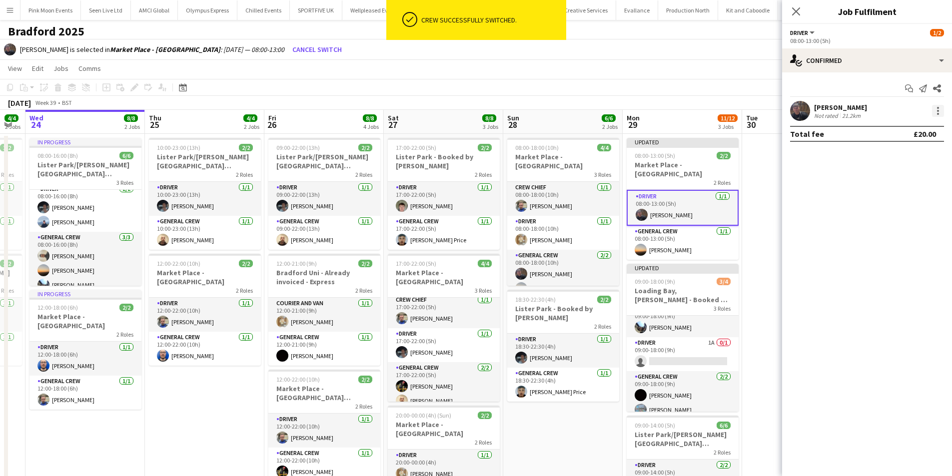
click at [934, 110] on div at bounding box center [938, 111] width 12 height 12
click at [921, 136] on button "Edit fee" at bounding box center [905, 129] width 78 height 24
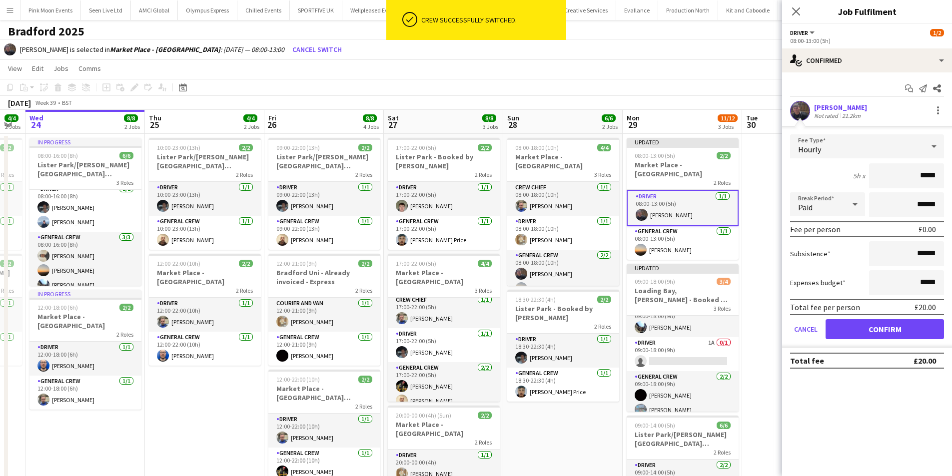
click at [904, 162] on form "Fee Type Hourly 5h x ***** Break Period Paid ****** Fee per person £0.00 Subsis…" at bounding box center [867, 240] width 170 height 213
drag, startPoint x: 900, startPoint y: 178, endPoint x: 959, endPoint y: 180, distance: 59.0
click at [952, 180] on html "ok-circled Crew successfully switched. Menu Boards Boards Boards All jobs Statu…" at bounding box center [476, 319] width 952 height 638
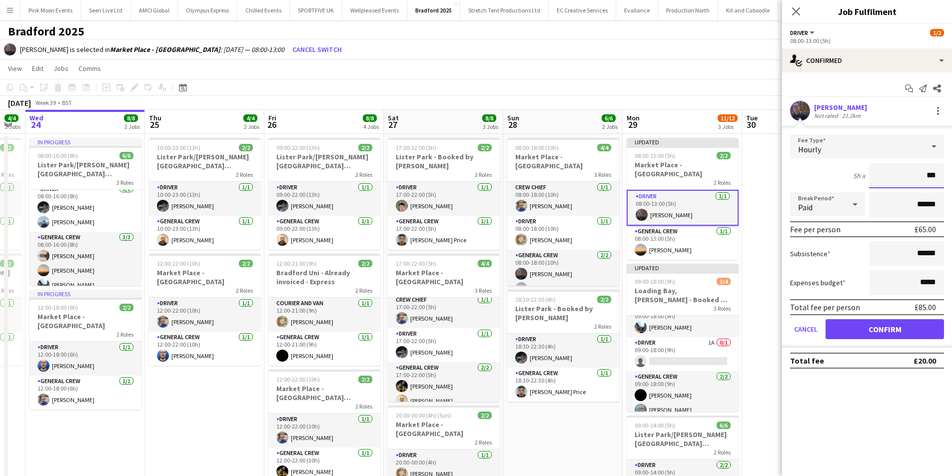
type input "***"
click at [869, 332] on button "Confirm" at bounding box center [885, 329] width 118 height 20
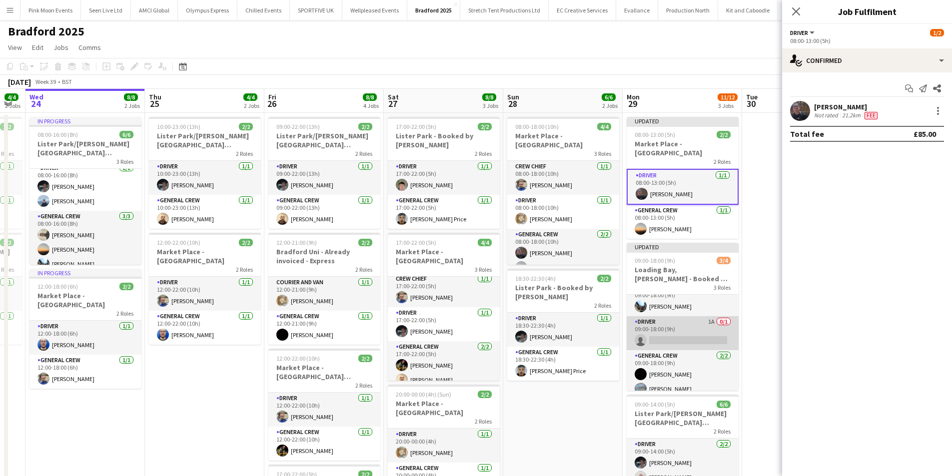
click at [687, 330] on app-card-role "Driver 1A 0/1 09:00-18:00 (9h) single-neutral-actions" at bounding box center [683, 333] width 112 height 34
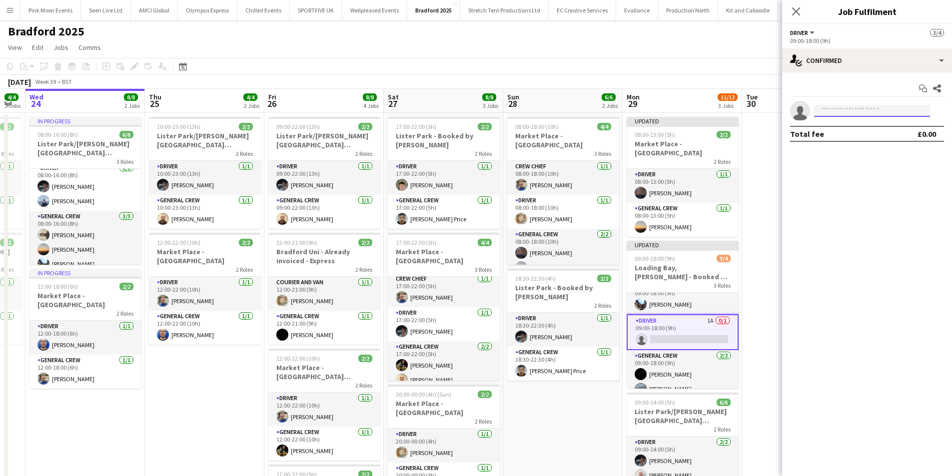
click at [858, 113] on input at bounding box center [872, 111] width 116 height 12
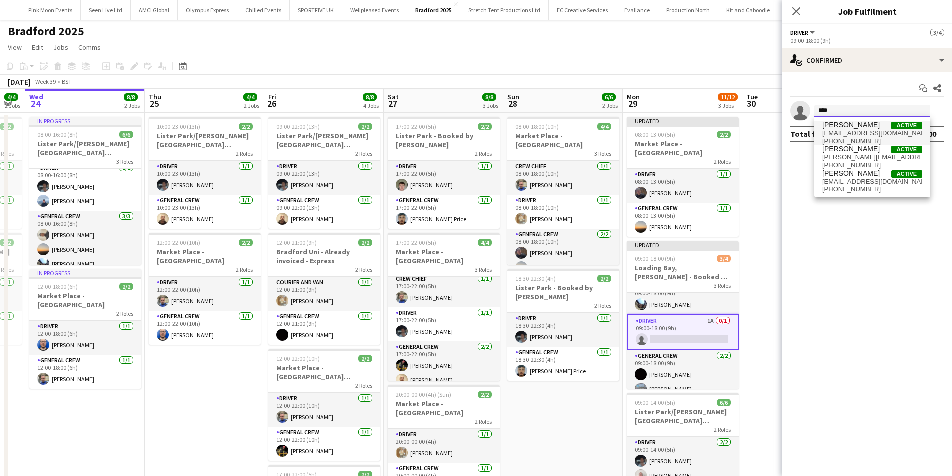
type input "****"
click at [858, 132] on span "[EMAIL_ADDRESS][DOMAIN_NAME]" at bounding box center [872, 133] width 100 height 8
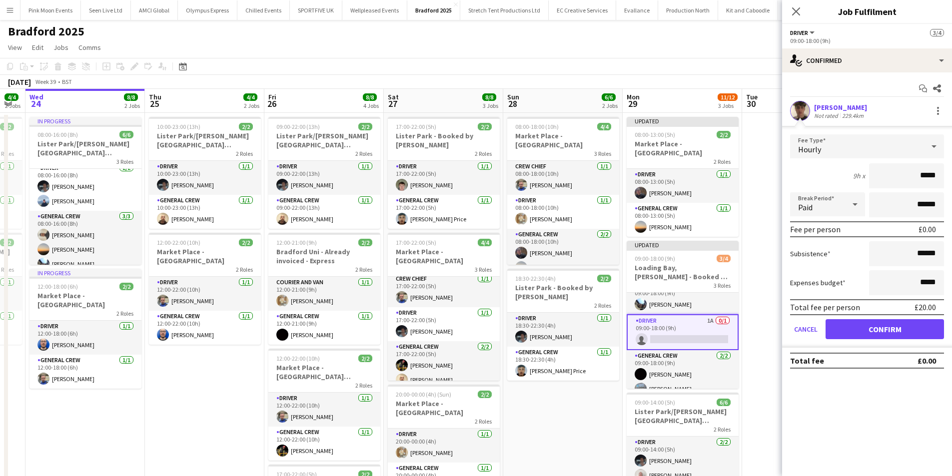
drag, startPoint x: 896, startPoint y: 170, endPoint x: 959, endPoint y: 170, distance: 63.0
click at [952, 170] on html "Menu Boards Boards Boards All jobs Status Workforce Workforce My Workforce Recr…" at bounding box center [476, 308] width 952 height 617
type input "***"
click at [883, 332] on button "Confirm" at bounding box center [885, 329] width 118 height 20
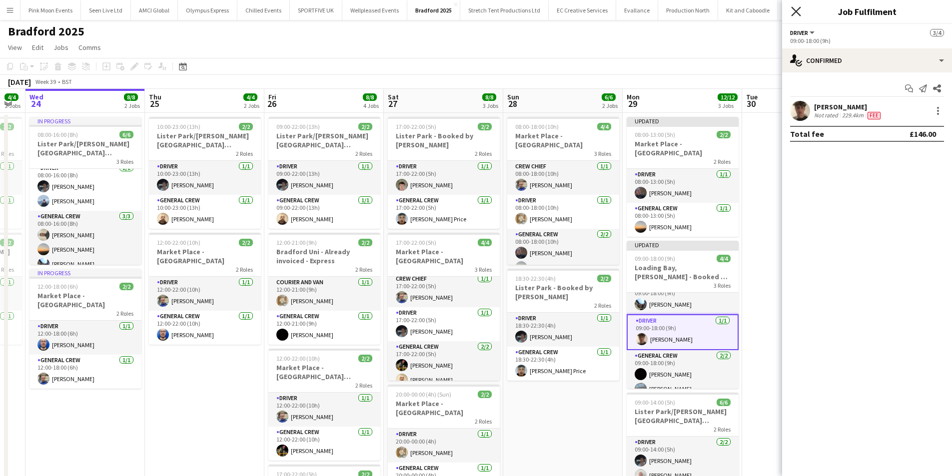
click at [794, 12] on icon "Close pop-in" at bounding box center [795, 10] width 9 height 9
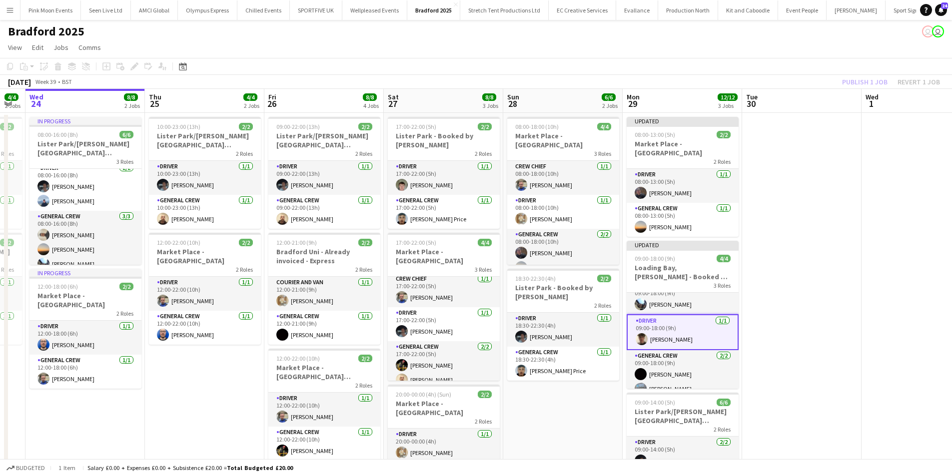
click at [863, 81] on div "Publish 1 job Revert 1 job" at bounding box center [891, 81] width 122 height 13
click at [863, 81] on button "Publish 1 job" at bounding box center [864, 81] width 53 height 13
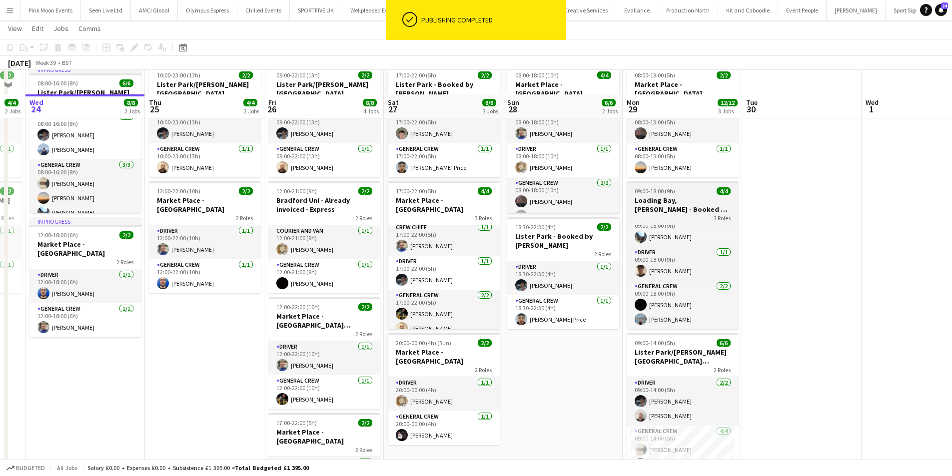
scroll to position [100, 0]
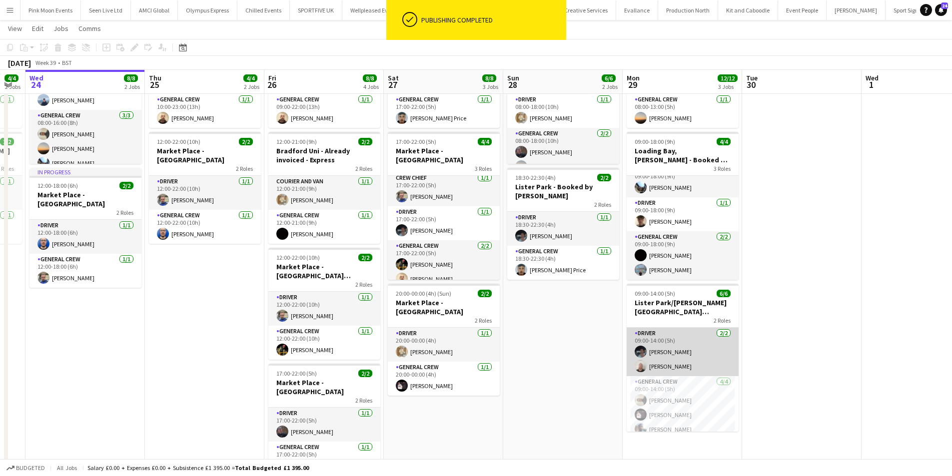
click at [695, 350] on app-card-role "Driver [DATE] 09:00-14:00 (5h) [PERSON_NAME] [PERSON_NAME]" at bounding box center [683, 352] width 112 height 48
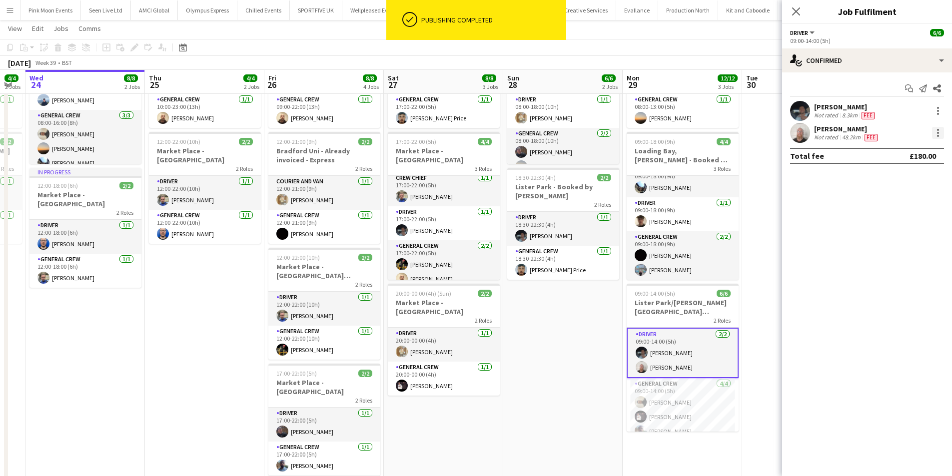
click at [940, 128] on div at bounding box center [938, 133] width 12 height 12
click at [891, 241] on button "Remove" at bounding box center [905, 247] width 78 height 24
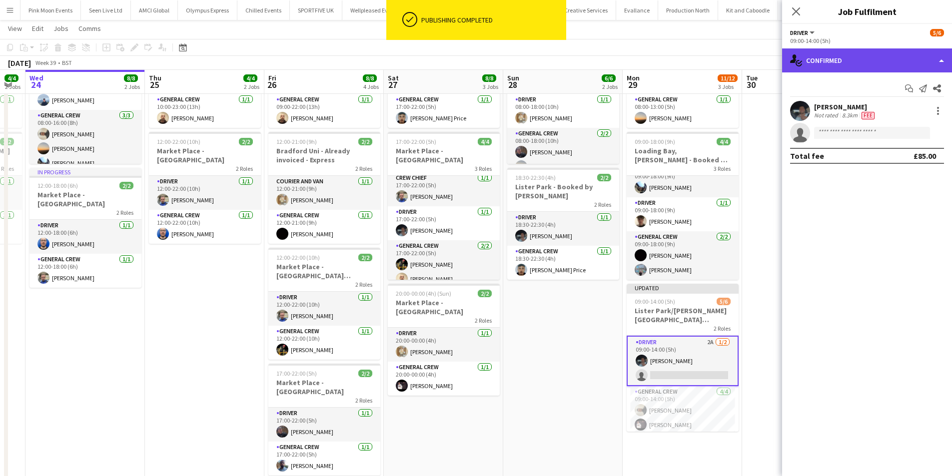
click at [839, 67] on div "single-neutral-actions-check-2 Confirmed" at bounding box center [867, 60] width 170 height 24
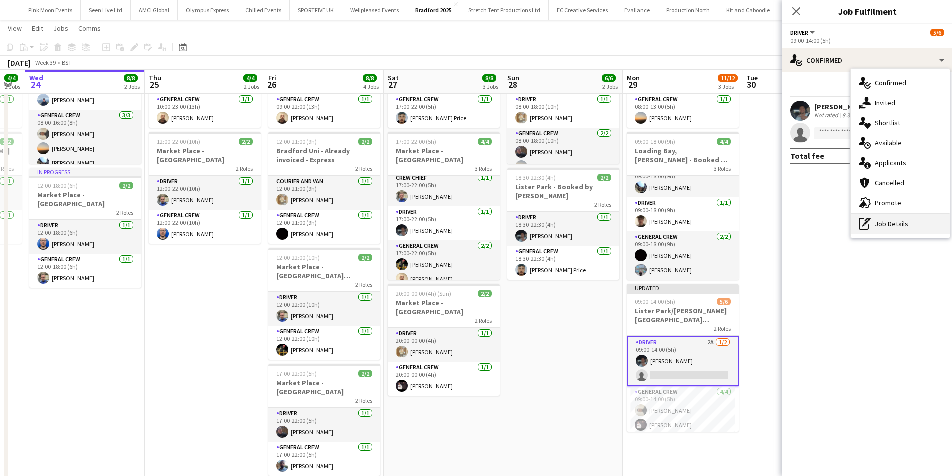
click at [879, 226] on div "pen-write Job Details" at bounding box center [899, 224] width 99 height 20
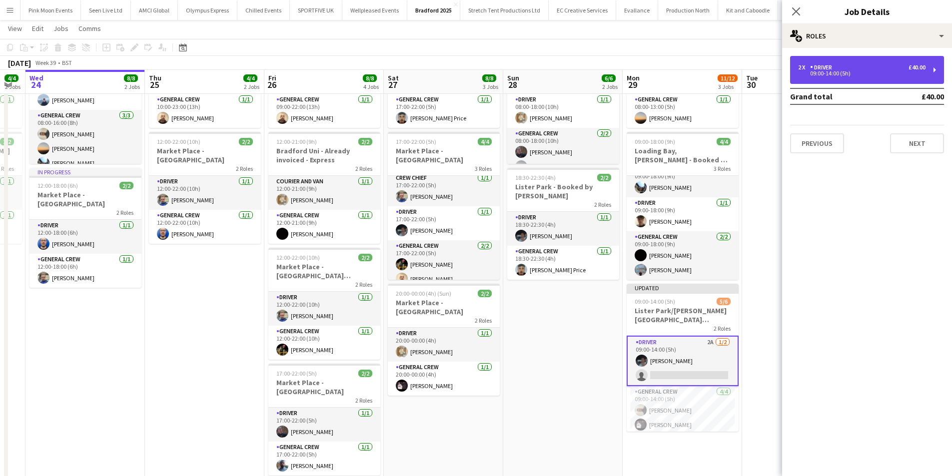
click at [858, 74] on div "09:00-14:00 (5h)" at bounding box center [861, 73] width 127 height 5
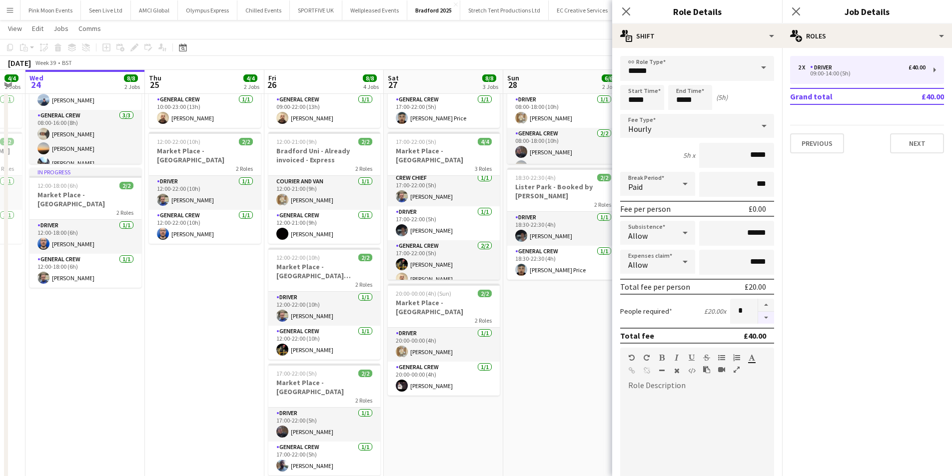
click at [759, 316] on button "button" at bounding box center [766, 318] width 16 height 12
type input "*"
click at [622, 13] on icon "Close pop-in" at bounding box center [625, 10] width 9 height 9
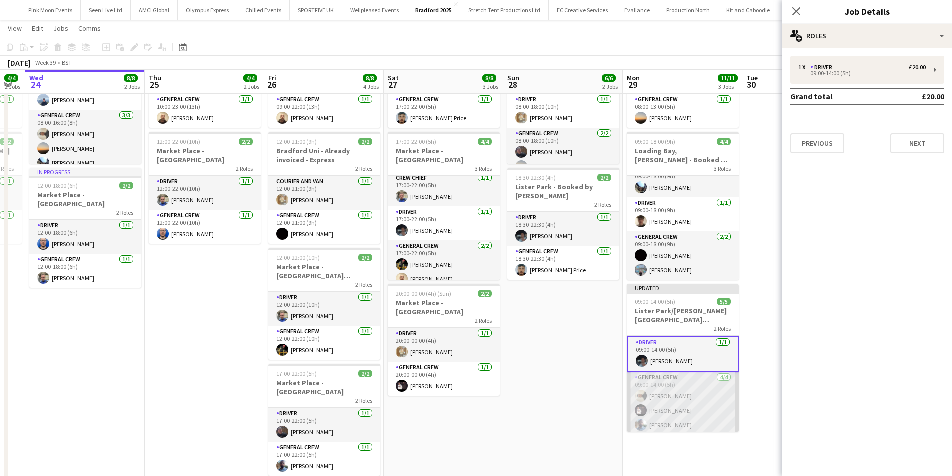
click at [682, 419] on app-card-role "General Crew [DATE] 09:00-14:00 (5h) [PERSON_NAME] [PERSON_NAME] [PERSON_NAME] …" at bounding box center [683, 410] width 112 height 77
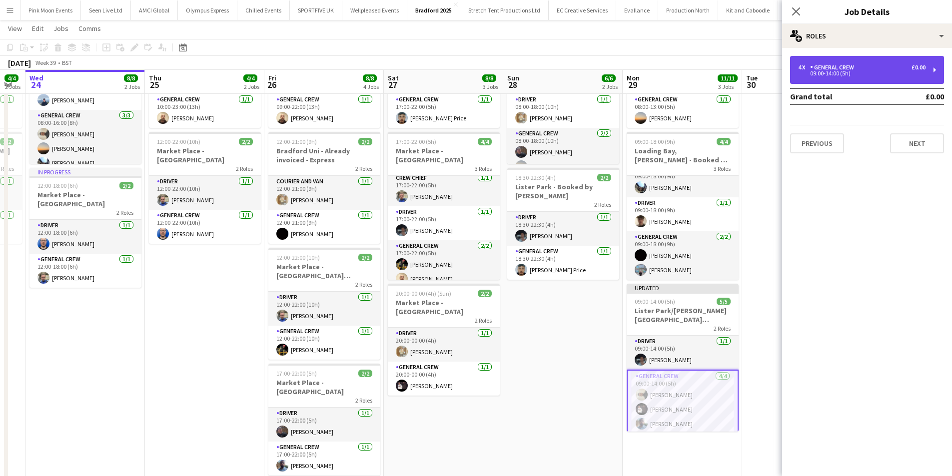
click at [827, 70] on div "General Crew" at bounding box center [834, 67] width 48 height 7
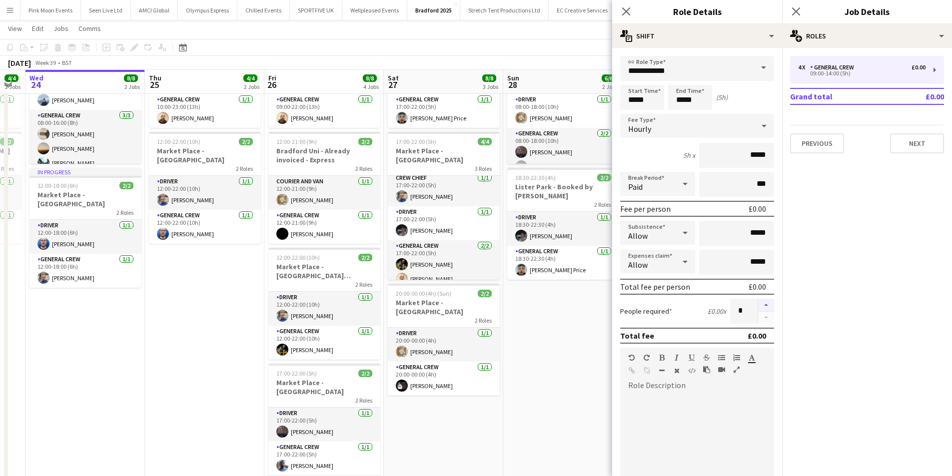
click at [758, 304] on button "button" at bounding box center [766, 305] width 16 height 13
type input "*"
click at [627, 10] on icon at bounding box center [625, 10] width 9 height 9
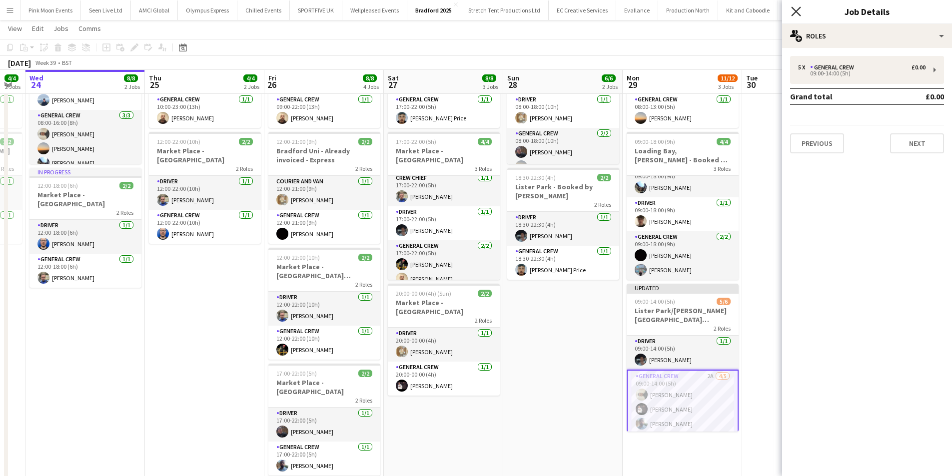
click at [792, 10] on icon "Close pop-in" at bounding box center [795, 10] width 9 height 9
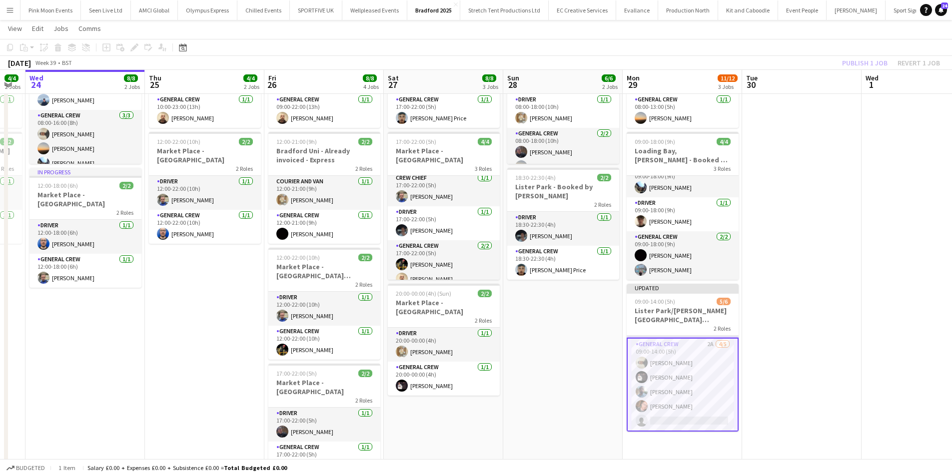
click at [694, 400] on app-card-role "General Crew 2A [DATE] 09:00-14:00 (5h) [PERSON_NAME] [PERSON_NAME] [PERSON_NAM…" at bounding box center [683, 385] width 112 height 94
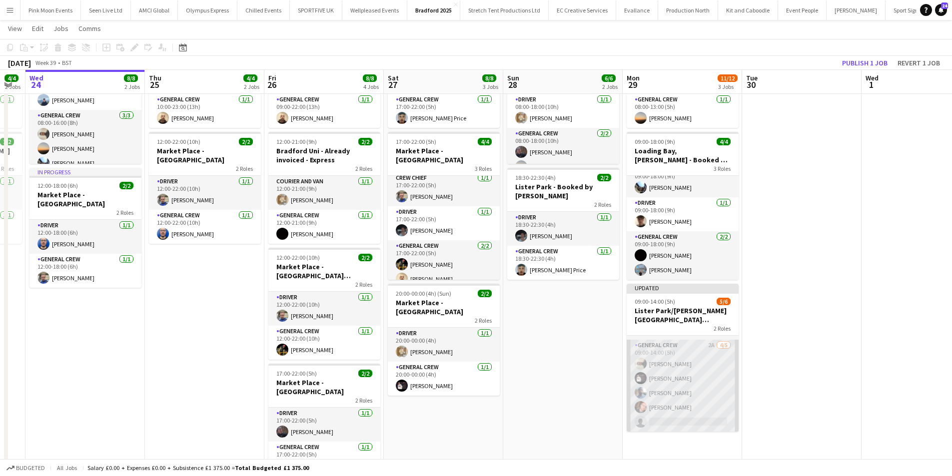
click at [664, 403] on app-card-role "General Crew 2A [DATE] 09:00-14:00 (5h) [PERSON_NAME] [PERSON_NAME] [PERSON_NAM…" at bounding box center [683, 386] width 112 height 92
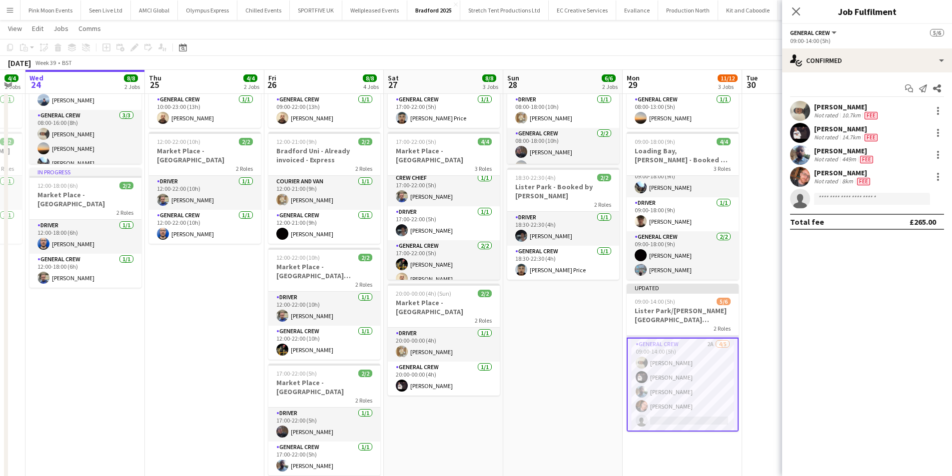
click at [844, 207] on app-invite-slot "single-neutral-actions" at bounding box center [867, 199] width 170 height 20
click at [845, 203] on input at bounding box center [872, 199] width 116 height 12
type input "***"
click at [836, 219] on span "[EMAIL_ADDRESS][DOMAIN_NAME]" at bounding box center [872, 221] width 100 height 8
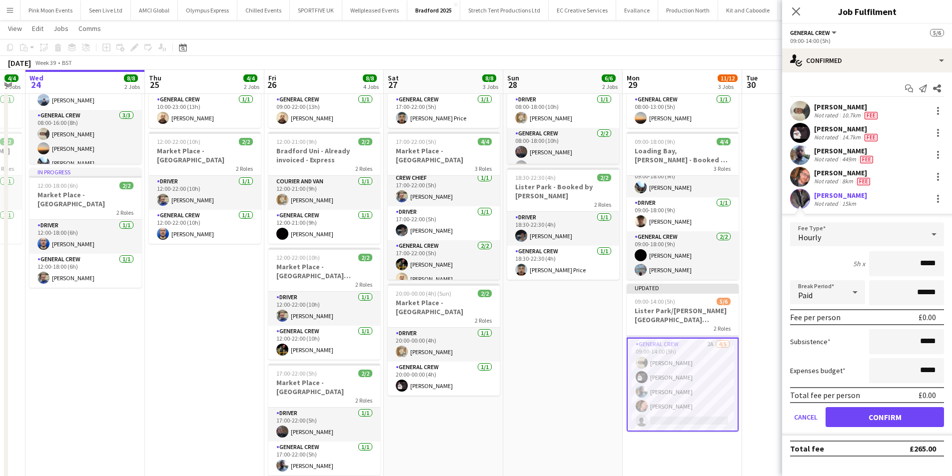
drag, startPoint x: 904, startPoint y: 268, endPoint x: 959, endPoint y: 269, distance: 55.0
click at [952, 269] on html "Menu Boards Boards Boards All jobs Status Workforce Workforce My Workforce Recr…" at bounding box center [476, 208] width 952 height 616
type input "***"
click at [913, 408] on button "Confirm" at bounding box center [885, 417] width 118 height 20
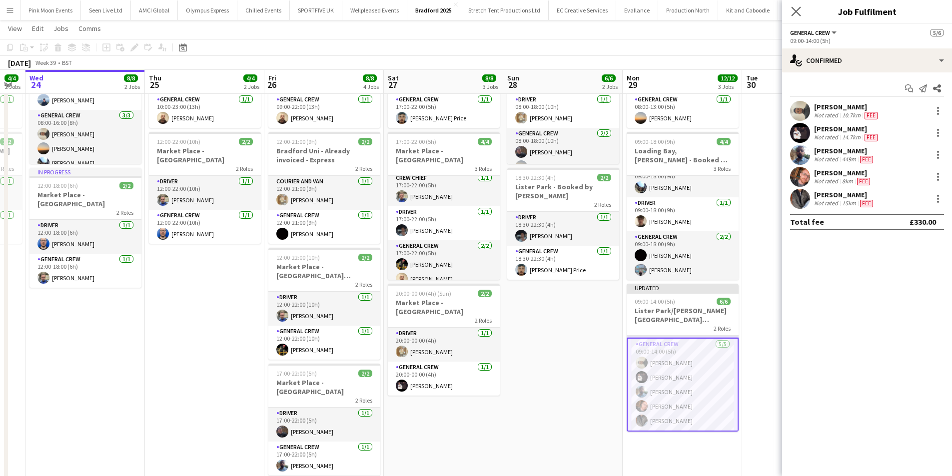
click at [797, 17] on app-icon "Close pop-in" at bounding box center [796, 11] width 14 height 14
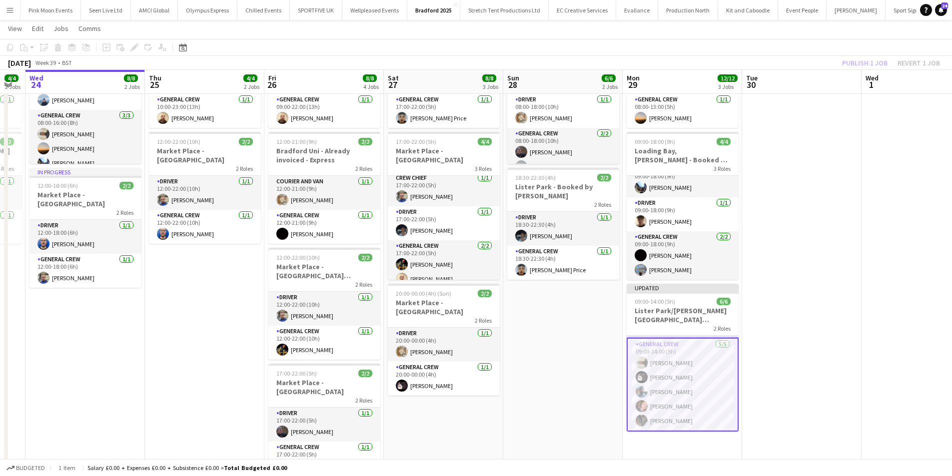
click at [864, 65] on div "Publish 1 job Revert 1 job" at bounding box center [891, 62] width 122 height 13
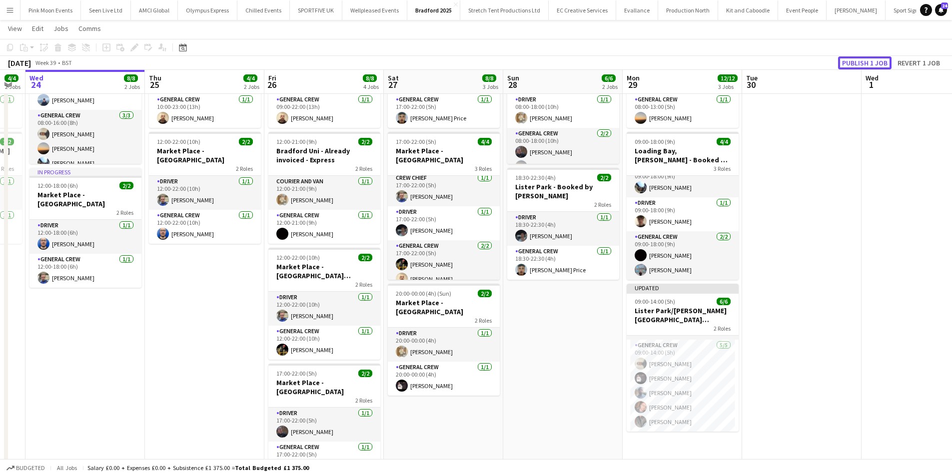
click at [864, 65] on button "Publish 1 job" at bounding box center [864, 62] width 53 height 13
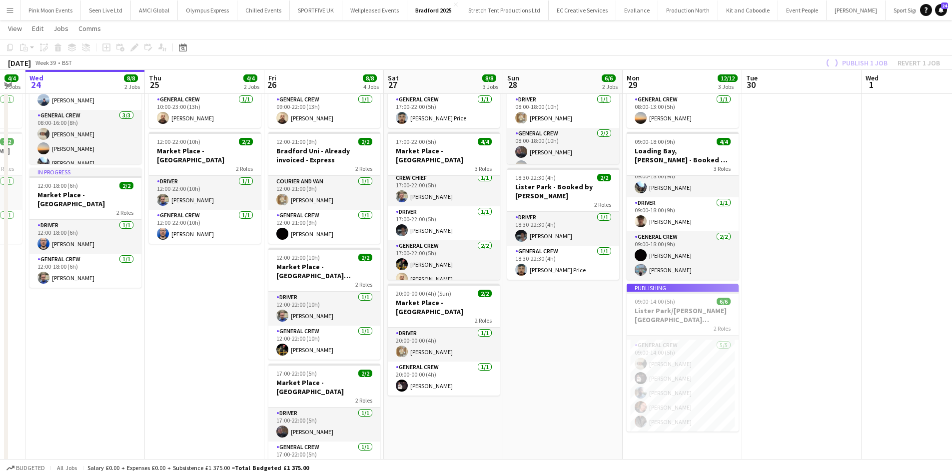
scroll to position [22, 0]
